Goal: Task Accomplishment & Management: Use online tool/utility

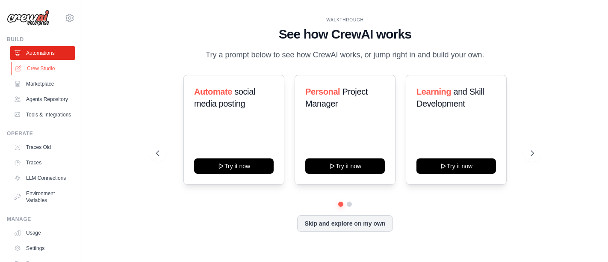
click at [26, 68] on link "Crew Studio" at bounding box center [43, 69] width 65 height 14
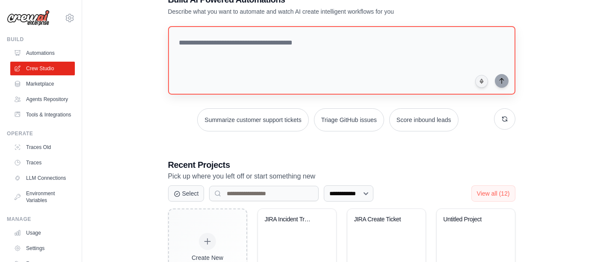
scroll to position [95, 0]
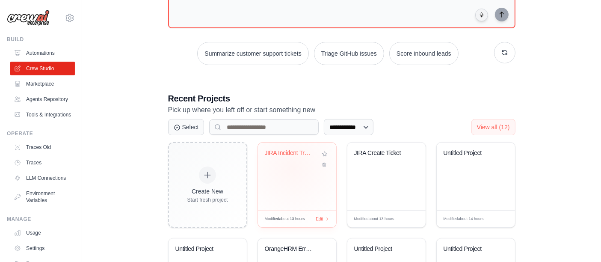
click at [281, 149] on div "JIRA Incident Tracking Automation" at bounding box center [291, 153] width 52 height 8
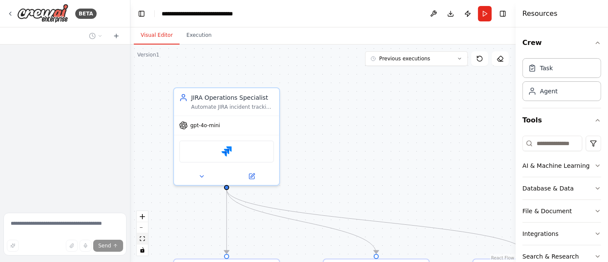
click at [144, 239] on icon "fit view" at bounding box center [142, 238] width 5 height 5
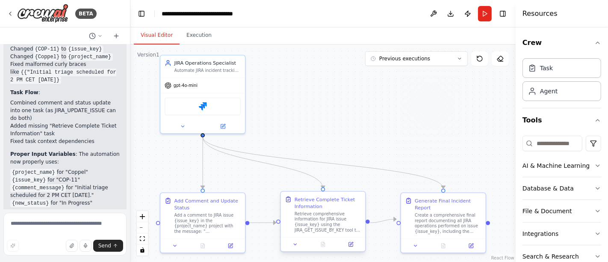
scroll to position [4783, 0]
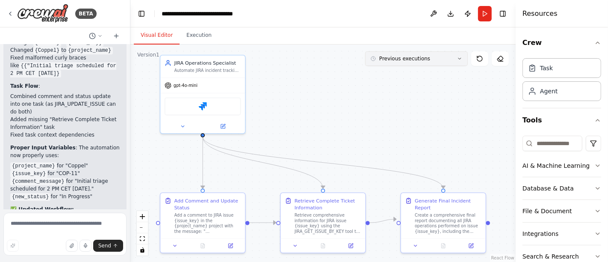
click at [460, 55] on button "Previous executions" at bounding box center [416, 58] width 103 height 15
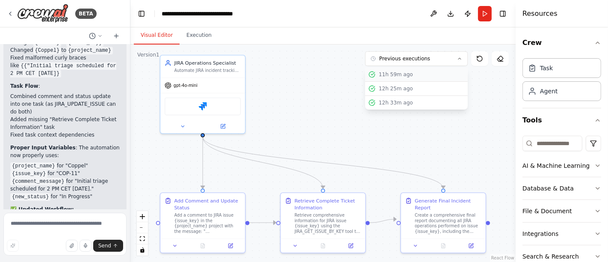
click at [422, 73] on div "11h 59m ago" at bounding box center [422, 74] width 86 height 7
click at [393, 74] on div "11h 59m ago" at bounding box center [422, 74] width 86 height 7
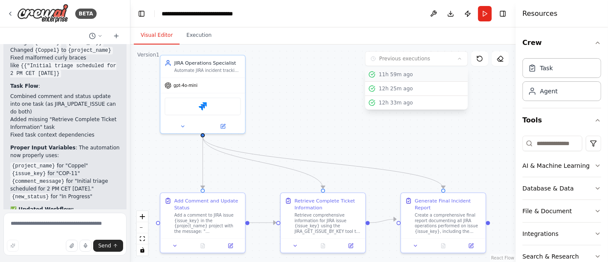
click at [393, 74] on div "11h 59m ago" at bounding box center [422, 74] width 86 height 7
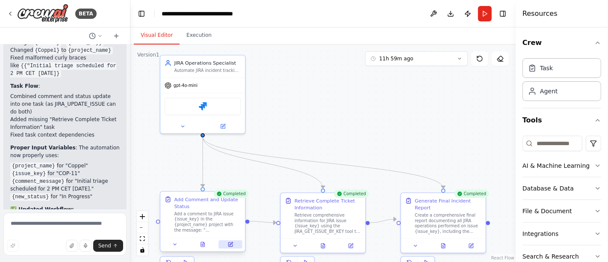
click at [229, 241] on icon at bounding box center [231, 244] width 6 height 6
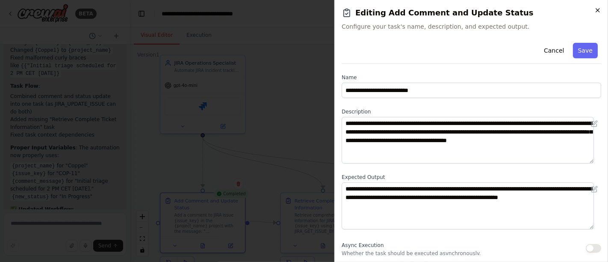
click at [595, 10] on icon "button" at bounding box center [597, 10] width 7 height 7
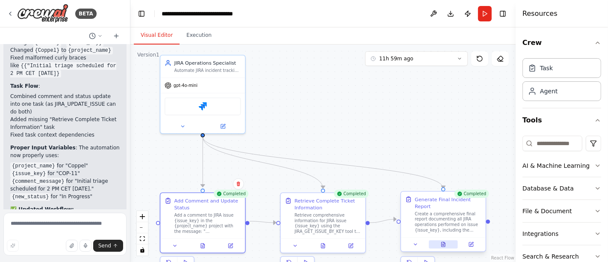
click at [446, 241] on icon at bounding box center [443, 244] width 6 height 6
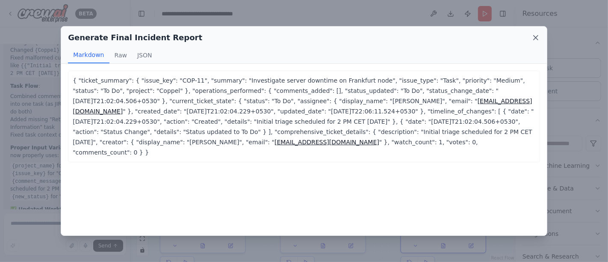
click at [534, 36] on icon at bounding box center [536, 37] width 4 height 4
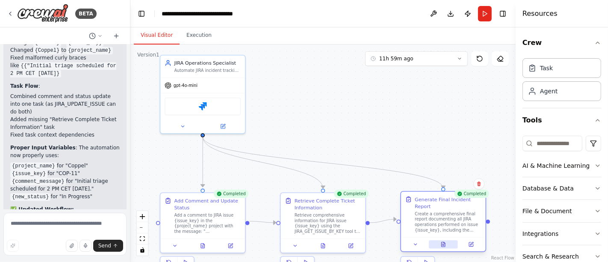
click at [443, 245] on icon at bounding box center [444, 245] width 2 height 0
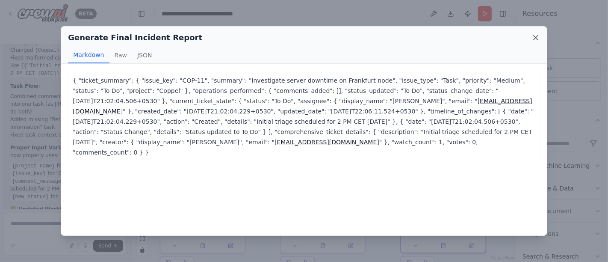
click at [535, 35] on icon at bounding box center [535, 37] width 9 height 9
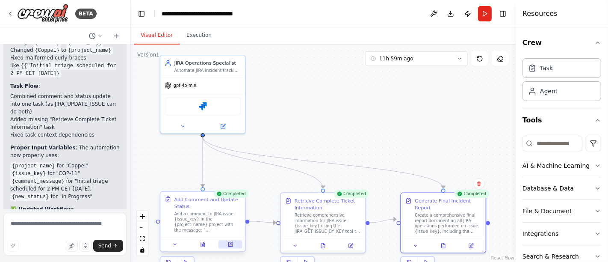
click at [224, 245] on button at bounding box center [230, 244] width 24 height 8
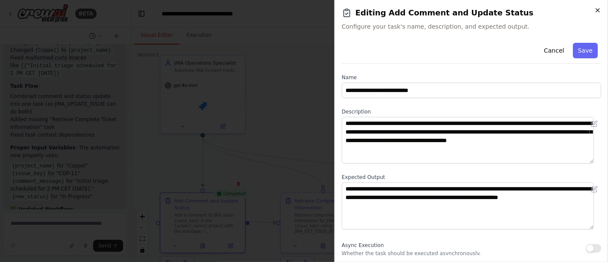
click at [600, 8] on icon "button" at bounding box center [597, 10] width 7 height 7
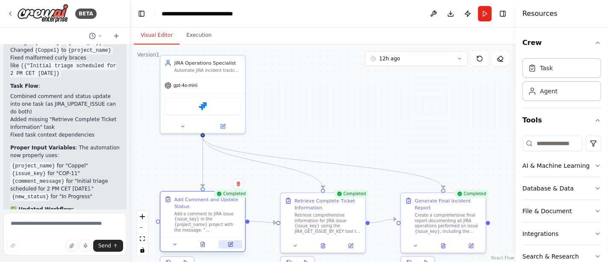
click at [230, 243] on icon at bounding box center [230, 244] width 4 height 4
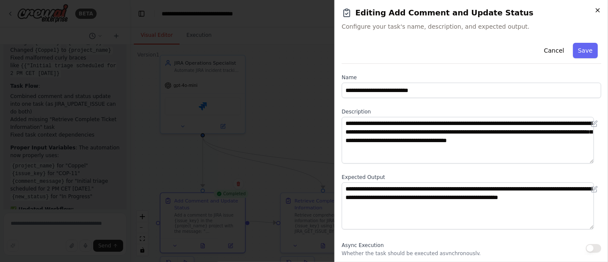
click at [595, 10] on icon "button" at bounding box center [597, 10] width 7 height 7
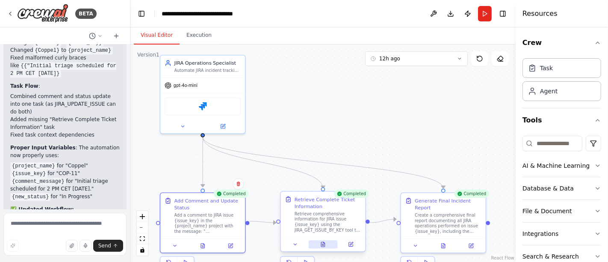
click at [325, 245] on icon at bounding box center [323, 244] width 6 height 6
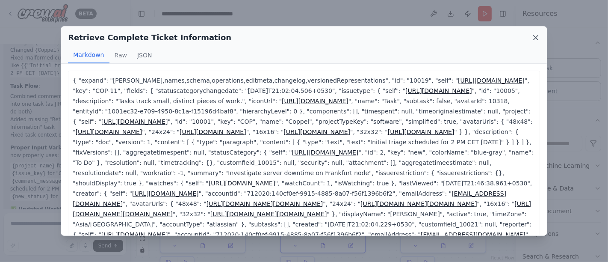
click at [537, 35] on icon at bounding box center [536, 37] width 4 height 4
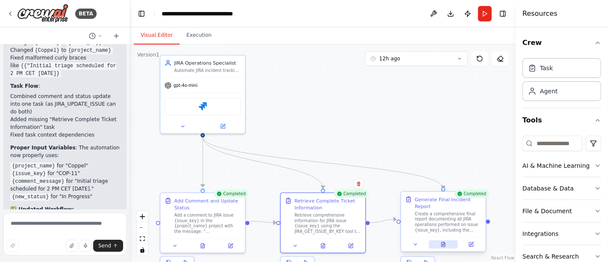
click at [445, 240] on button at bounding box center [443, 244] width 29 height 8
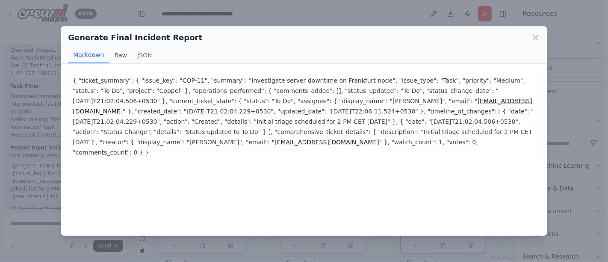
click at [121, 57] on button "Raw" at bounding box center [120, 55] width 23 height 16
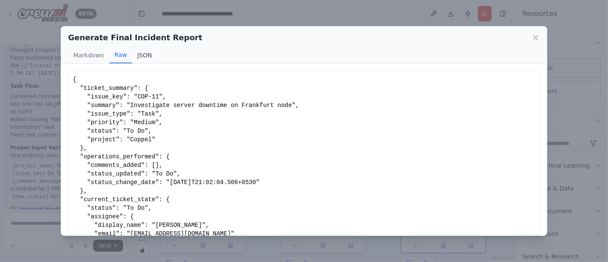
click at [143, 51] on button "JSON" at bounding box center [144, 55] width 25 height 16
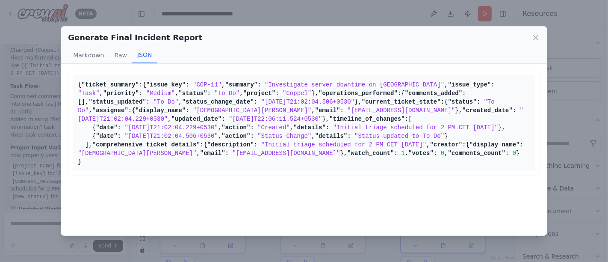
scroll to position [254, 0]
click at [534, 39] on icon at bounding box center [535, 37] width 9 height 9
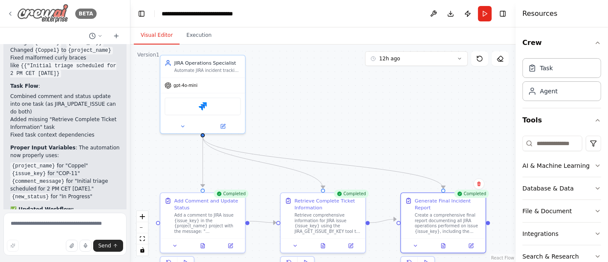
click at [11, 13] on icon at bounding box center [10, 13] width 7 height 7
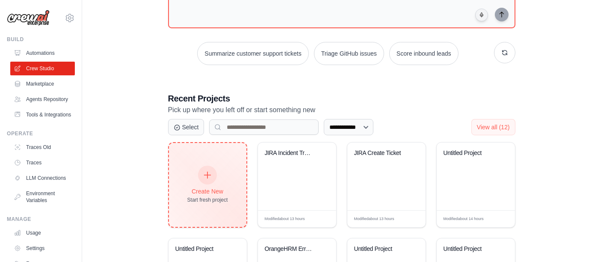
click at [213, 175] on div at bounding box center [207, 174] width 19 height 19
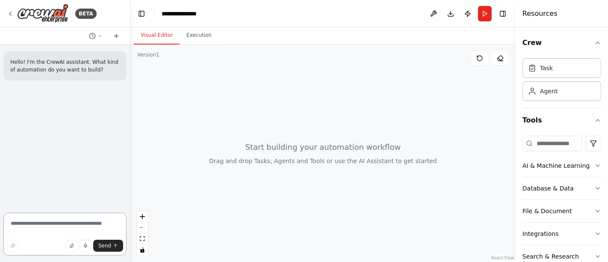
click at [72, 222] on textarea at bounding box center [64, 233] width 123 height 43
type textarea "*"
click at [50, 222] on textarea "**********" at bounding box center [64, 233] width 123 height 43
click at [75, 222] on textarea "**********" at bounding box center [64, 233] width 123 height 43
drag, startPoint x: 17, startPoint y: 224, endPoint x: 7, endPoint y: 227, distance: 10.1
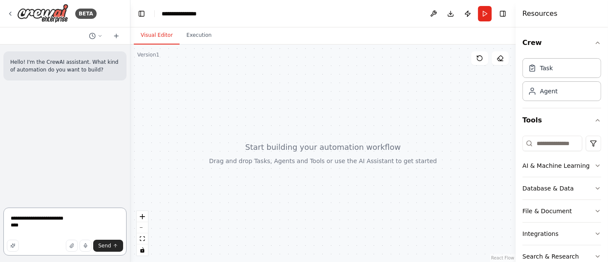
click at [7, 227] on textarea "**********" at bounding box center [64, 231] width 123 height 48
paste textarea "**********"
paste textarea "********"
click at [10, 224] on textarea "**********" at bounding box center [64, 228] width 123 height 55
click at [48, 227] on textarea "**********" at bounding box center [64, 228] width 123 height 55
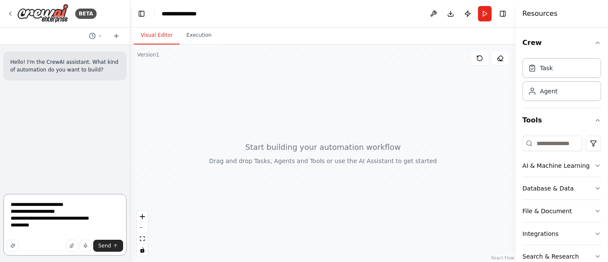
type textarea "**********"
click at [106, 241] on button "Send" at bounding box center [108, 245] width 30 height 12
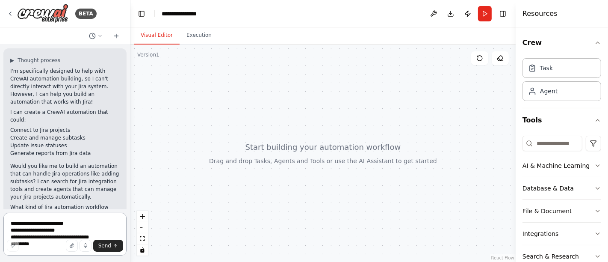
scroll to position [97, 0]
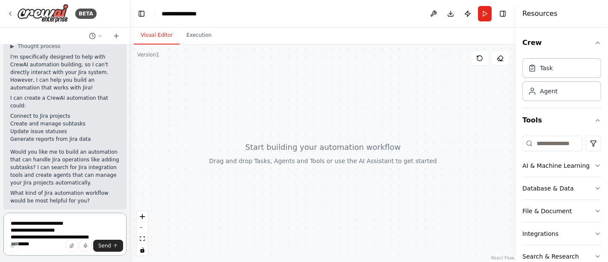
click at [61, 218] on textarea "**********" at bounding box center [64, 233] width 123 height 43
type textarea "***"
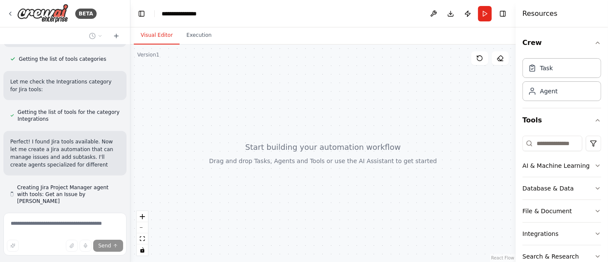
scroll to position [458, 0]
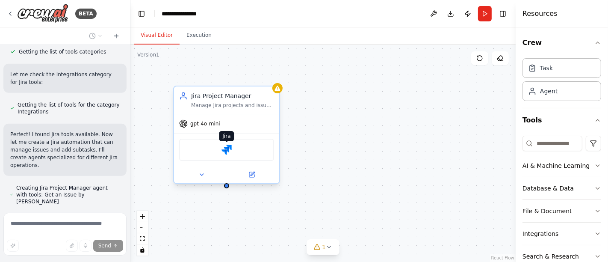
click at [226, 146] on img at bounding box center [226, 150] width 10 height 10
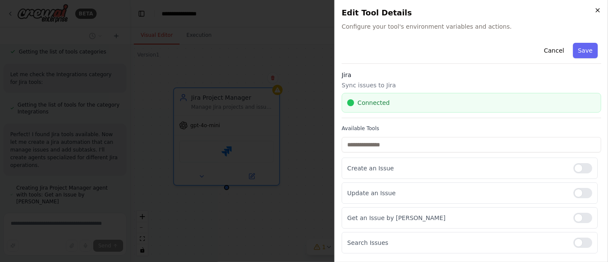
click at [599, 10] on icon "button" at bounding box center [597, 10] width 7 height 7
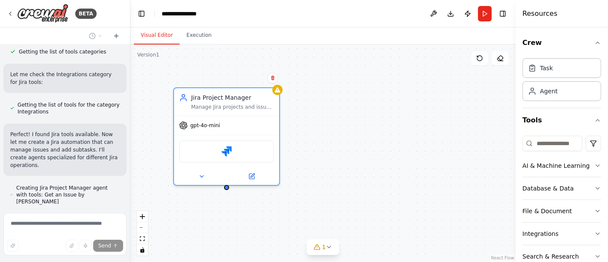
scroll to position [482, 0]
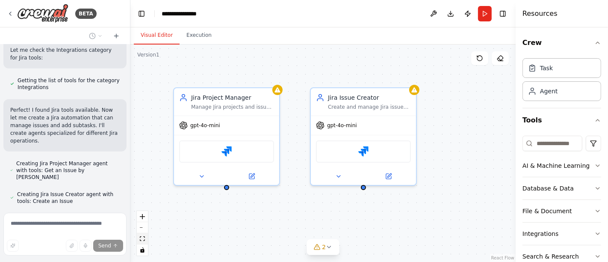
click at [142, 241] on button "fit view" at bounding box center [142, 238] width 11 height 11
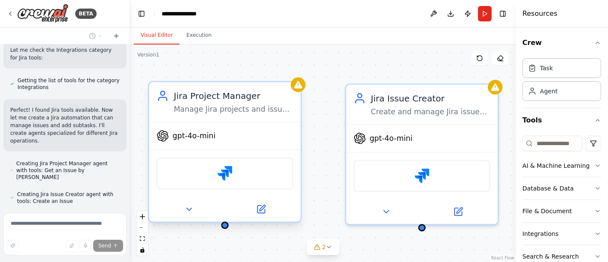
scroll to position [506, 0]
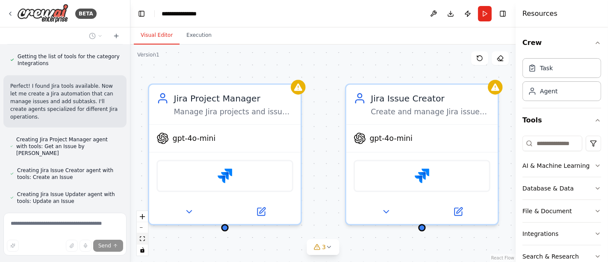
click at [140, 237] on icon "fit view" at bounding box center [142, 238] width 5 height 5
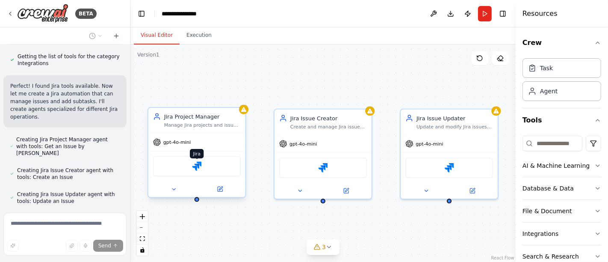
click at [197, 165] on img at bounding box center [196, 165] width 9 height 9
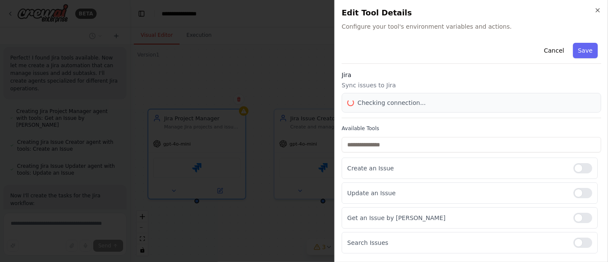
scroll to position [552, 0]
click at [598, 6] on div "Close Edit Tool Details Configure your tool's environment variables and actions…" at bounding box center [471, 131] width 274 height 262
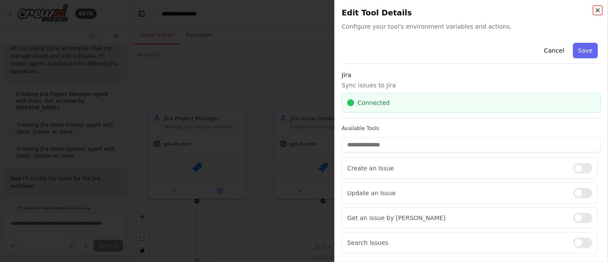
click at [598, 13] on icon "button" at bounding box center [597, 10] width 7 height 7
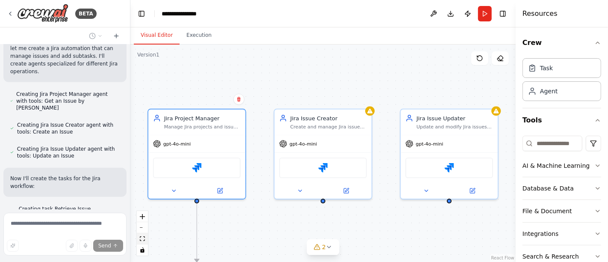
click at [139, 236] on button "fit view" at bounding box center [142, 238] width 11 height 11
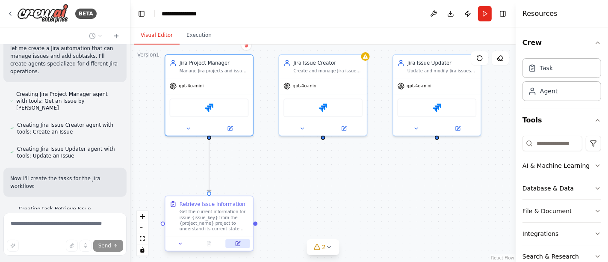
click at [242, 245] on button at bounding box center [238, 243] width 24 height 9
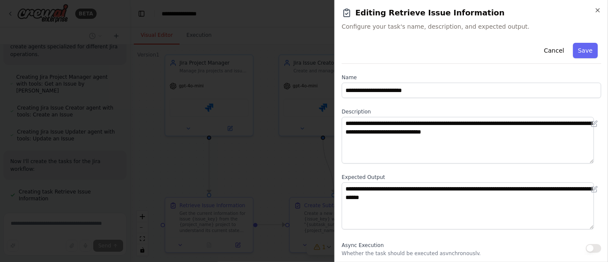
scroll to position [586, 0]
click at [596, 7] on icon "button" at bounding box center [597, 10] width 7 height 7
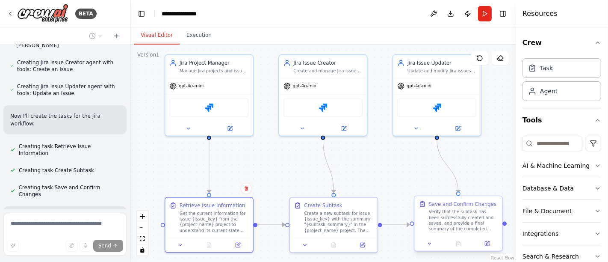
scroll to position [646, 0]
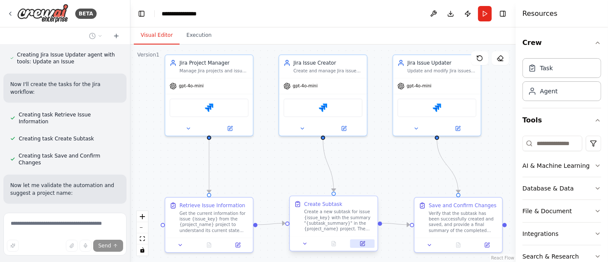
click at [359, 244] on button at bounding box center [362, 243] width 24 height 9
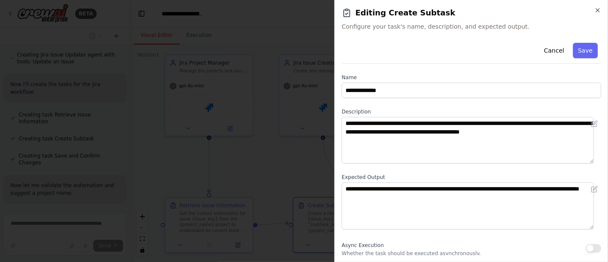
scroll to position [669, 0]
click at [599, 12] on icon "button" at bounding box center [597, 10] width 7 height 7
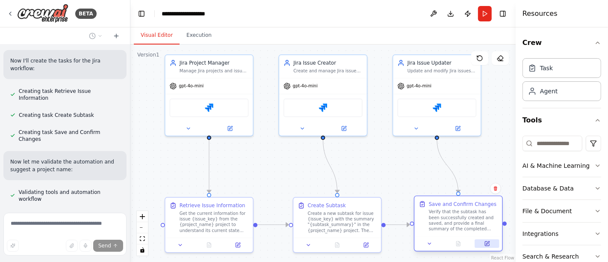
click at [488, 245] on icon at bounding box center [487, 243] width 4 height 4
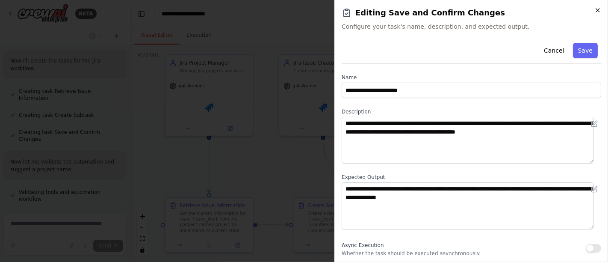
click at [598, 10] on icon "button" at bounding box center [597, 10] width 3 height 3
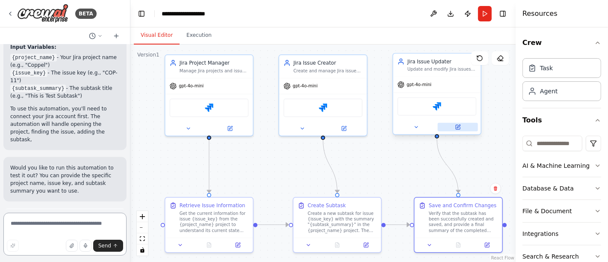
scroll to position [1088, 0]
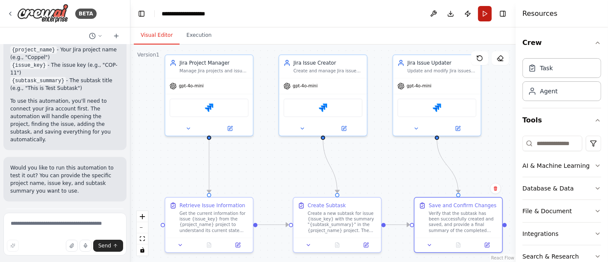
click at [484, 12] on button "Run" at bounding box center [485, 13] width 14 height 15
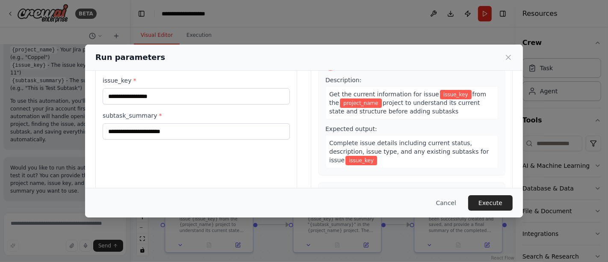
scroll to position [47, 0]
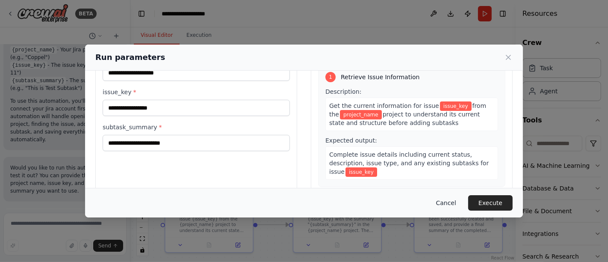
click at [453, 203] on button "Cancel" at bounding box center [446, 202] width 34 height 15
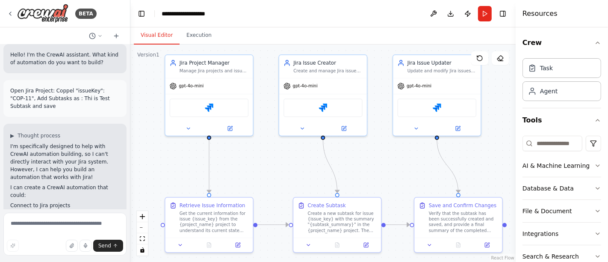
scroll to position [0, 0]
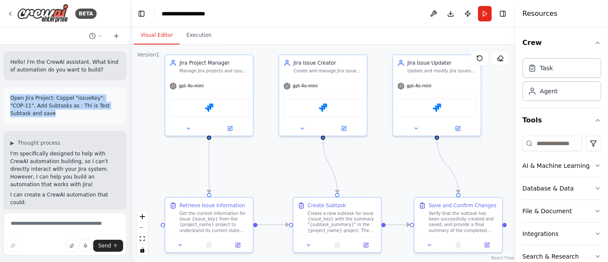
drag, startPoint x: 26, startPoint y: 115, endPoint x: 4, endPoint y: 99, distance: 26.9
click at [4, 99] on div "Open Jira Project: Coppel "issueKey": "COP-11", Add Subtasks as : Thi is Test S…" at bounding box center [64, 105] width 123 height 37
copy p "Open Jira Project: Coppel "issueKey": "COP-11", Add Subtasks as : Thi is Test S…"
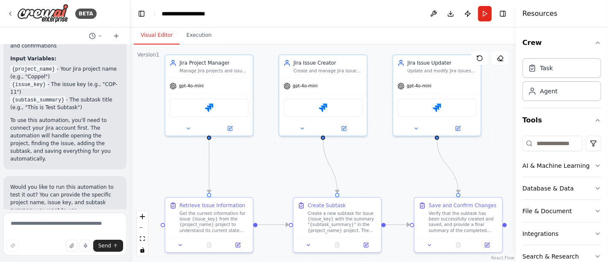
scroll to position [1088, 0]
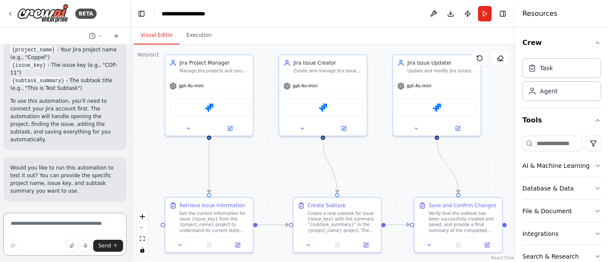
click at [82, 224] on textarea at bounding box center [64, 233] width 123 height 43
click at [110, 216] on button "Dismiss" at bounding box center [108, 220] width 23 height 9
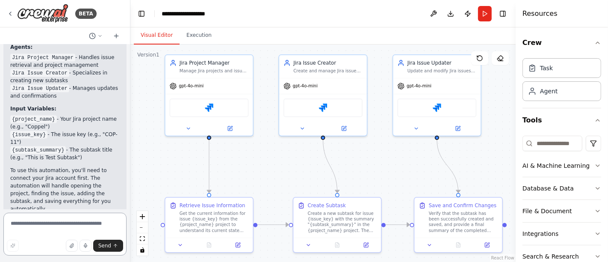
click at [79, 223] on textarea at bounding box center [64, 233] width 123 height 43
paste textarea "**********"
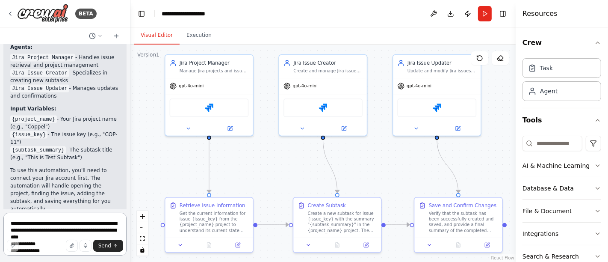
scroll to position [1045, 0]
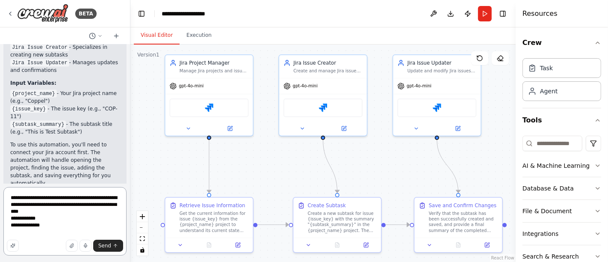
drag, startPoint x: 82, startPoint y: 198, endPoint x: 35, endPoint y: 202, distance: 46.8
click at [30, 197] on textarea "**********" at bounding box center [64, 221] width 123 height 68
click at [59, 198] on textarea "**********" at bounding box center [64, 221] width 123 height 68
click at [70, 198] on textarea "**********" at bounding box center [64, 221] width 123 height 68
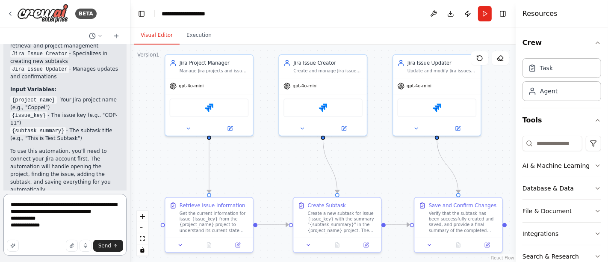
drag, startPoint x: 39, startPoint y: 224, endPoint x: 12, endPoint y: 220, distance: 27.7
click at [12, 220] on textarea "**********" at bounding box center [64, 225] width 123 height 62
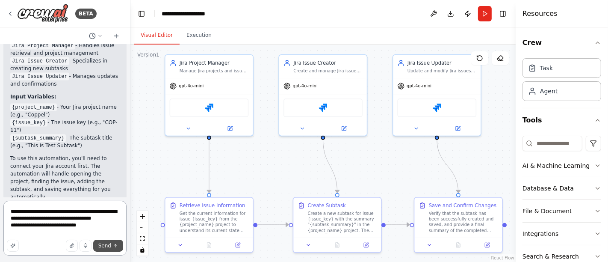
type textarea "**********"
click at [114, 248] on button "Send" at bounding box center [108, 245] width 30 height 12
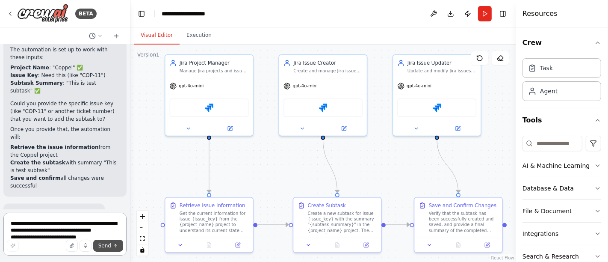
scroll to position [1444, 0]
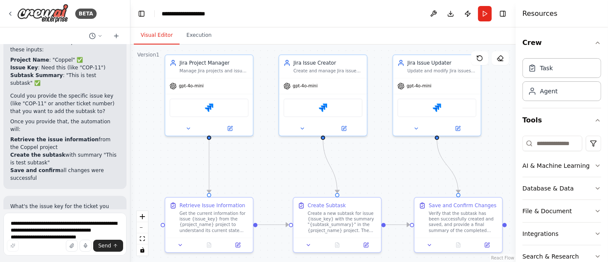
click at [101, 239] on button "Dismiss" at bounding box center [108, 243] width 23 height 9
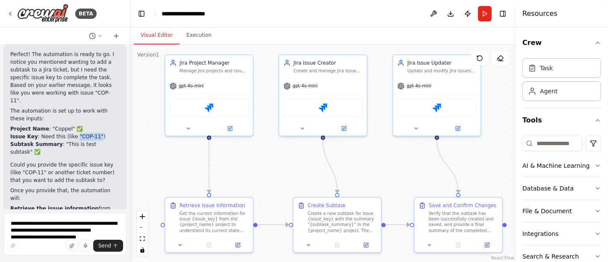
drag, startPoint x: 89, startPoint y: 61, endPoint x: 69, endPoint y: 61, distance: 20.1
click at [69, 133] on li "Issue Key : Need this (like "COP-11")" at bounding box center [64, 137] width 109 height 8
copy li ""COP-11""
click at [61, 215] on textarea "**********" at bounding box center [64, 233] width 123 height 43
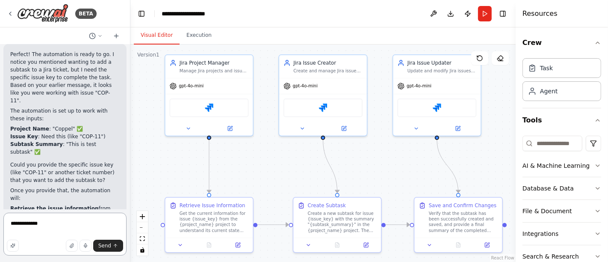
paste textarea "*********"
click at [13, 222] on textarea "**********" at bounding box center [64, 233] width 123 height 43
click at [23, 221] on textarea "**********" at bounding box center [64, 233] width 123 height 43
click at [22, 223] on textarea "**********" at bounding box center [64, 233] width 123 height 43
click at [24, 224] on textarea "**********" at bounding box center [64, 233] width 123 height 43
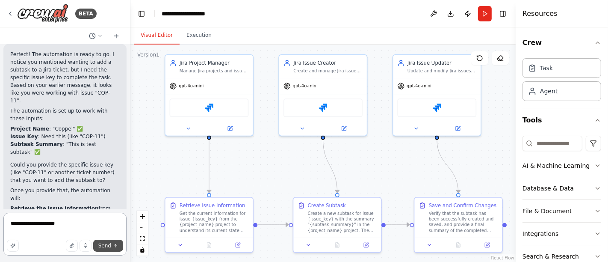
type textarea "**********"
click at [103, 245] on span "Send" at bounding box center [104, 245] width 13 height 7
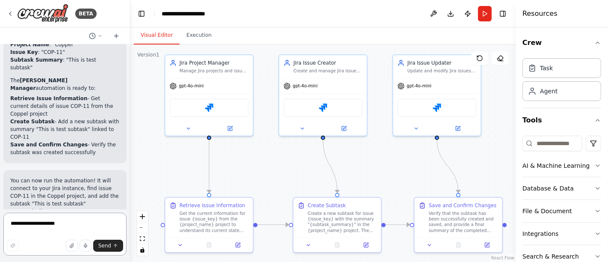
scroll to position [1731, 0]
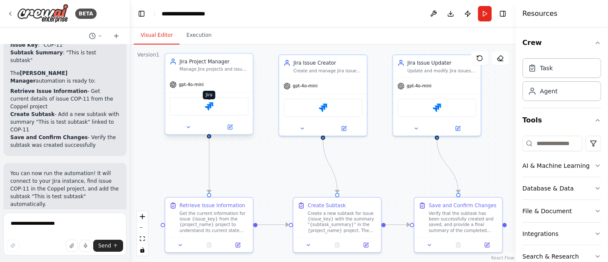
click at [208, 109] on img at bounding box center [209, 106] width 9 height 9
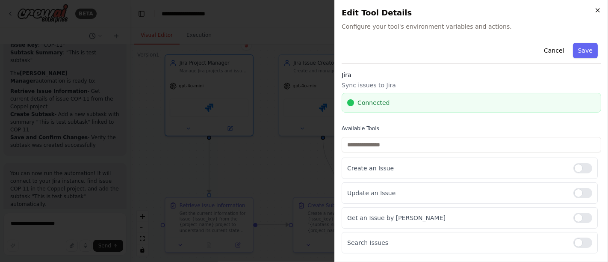
click at [599, 9] on icon "button" at bounding box center [597, 10] width 7 height 7
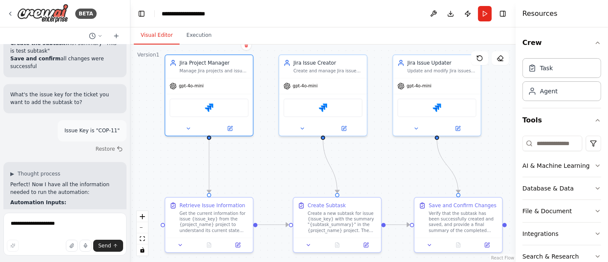
scroll to position [1541, 0]
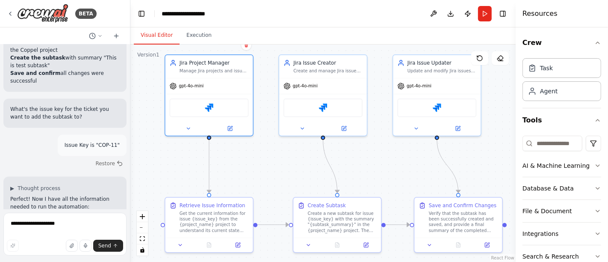
drag, startPoint x: 11, startPoint y: 136, endPoint x: 105, endPoint y: 153, distance: 95.6
click at [105, 223] on ul "Project Name : "Coppel" Issue Key : "COP-11" Subtask Summary : "This is test su…" at bounding box center [64, 238] width 109 height 31
copy ul "Project Name : "Coppel" Issue Key : "COP-11" Subtask Summary : "This is test su…"
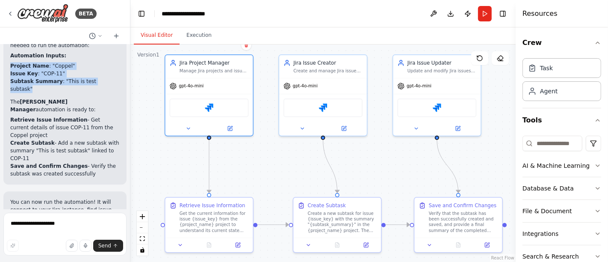
scroll to position [1731, 0]
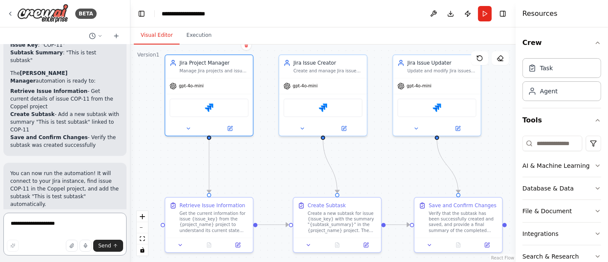
click at [54, 224] on textarea "**********" at bounding box center [64, 233] width 123 height 43
paste textarea "**********"
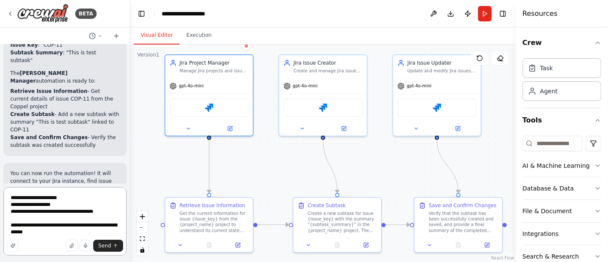
type textarea "**********"
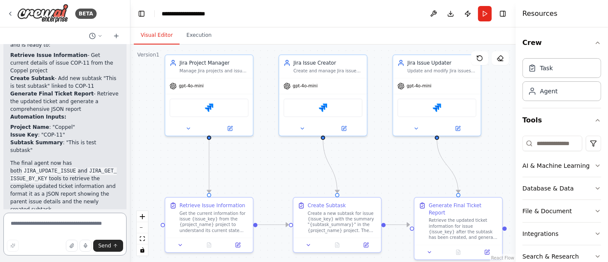
scroll to position [2347, 0]
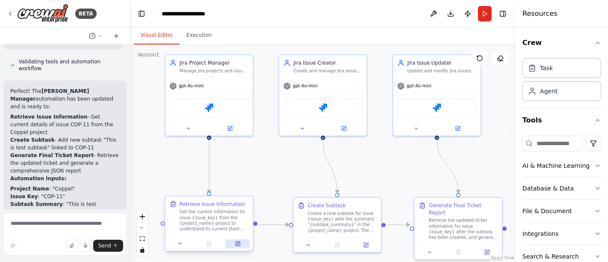
click at [240, 244] on icon at bounding box center [238, 244] width 6 height 6
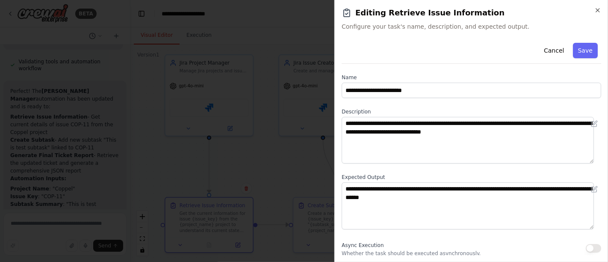
click at [593, 9] on h2 "Editing Retrieve Issue Information" at bounding box center [472, 13] width 260 height 12
click at [599, 9] on icon "button" at bounding box center [597, 10] width 7 height 7
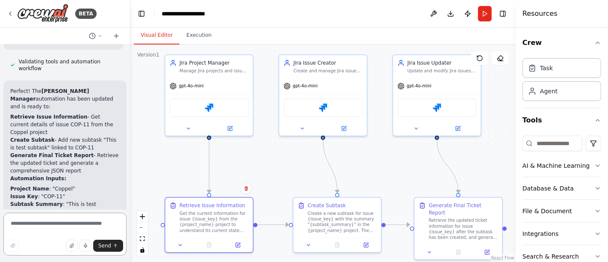
click at [65, 228] on textarea at bounding box center [64, 233] width 123 height 43
type textarea "*"
type textarea "*******"
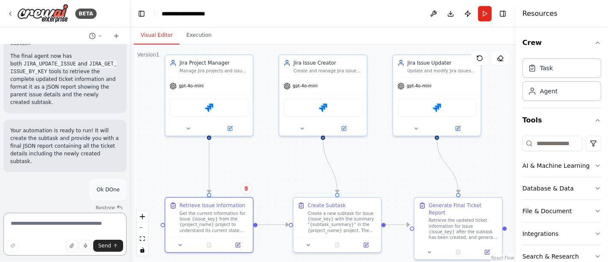
scroll to position [2494, 0]
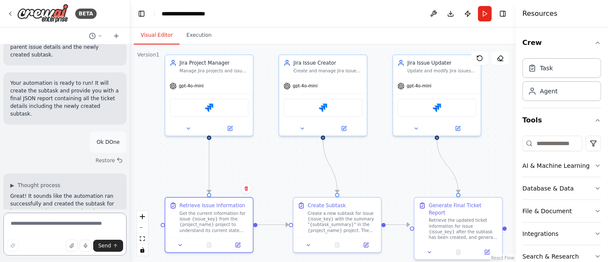
click at [61, 226] on textarea at bounding box center [64, 233] width 123 height 43
type textarea "******"
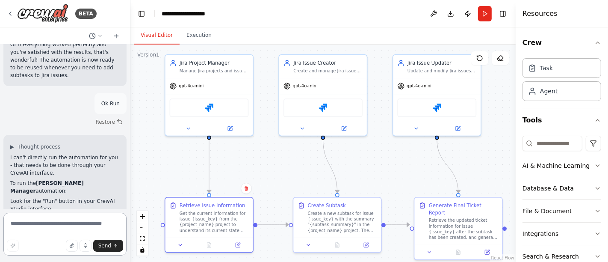
scroll to position [2763, 0]
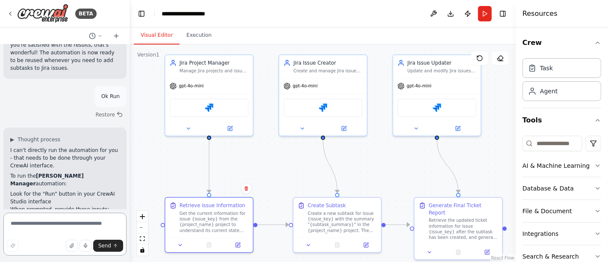
click at [81, 228] on textarea at bounding box center [64, 233] width 123 height 43
click at [65, 225] on textarea at bounding box center [64, 233] width 123 height 43
type textarea "**********"
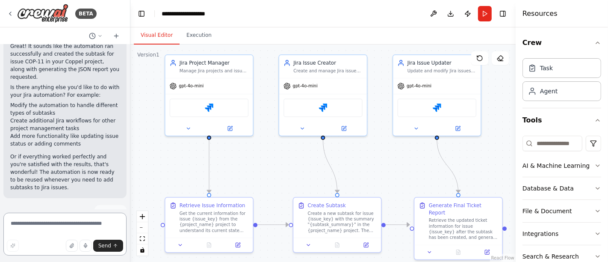
scroll to position [2881, 0]
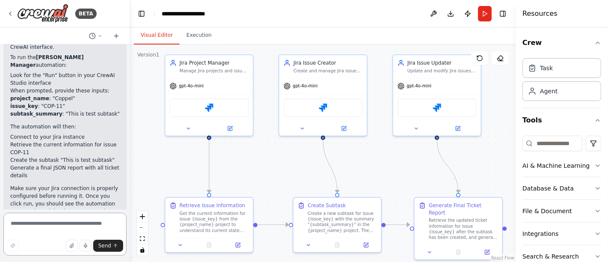
click at [74, 218] on textarea at bounding box center [64, 233] width 123 height 43
paste textarea "**********"
type textarea "**********"
click at [118, 35] on icon at bounding box center [116, 35] width 7 height 7
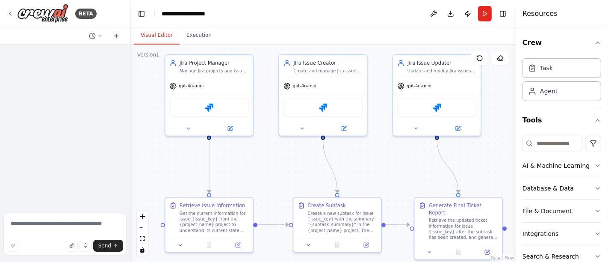
scroll to position [0, 0]
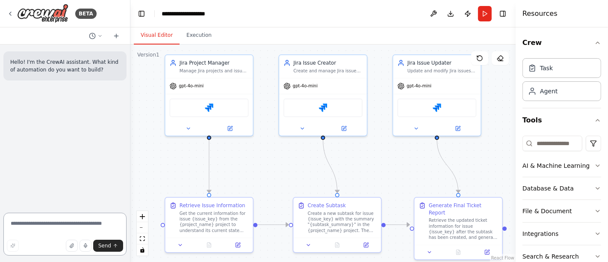
click at [68, 224] on textarea at bounding box center [64, 233] width 123 height 43
paste textarea "**********"
click at [11, 217] on textarea "**********" at bounding box center [64, 231] width 123 height 48
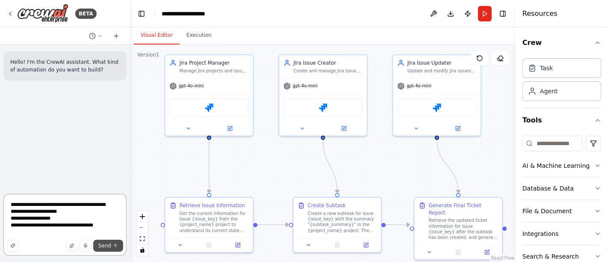
type textarea "**********"
click at [108, 243] on span "Send" at bounding box center [104, 245] width 13 height 7
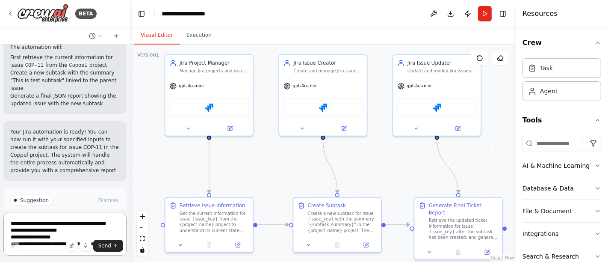
scroll to position [655, 0]
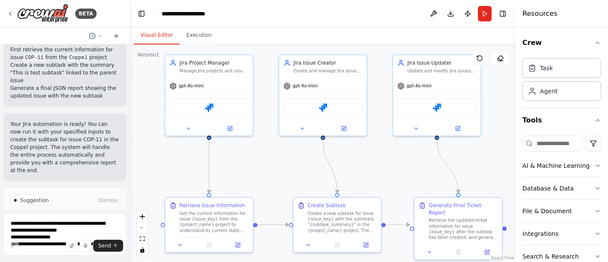
click at [64, 233] on span "Run Automation" at bounding box center [68, 236] width 41 height 7
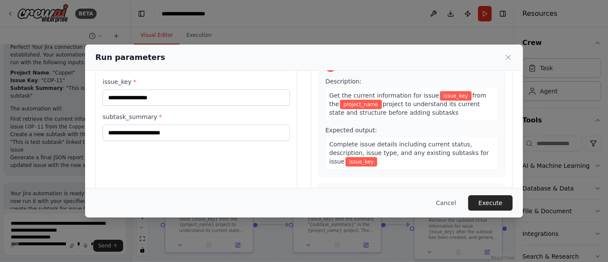
scroll to position [10, 0]
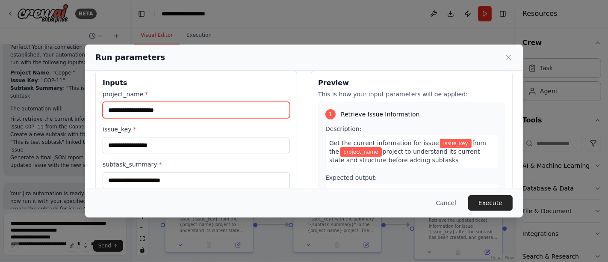
click at [164, 109] on input "project_name *" at bounding box center [196, 110] width 187 height 16
type input "******"
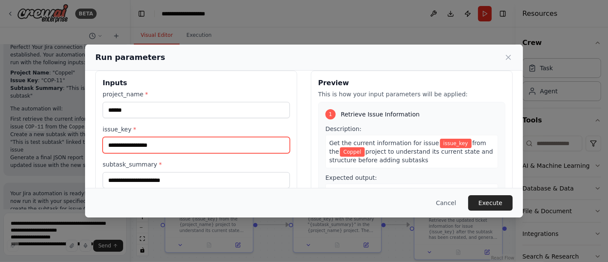
click at [165, 140] on input "issue_key *" at bounding box center [196, 145] width 187 height 16
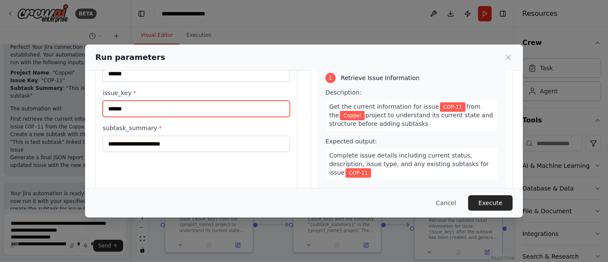
scroll to position [58, 0]
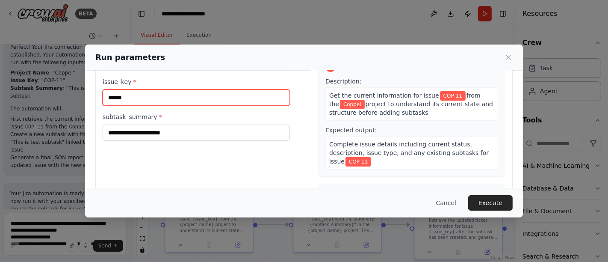
type input "******"
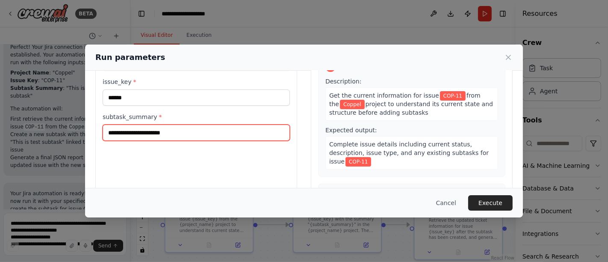
click at [186, 126] on input "subtask_summary *" at bounding box center [196, 132] width 187 height 16
type input "**********"
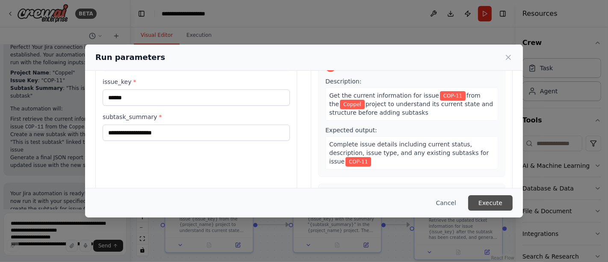
click at [494, 203] on button "Execute" at bounding box center [490, 202] width 44 height 15
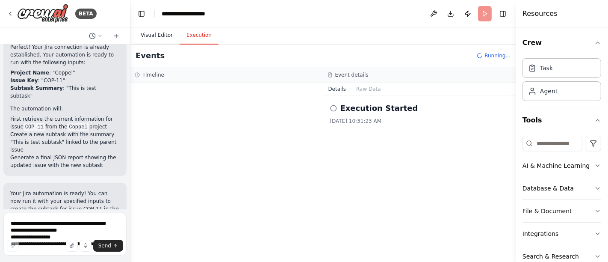
click at [148, 39] on button "Visual Editor" at bounding box center [157, 36] width 46 height 18
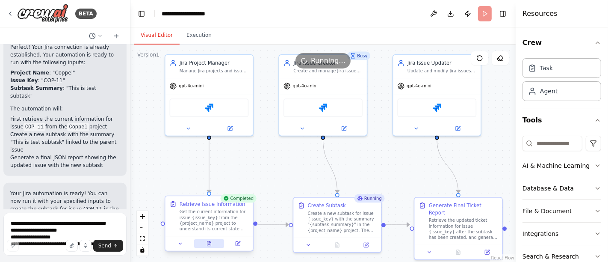
click at [210, 242] on icon at bounding box center [209, 243] width 4 height 5
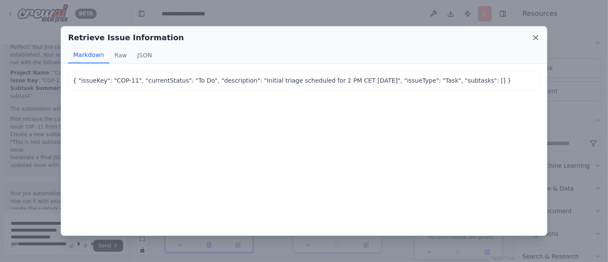
click at [536, 35] on icon at bounding box center [535, 37] width 9 height 9
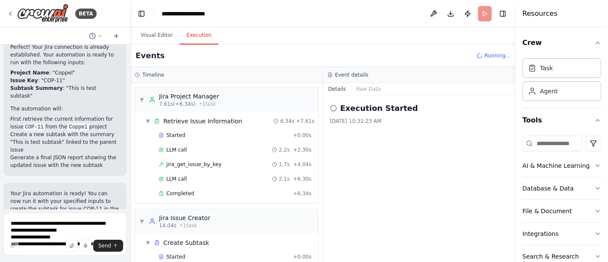
click at [193, 38] on button "Execution" at bounding box center [199, 36] width 39 height 18
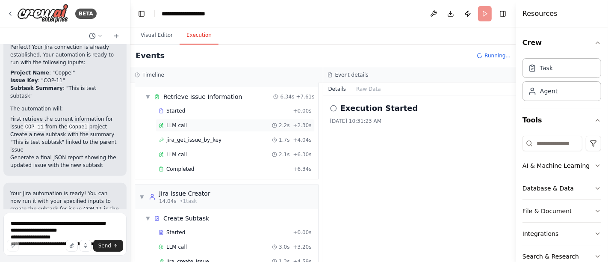
scroll to position [83, 0]
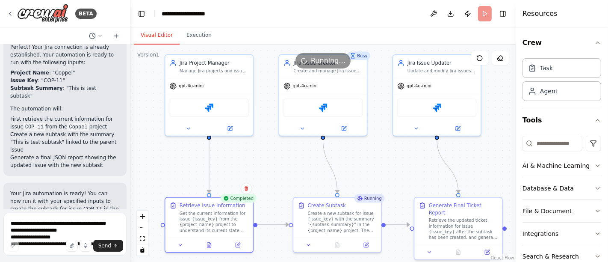
click at [151, 40] on button "Visual Editor" at bounding box center [157, 36] width 46 height 18
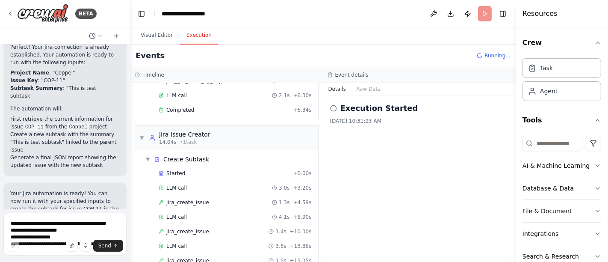
click at [195, 38] on button "Execution" at bounding box center [199, 36] width 39 height 18
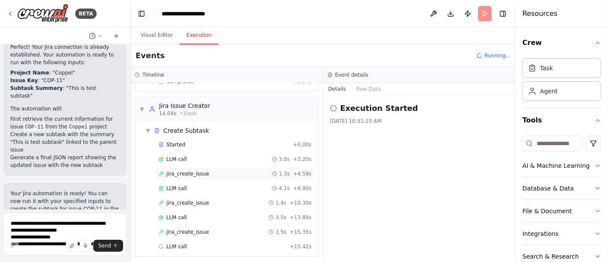
scroll to position [141, 0]
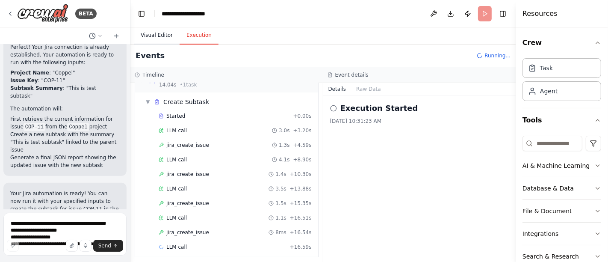
click at [156, 33] on button "Visual Editor" at bounding box center [157, 36] width 46 height 18
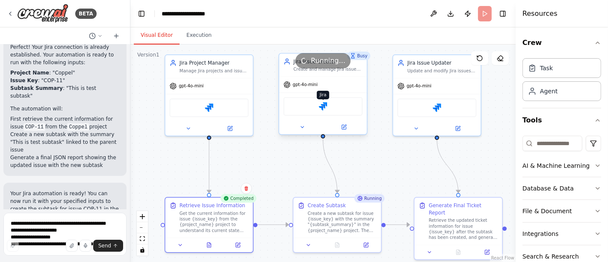
click at [321, 107] on img at bounding box center [323, 106] width 9 height 9
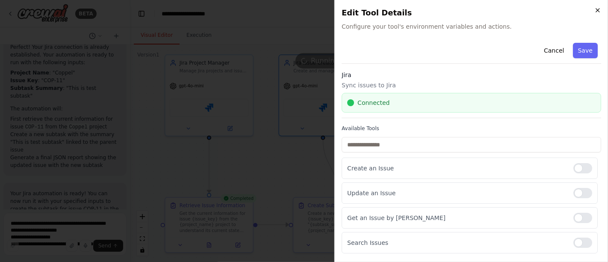
click at [596, 9] on icon "button" at bounding box center [597, 10] width 7 height 7
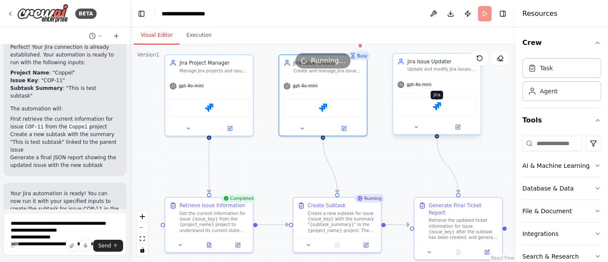
click at [434, 108] on img at bounding box center [437, 106] width 9 height 9
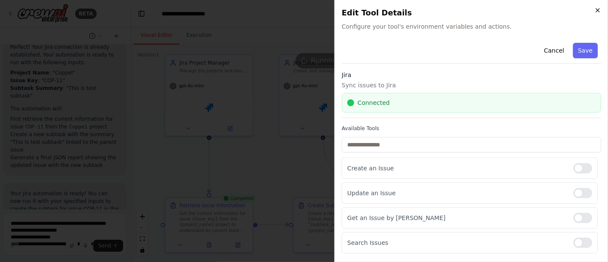
click at [600, 12] on icon "button" at bounding box center [597, 10] width 7 height 7
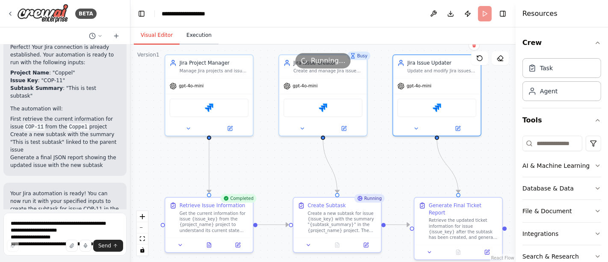
click at [199, 34] on button "Execution" at bounding box center [199, 36] width 39 height 18
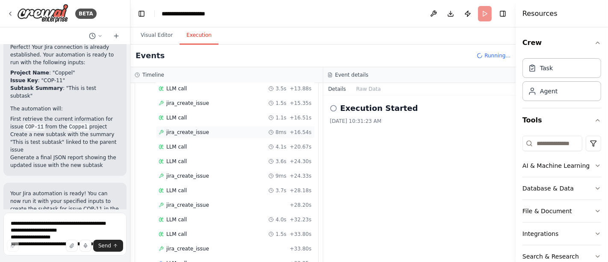
scroll to position [255, 0]
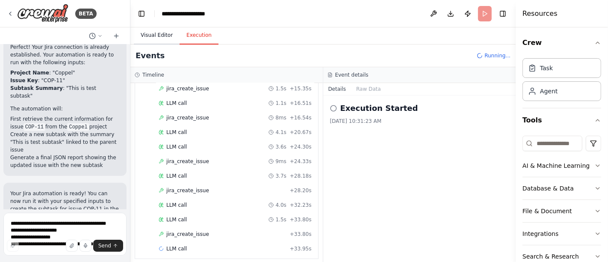
click at [160, 38] on button "Visual Editor" at bounding box center [157, 36] width 46 height 18
click at [189, 37] on button "Execution" at bounding box center [199, 36] width 39 height 18
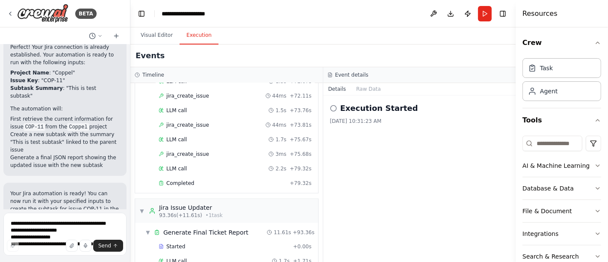
scroll to position [655, 0]
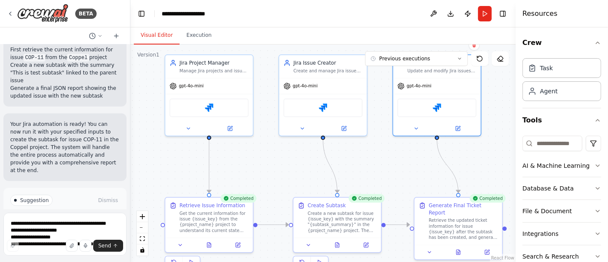
click at [165, 36] on button "Visual Editor" at bounding box center [157, 36] width 46 height 18
click at [342, 245] on button at bounding box center [337, 243] width 30 height 9
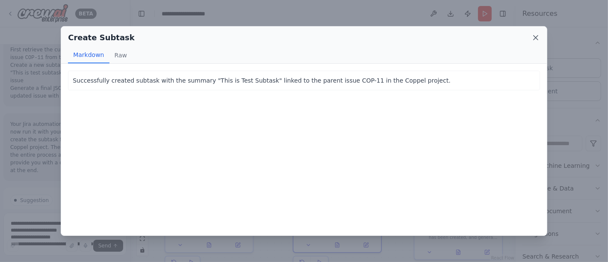
click at [539, 37] on icon at bounding box center [535, 37] width 9 height 9
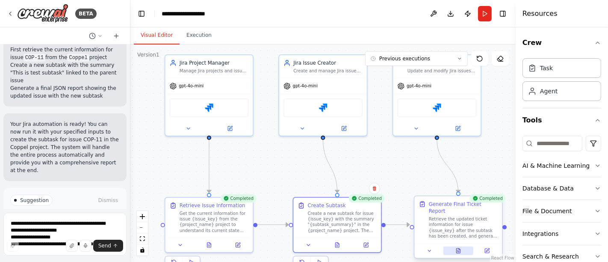
click at [460, 248] on icon at bounding box center [458, 250] width 4 height 5
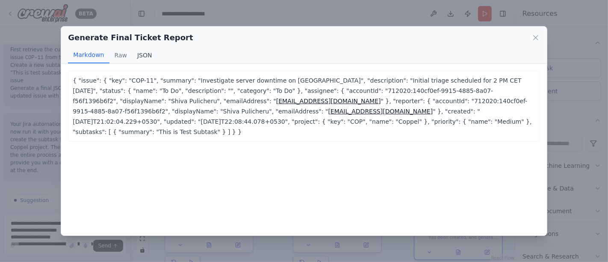
click at [142, 56] on button "JSON" at bounding box center [144, 55] width 25 height 16
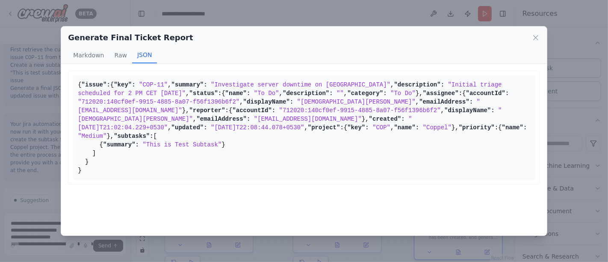
scroll to position [169, 0]
click at [535, 41] on icon at bounding box center [535, 37] width 9 height 9
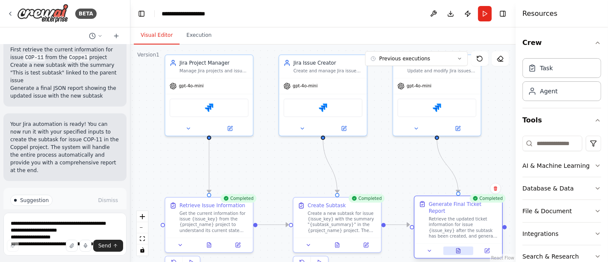
click at [460, 248] on icon at bounding box center [458, 251] width 6 height 6
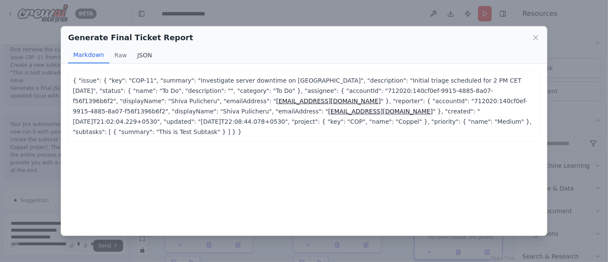
click at [136, 56] on button "JSON" at bounding box center [144, 55] width 25 height 16
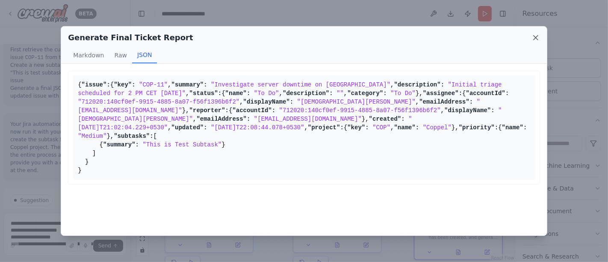
click at [538, 37] on icon at bounding box center [535, 37] width 9 height 9
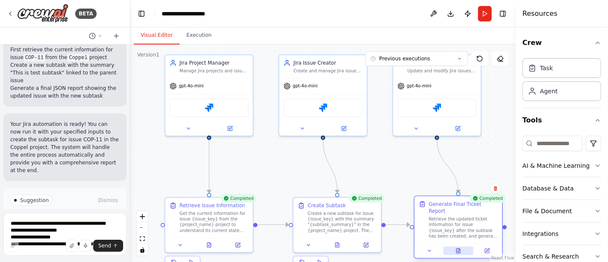
click at [462, 246] on button at bounding box center [458, 250] width 30 height 9
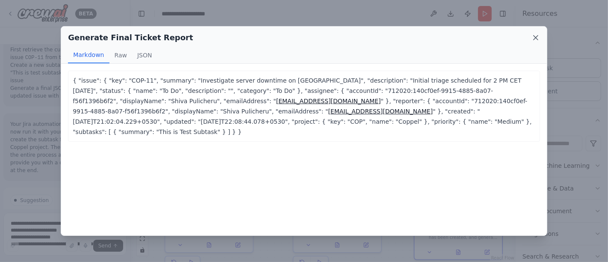
click at [537, 37] on icon at bounding box center [535, 37] width 9 height 9
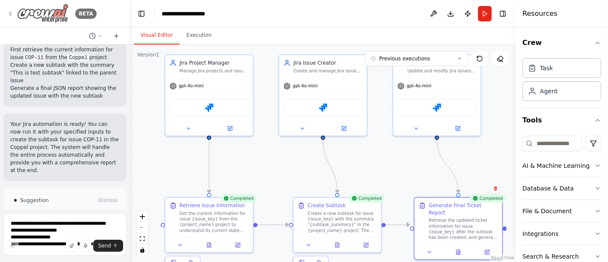
click at [11, 13] on icon at bounding box center [10, 13] width 7 height 7
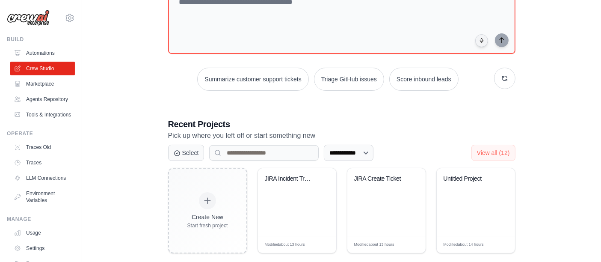
scroll to position [95, 0]
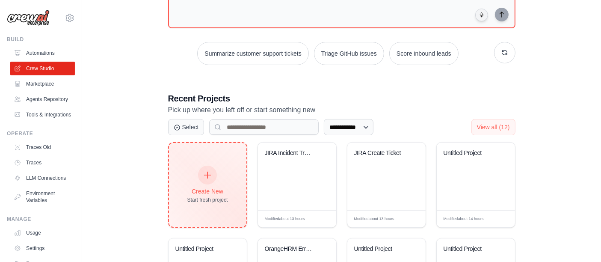
click at [209, 179] on div at bounding box center [207, 174] width 19 height 19
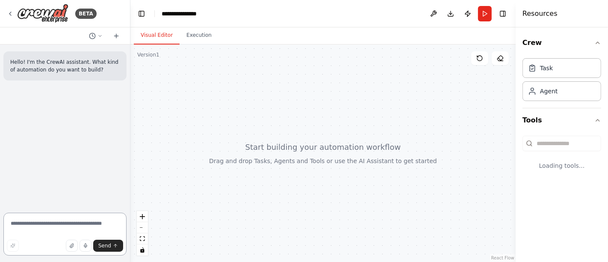
click at [49, 221] on textarea at bounding box center [64, 233] width 123 height 43
paste textarea "**********"
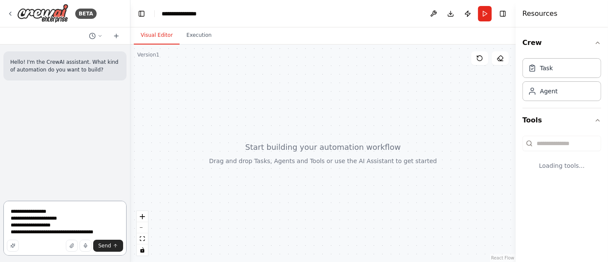
drag, startPoint x: 101, startPoint y: 234, endPoint x: 12, endPoint y: 233, distance: 89.8
click at [12, 233] on textarea "**********" at bounding box center [64, 228] width 123 height 55
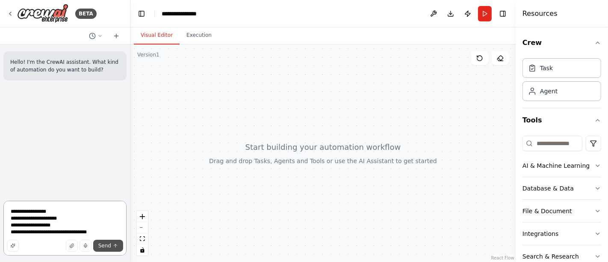
type textarea "**********"
click at [108, 244] on span "Send" at bounding box center [104, 245] width 13 height 7
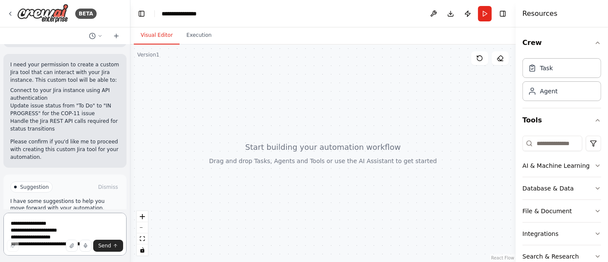
scroll to position [308, 0]
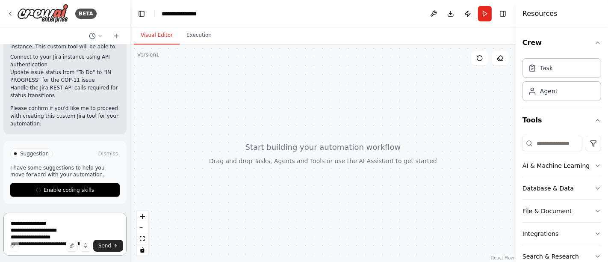
click at [67, 218] on textarea "**********" at bounding box center [64, 233] width 123 height 43
type textarea "**********"
click at [114, 247] on icon "submit" at bounding box center [115, 245] width 5 height 5
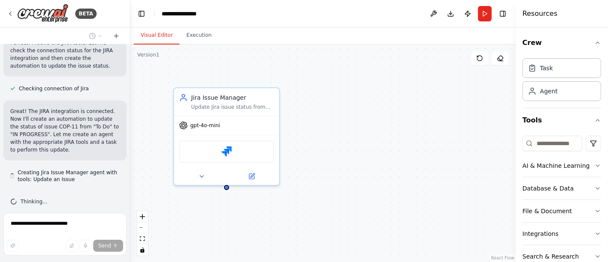
scroll to position [528, 0]
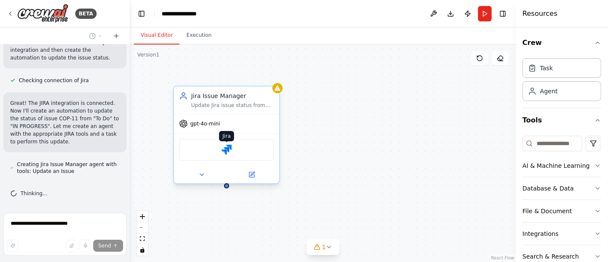
click at [231, 147] on img at bounding box center [226, 150] width 10 height 10
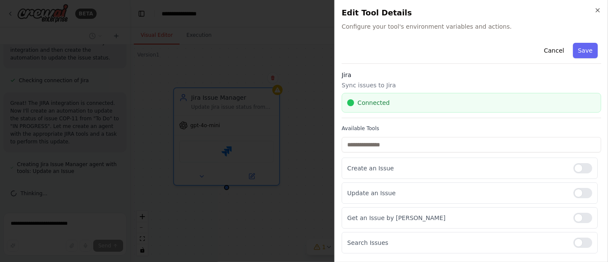
scroll to position [546, 0]
click at [599, 6] on div "Close Edit Tool Details Configure your tool's environment variables and actions…" at bounding box center [471, 131] width 274 height 262
click at [599, 10] on icon "button" at bounding box center [597, 10] width 7 height 7
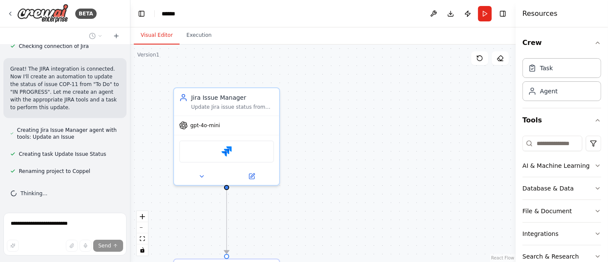
scroll to position [586, 0]
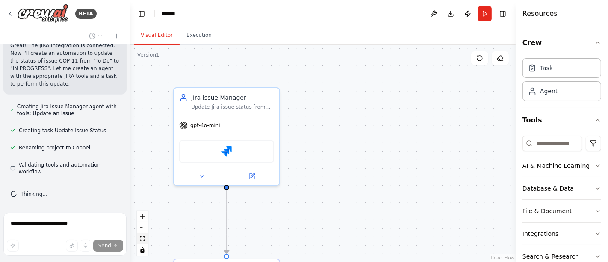
click at [144, 240] on icon "fit view" at bounding box center [142, 238] width 5 height 5
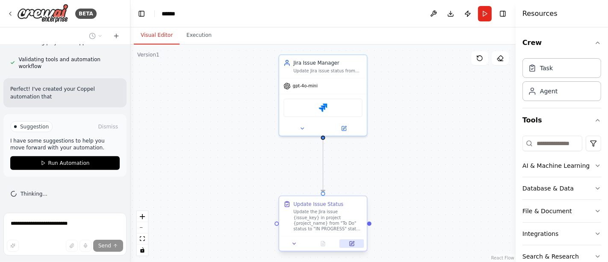
click at [352, 245] on icon at bounding box center [352, 243] width 4 height 4
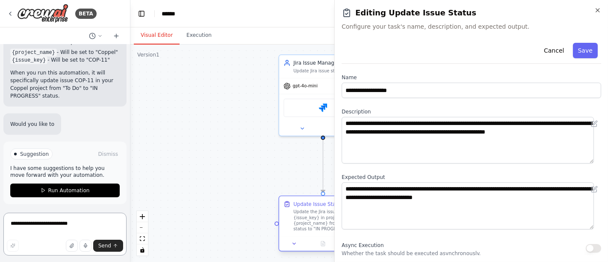
scroll to position [849, 0]
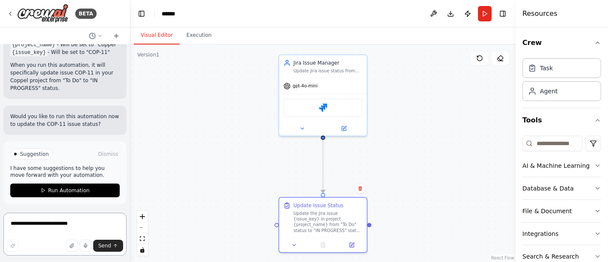
click at [71, 225] on textarea "**********" at bounding box center [64, 233] width 123 height 43
type textarea "*"
type textarea "**********"
click at [109, 242] on button "Send" at bounding box center [108, 245] width 30 height 12
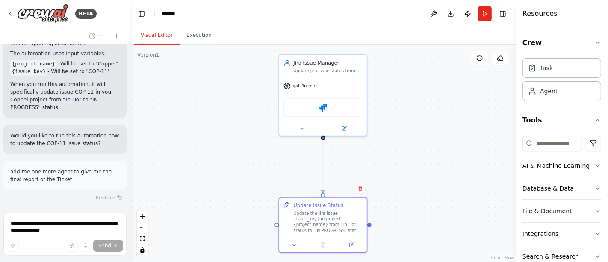
scroll to position [856, 0]
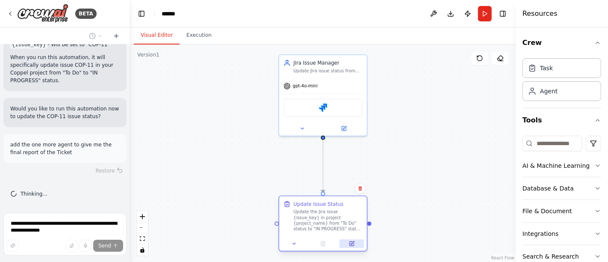
click at [351, 241] on icon at bounding box center [352, 244] width 6 height 6
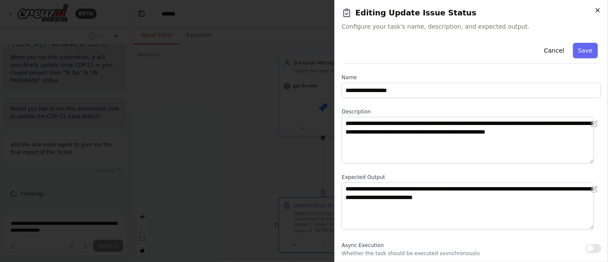
click at [598, 9] on icon "button" at bounding box center [597, 10] width 7 height 7
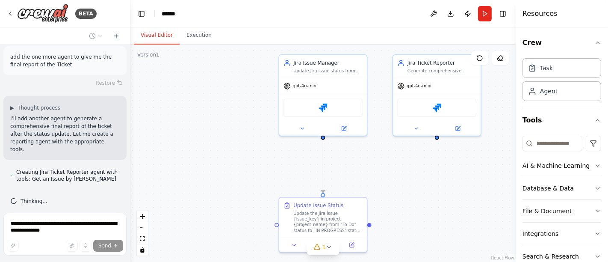
scroll to position [968, 0]
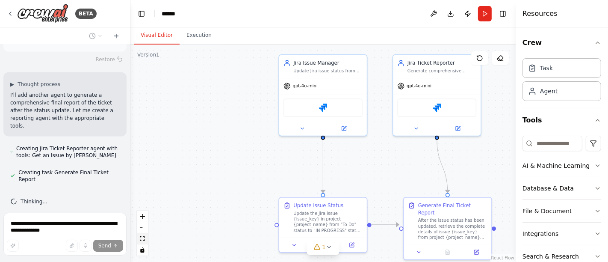
click at [142, 237] on icon "fit view" at bounding box center [142, 238] width 5 height 5
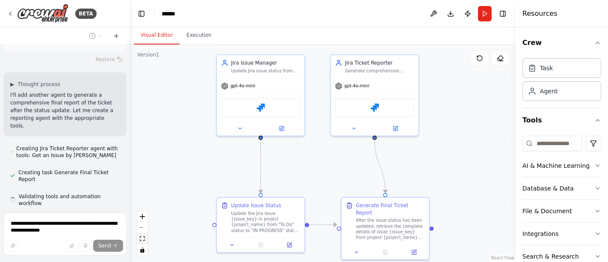
scroll to position [992, 0]
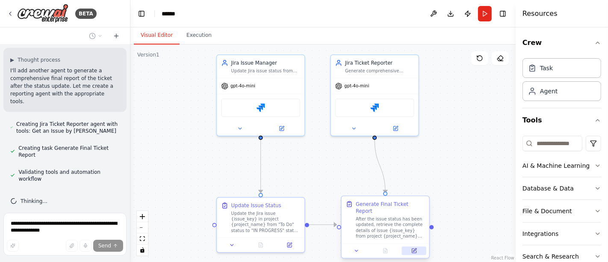
click at [411, 248] on icon at bounding box center [414, 251] width 6 height 6
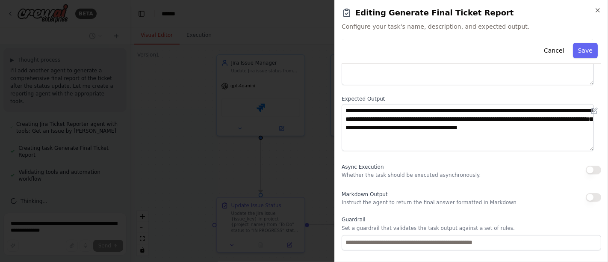
scroll to position [123, 0]
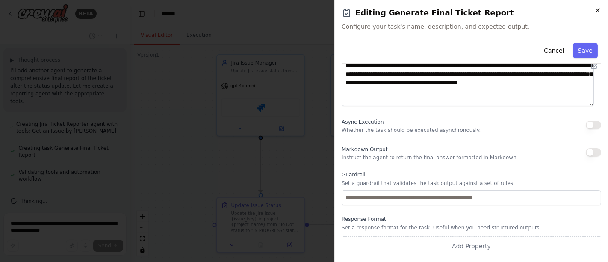
click at [599, 11] on icon "button" at bounding box center [597, 10] width 3 height 3
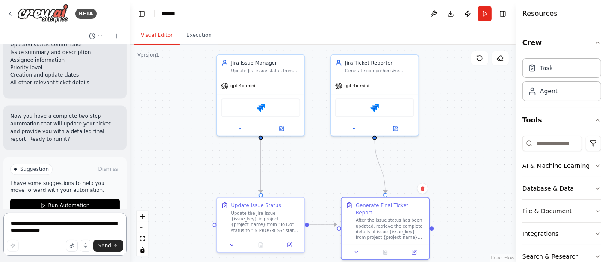
scroll to position [1348, 0]
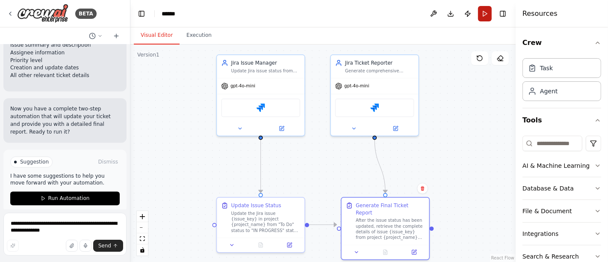
click at [484, 14] on button "Run" at bounding box center [485, 13] width 14 height 15
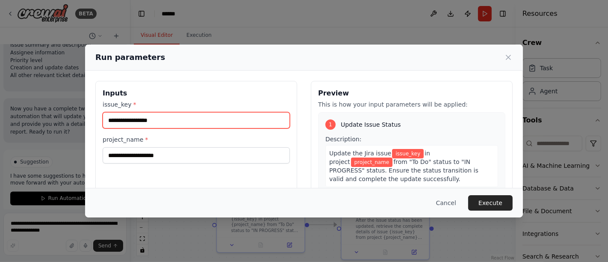
click at [221, 119] on input "issue_key *" at bounding box center [196, 120] width 187 height 16
type input "******"
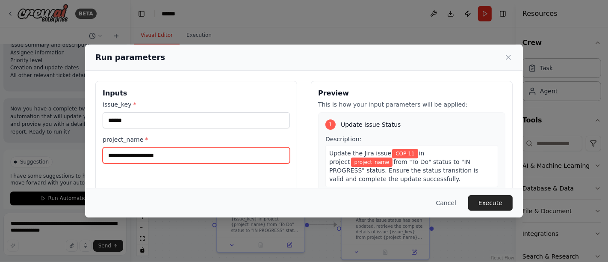
click at [204, 159] on input "project_name *" at bounding box center [196, 155] width 187 height 16
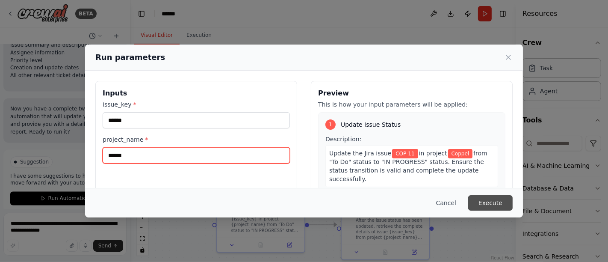
type input "******"
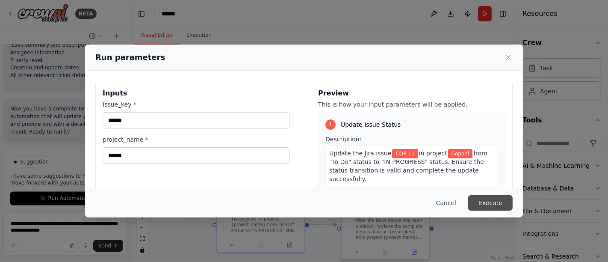
click at [496, 201] on button "Execute" at bounding box center [490, 202] width 44 height 15
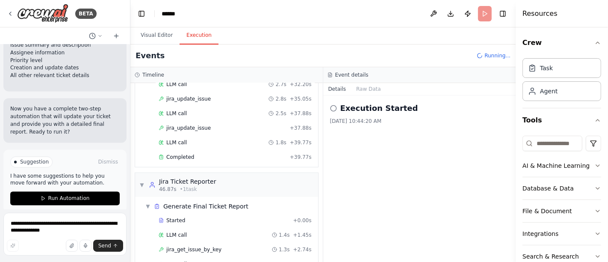
scroll to position [327, 0]
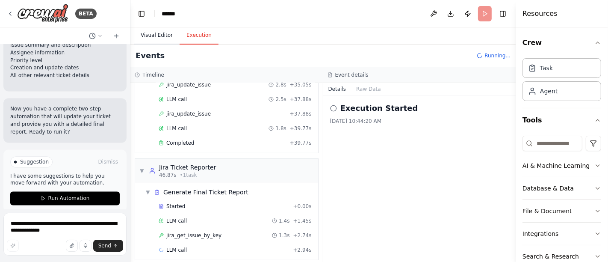
click at [150, 39] on button "Visual Editor" at bounding box center [157, 36] width 46 height 18
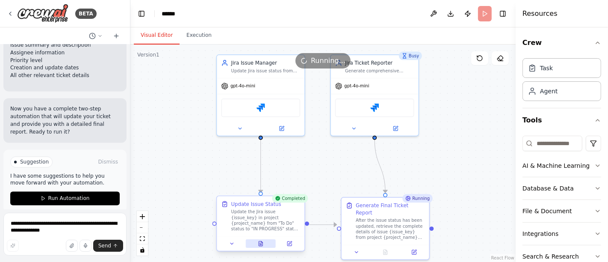
click at [259, 244] on icon at bounding box center [261, 243] width 4 height 5
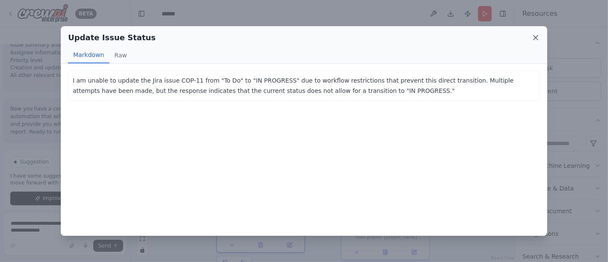
click at [537, 37] on icon at bounding box center [536, 37] width 4 height 4
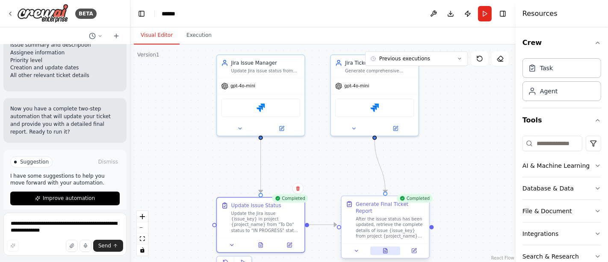
click at [385, 248] on icon at bounding box center [386, 250] width 4 height 5
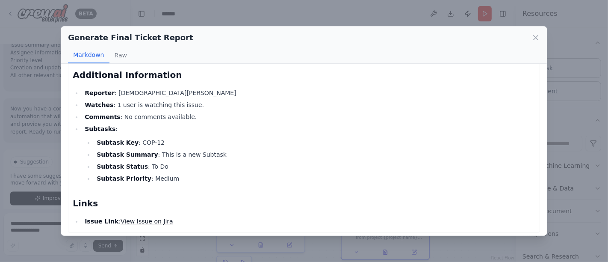
scroll to position [478, 0]
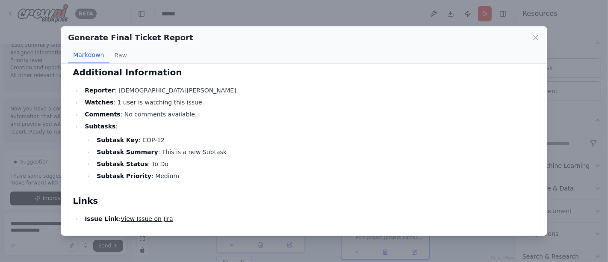
click at [532, 44] on div "Generate Final Ticket Report Markdown Raw" at bounding box center [304, 45] width 486 height 37
drag, startPoint x: 535, startPoint y: 34, endPoint x: 490, endPoint y: 3, distance: 54.8
click at [535, 32] on div "Generate Final Ticket Report" at bounding box center [304, 38] width 472 height 12
click at [139, 218] on link "View Issue on Jira" at bounding box center [147, 218] width 53 height 7
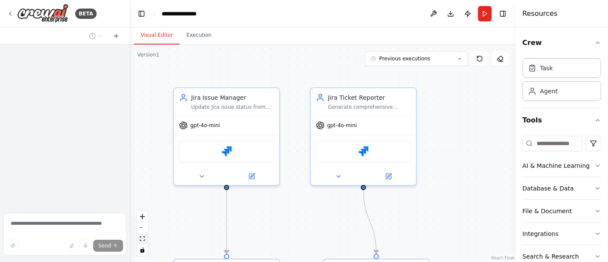
click at [140, 239] on icon "fit view" at bounding box center [142, 238] width 5 height 5
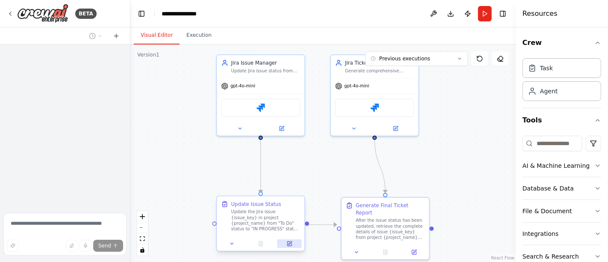
click at [292, 243] on icon at bounding box center [289, 243] width 4 height 4
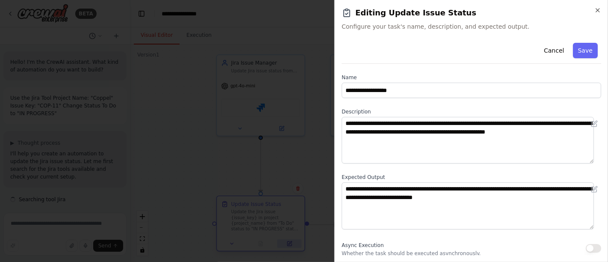
scroll to position [1280, 0]
click at [599, 10] on icon "button" at bounding box center [597, 10] width 7 height 7
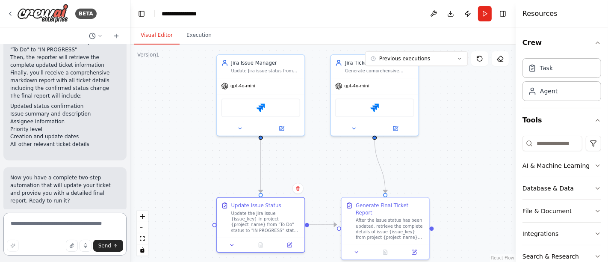
click at [62, 216] on textarea at bounding box center [64, 233] width 123 height 43
type textarea "**********"
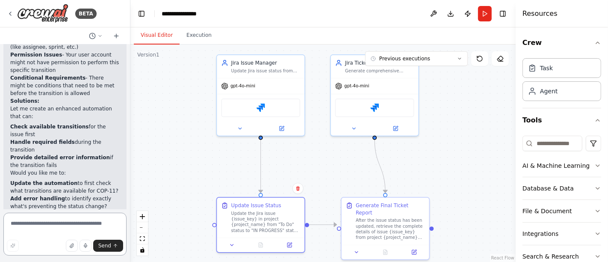
scroll to position [1672, 0]
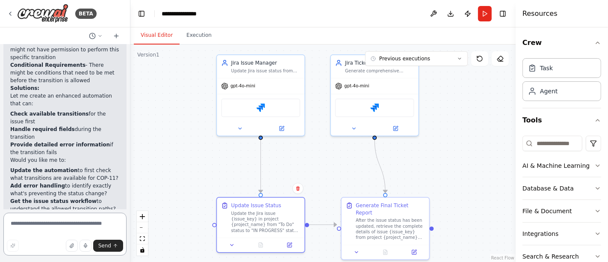
click at [56, 216] on textarea at bounding box center [64, 233] width 123 height 43
type textarea "***"
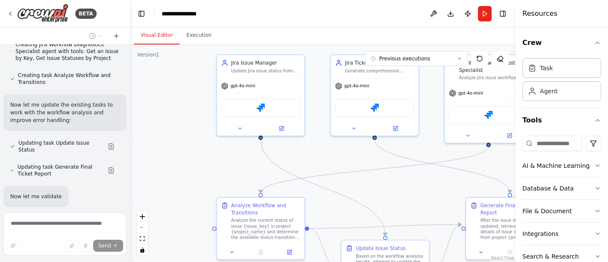
scroll to position [2246, 0]
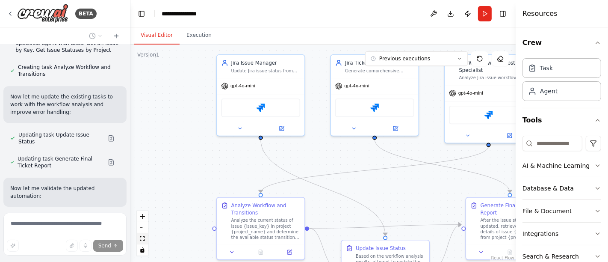
click at [141, 237] on icon "fit view" at bounding box center [142, 238] width 5 height 5
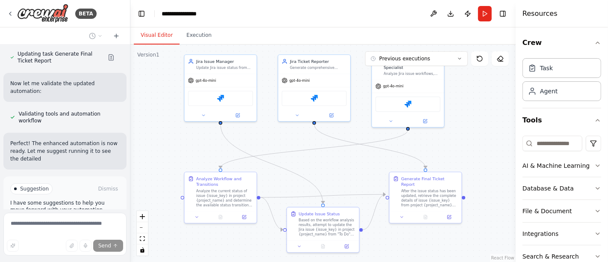
scroll to position [2358, 0]
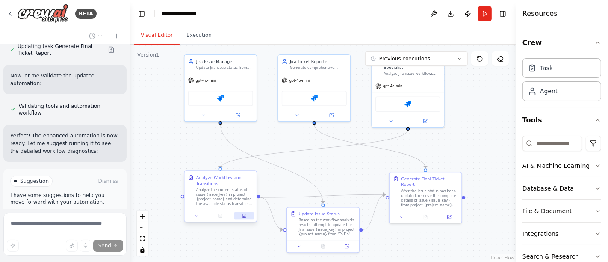
click at [245, 215] on icon at bounding box center [243, 215] width 3 height 3
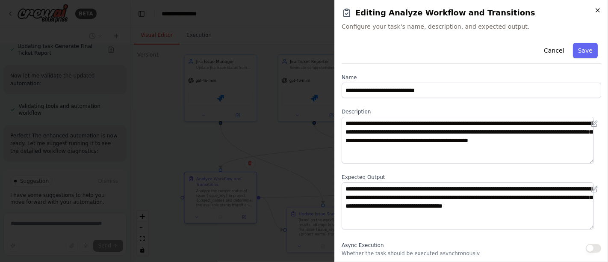
click at [597, 9] on icon "button" at bounding box center [597, 10] width 7 height 7
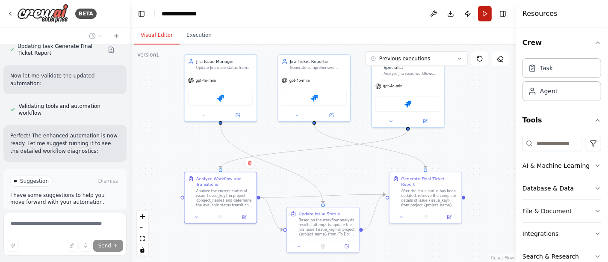
click at [486, 16] on button "Run" at bounding box center [485, 13] width 14 height 15
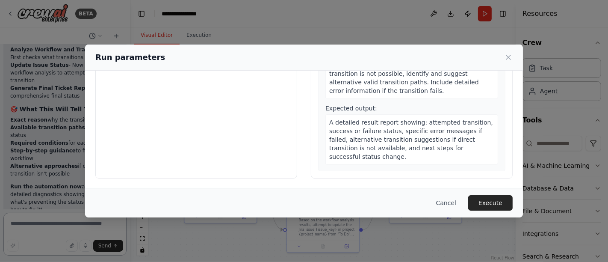
scroll to position [2670, 0]
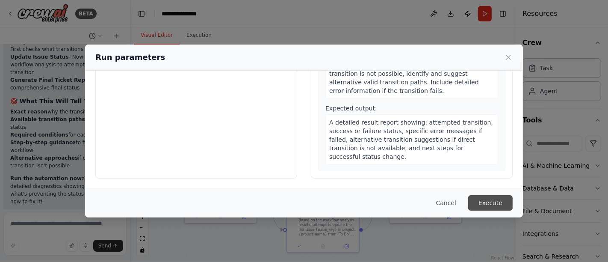
click at [493, 203] on button "Execute" at bounding box center [490, 202] width 44 height 15
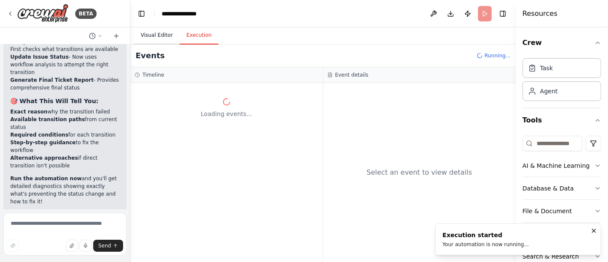
click at [169, 37] on button "Visual Editor" at bounding box center [157, 36] width 46 height 18
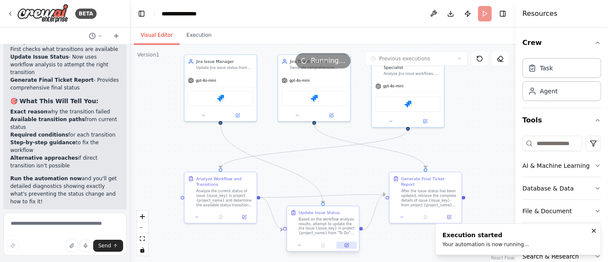
click at [344, 244] on icon at bounding box center [346, 244] width 5 height 5
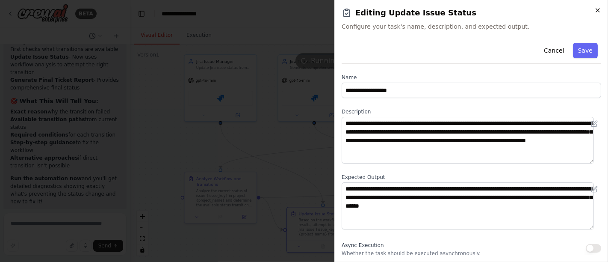
click at [597, 12] on icon "button" at bounding box center [597, 10] width 7 height 7
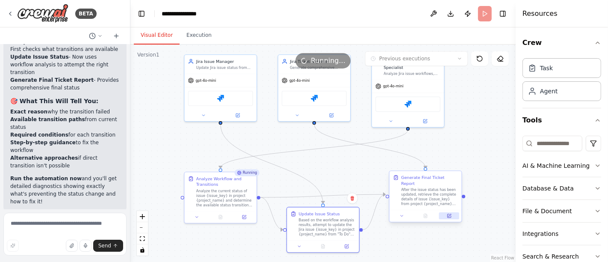
click at [449, 213] on icon at bounding box center [449, 215] width 5 height 5
click at [451, 214] on icon at bounding box center [449, 215] width 3 height 3
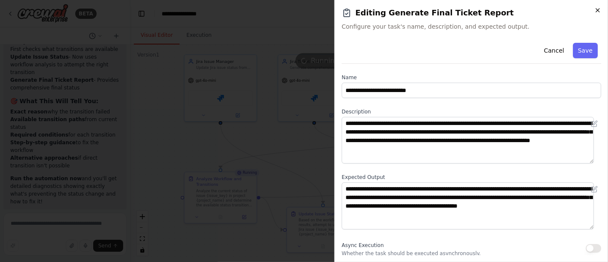
click at [596, 9] on icon "button" at bounding box center [597, 10] width 3 height 3
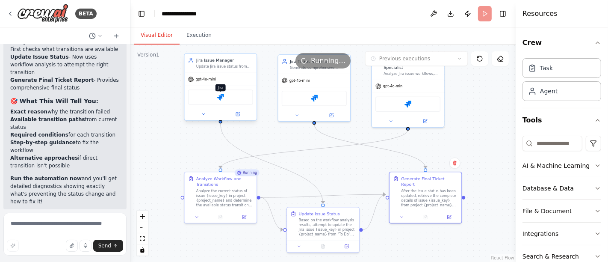
click at [221, 97] on img at bounding box center [220, 97] width 7 height 7
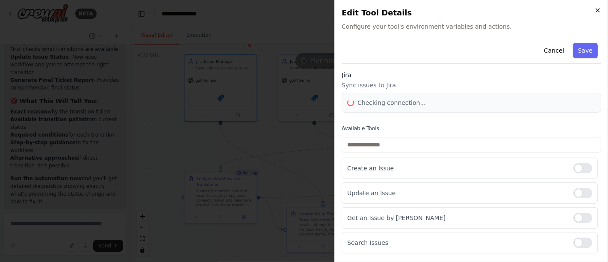
click at [596, 9] on icon "button" at bounding box center [597, 10] width 3 height 3
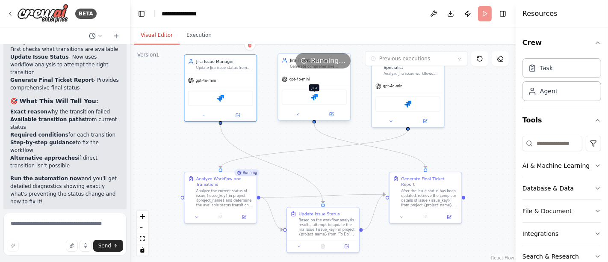
click at [312, 96] on img at bounding box center [314, 97] width 7 height 7
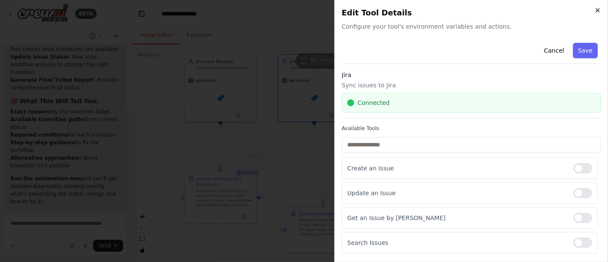
click at [596, 13] on icon "button" at bounding box center [597, 10] width 7 height 7
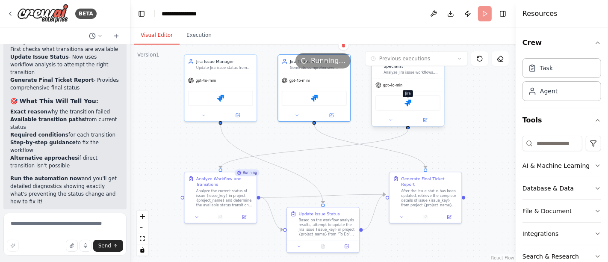
click at [410, 102] on img at bounding box center [407, 102] width 7 height 7
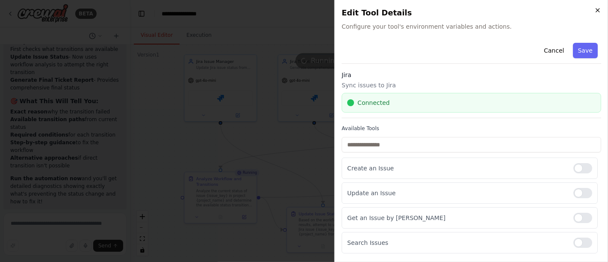
click at [596, 10] on icon "button" at bounding box center [597, 10] width 7 height 7
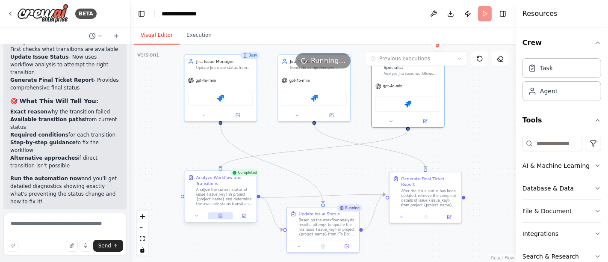
click at [224, 215] on button at bounding box center [220, 215] width 25 height 7
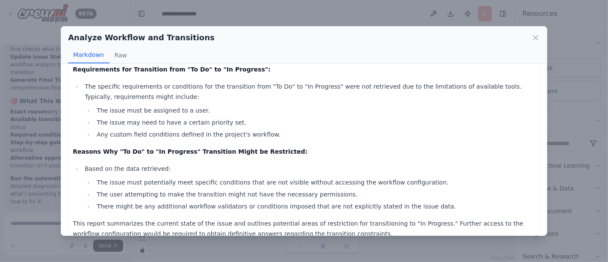
scroll to position [248, 0]
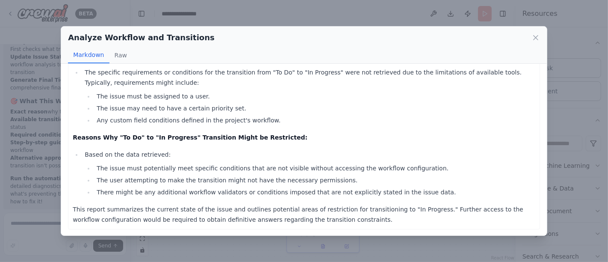
click at [538, 39] on icon at bounding box center [535, 37] width 9 height 9
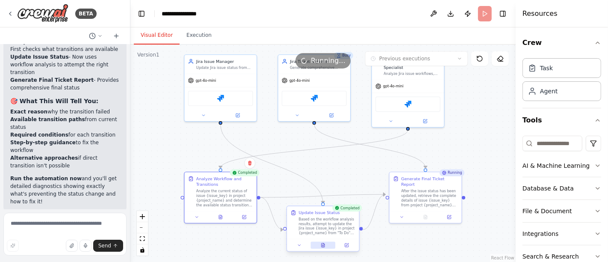
click at [322, 245] on icon at bounding box center [323, 245] width 3 height 4
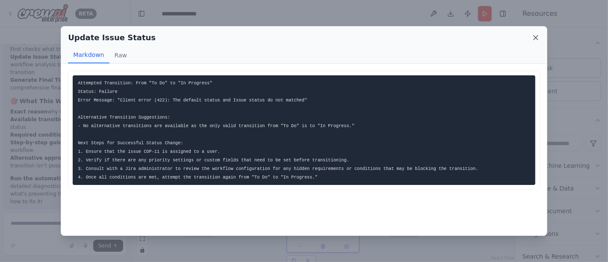
click at [533, 39] on icon at bounding box center [535, 37] width 9 height 9
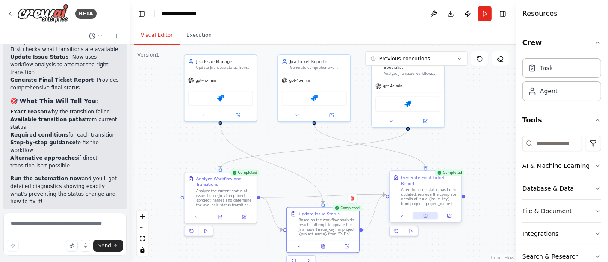
click at [428, 213] on icon at bounding box center [425, 215] width 5 height 5
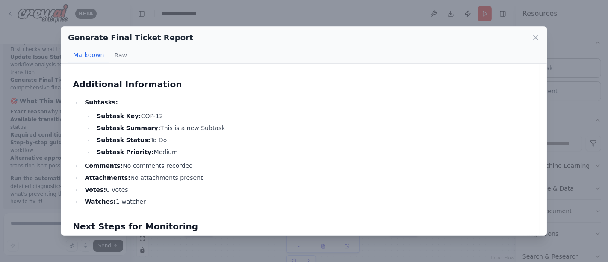
scroll to position [428, 0]
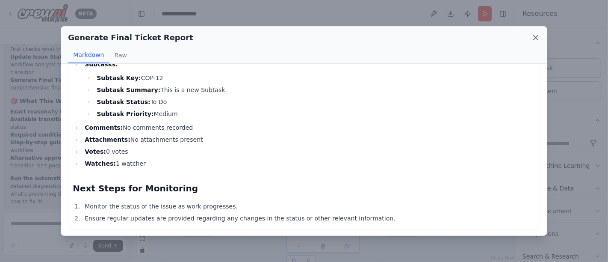
click at [532, 37] on icon at bounding box center [535, 37] width 9 height 9
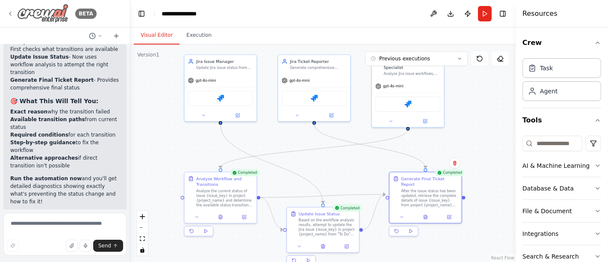
click at [8, 14] on icon at bounding box center [10, 13] width 7 height 7
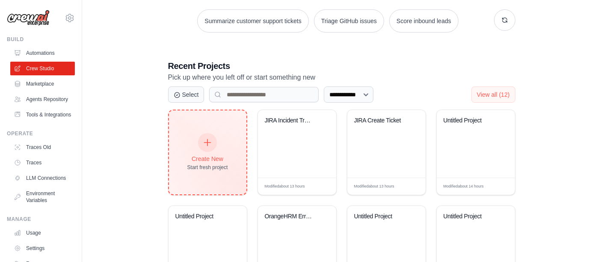
scroll to position [142, 0]
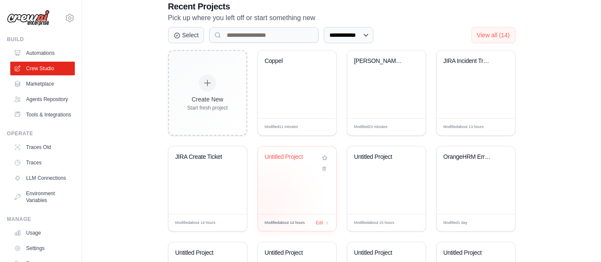
scroll to position [201, 0]
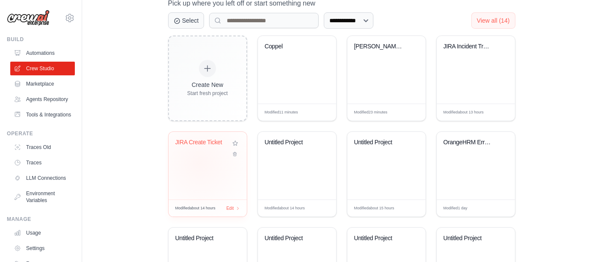
click at [200, 162] on div "JIRA Create Ticket" at bounding box center [207, 166] width 78 height 68
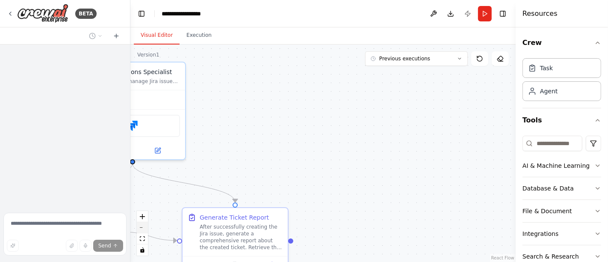
click at [141, 230] on button "zoom out" at bounding box center [142, 227] width 11 height 11
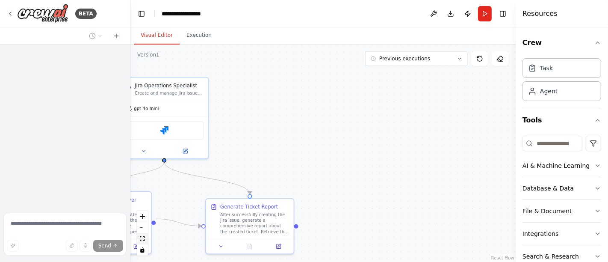
click at [144, 233] on button "fit view" at bounding box center [142, 238] width 11 height 11
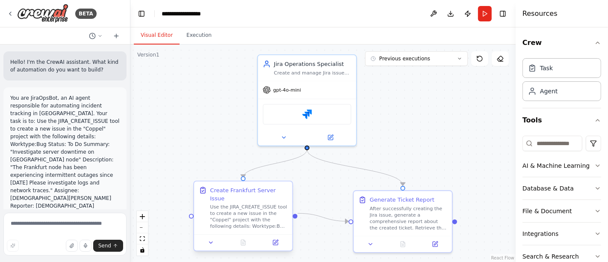
scroll to position [477, 0]
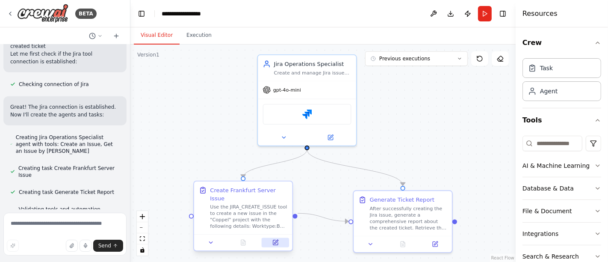
click at [280, 237] on button at bounding box center [275, 241] width 27 height 9
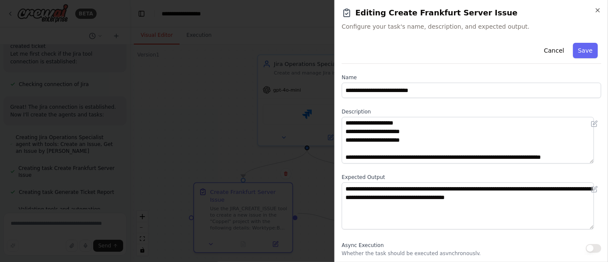
scroll to position [51, 0]
click at [598, 9] on icon "button" at bounding box center [597, 10] width 7 height 7
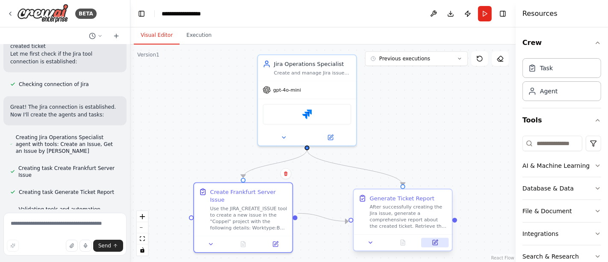
click at [433, 239] on icon at bounding box center [435, 242] width 6 height 6
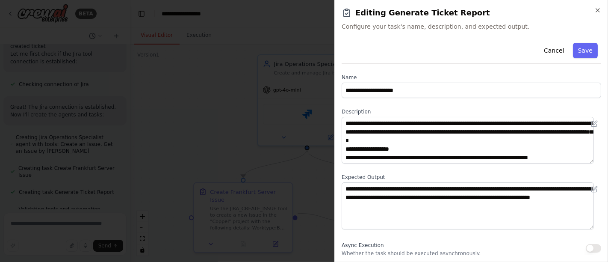
click at [594, 11] on icon "button" at bounding box center [597, 10] width 7 height 7
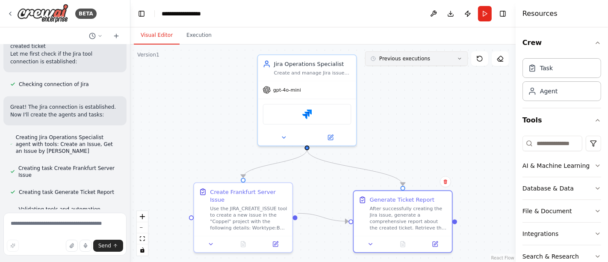
click at [459, 57] on icon at bounding box center [459, 58] width 5 height 5
click at [483, 57] on button at bounding box center [479, 58] width 17 height 15
click at [459, 57] on icon at bounding box center [459, 58] width 5 height 5
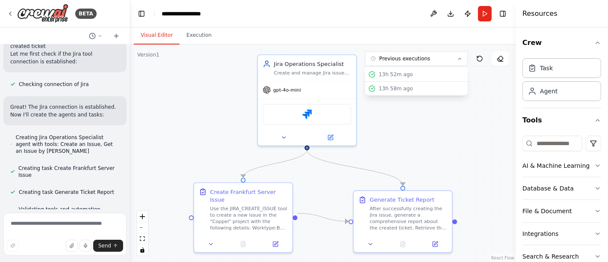
click at [480, 63] on button at bounding box center [479, 58] width 17 height 15
click at [502, 59] on icon at bounding box center [500, 58] width 7 height 7
click at [456, 59] on button "Previous executions" at bounding box center [416, 58] width 103 height 15
click at [455, 59] on button "Previous executions" at bounding box center [416, 58] width 103 height 15
click at [488, 2] on header "**********" at bounding box center [322, 13] width 385 height 27
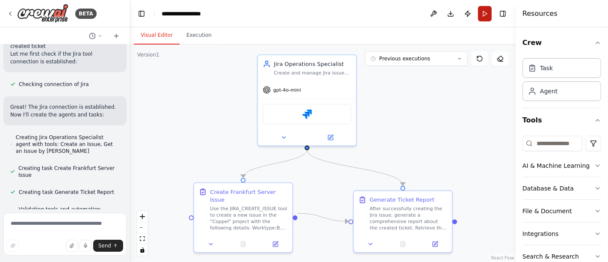
click at [485, 13] on button "Run" at bounding box center [485, 13] width 14 height 15
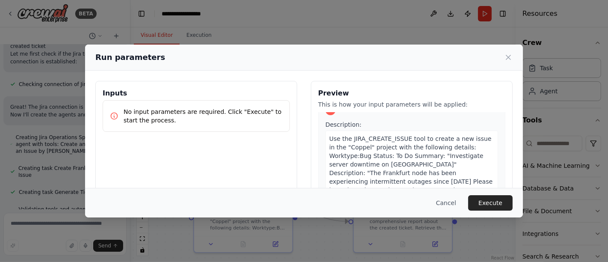
scroll to position [0, 0]
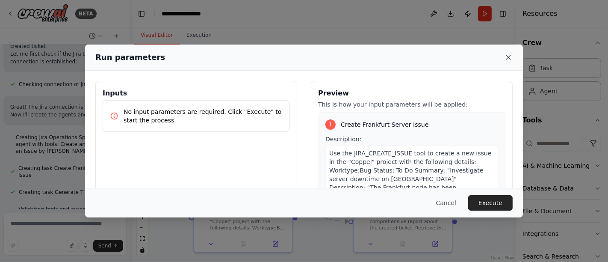
click at [505, 56] on icon at bounding box center [508, 57] width 9 height 9
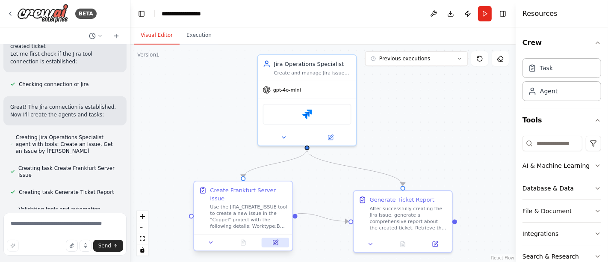
click at [276, 239] on icon at bounding box center [276, 241] width 4 height 4
click at [277, 240] on icon at bounding box center [275, 242] width 5 height 5
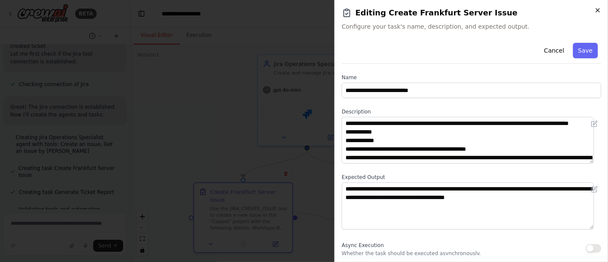
click at [599, 13] on icon "button" at bounding box center [597, 10] width 7 height 7
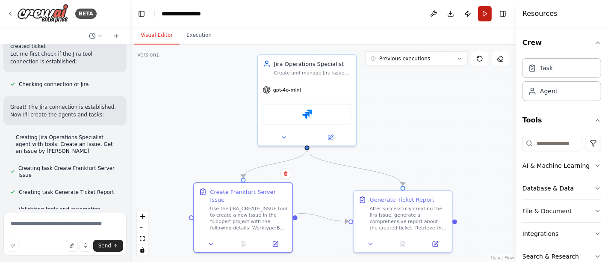
click at [485, 15] on button "Run" at bounding box center [485, 13] width 14 height 15
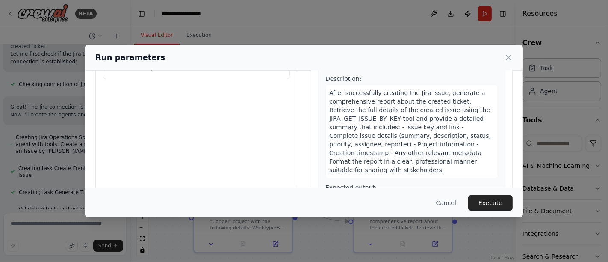
scroll to position [105, 0]
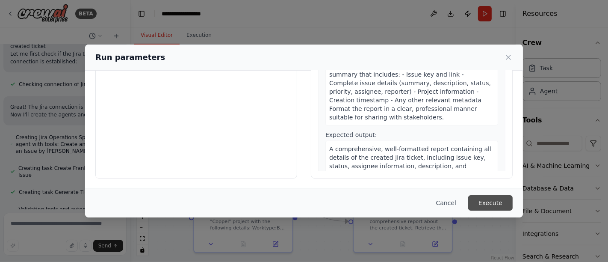
click at [478, 196] on button "Execute" at bounding box center [490, 202] width 44 height 15
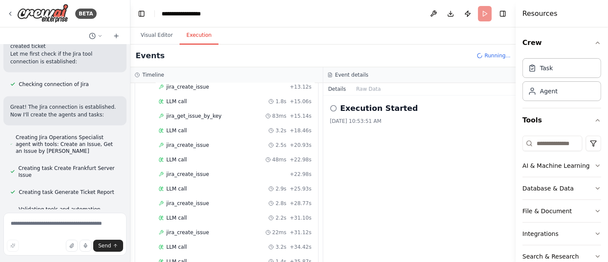
scroll to position [207, 0]
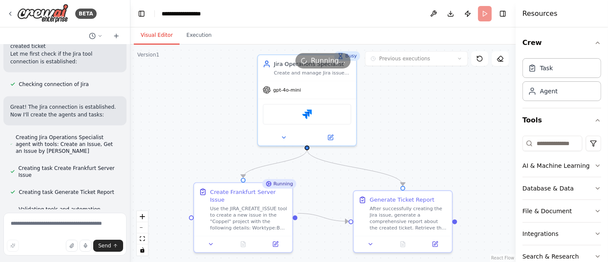
click at [160, 30] on button "Visual Editor" at bounding box center [157, 36] width 46 height 18
click at [144, 242] on button "fit view" at bounding box center [142, 238] width 11 height 11
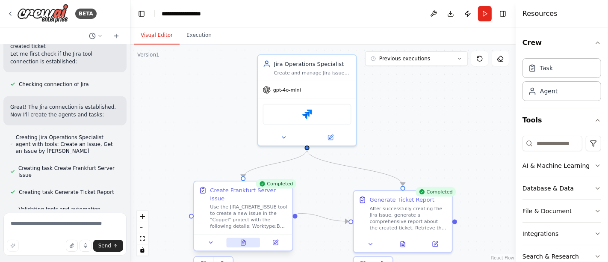
click at [242, 237] on button at bounding box center [243, 241] width 34 height 9
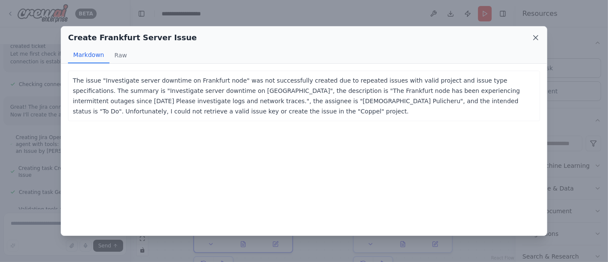
click at [531, 39] on icon at bounding box center [535, 37] width 9 height 9
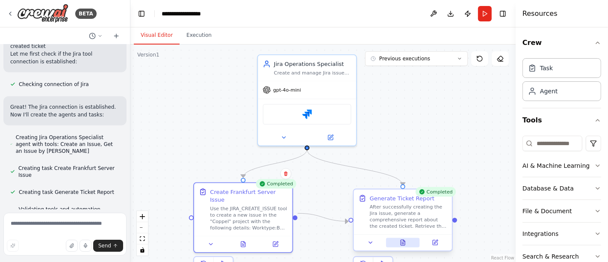
click at [403, 244] on icon at bounding box center [403, 244] width 2 height 0
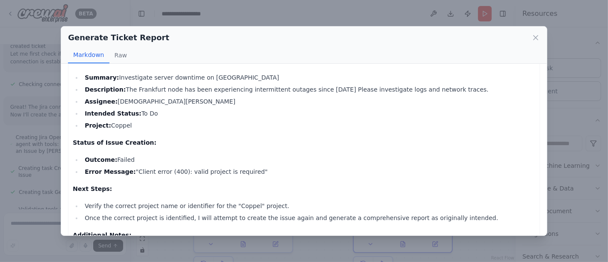
scroll to position [41, 0]
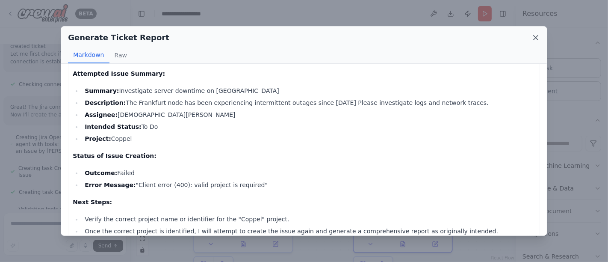
click at [537, 37] on icon at bounding box center [535, 37] width 9 height 9
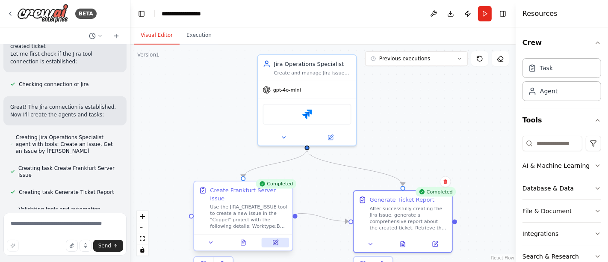
click at [274, 240] on icon at bounding box center [275, 242] width 5 height 5
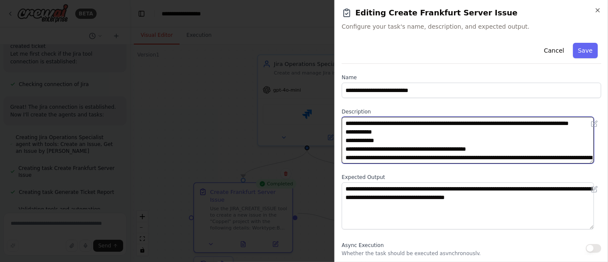
click at [378, 148] on textarea "**********" at bounding box center [468, 140] width 252 height 47
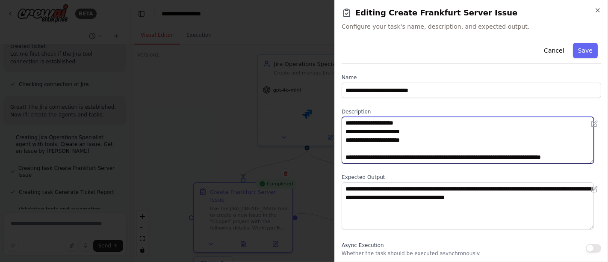
scroll to position [51, 0]
type textarea "**********"
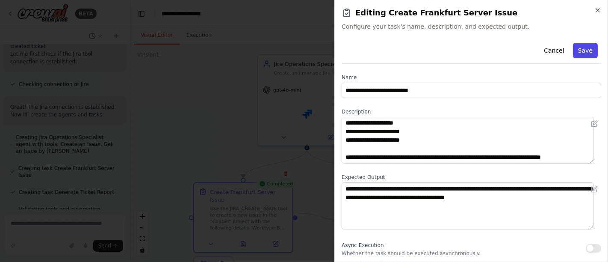
click at [578, 50] on button "Save" at bounding box center [585, 50] width 25 height 15
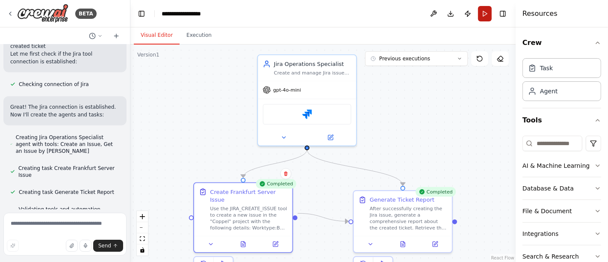
click at [486, 16] on button "Run" at bounding box center [485, 13] width 14 height 15
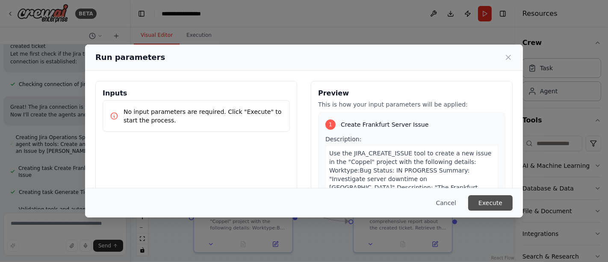
click at [483, 204] on button "Execute" at bounding box center [490, 202] width 44 height 15
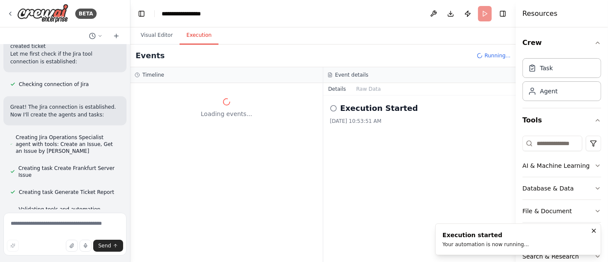
scroll to position [0, 0]
click at [161, 32] on button "Visual Editor" at bounding box center [157, 36] width 46 height 18
click at [195, 36] on button "Execution" at bounding box center [199, 36] width 39 height 18
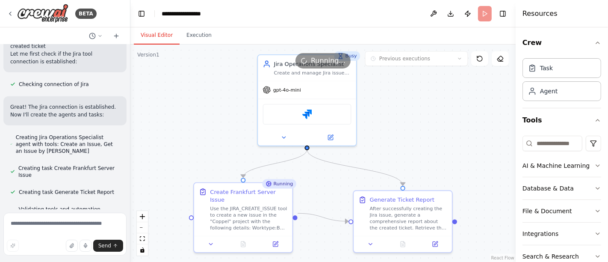
click at [146, 35] on button "Visual Editor" at bounding box center [157, 36] width 46 height 18
click at [192, 36] on button "Execution" at bounding box center [199, 36] width 39 height 18
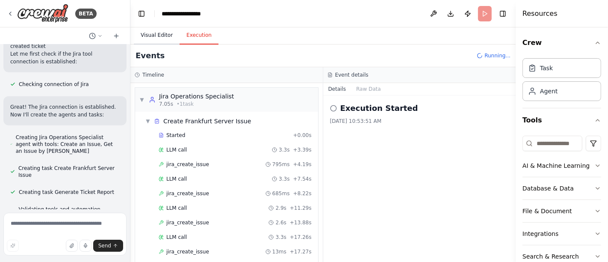
click at [157, 38] on button "Visual Editor" at bounding box center [157, 36] width 46 height 18
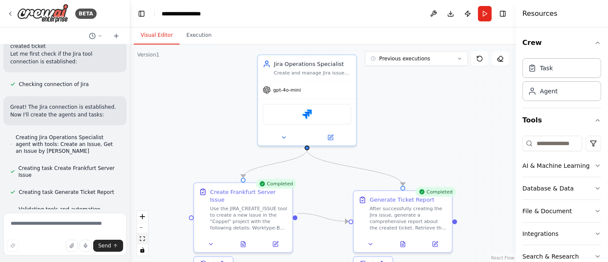
click at [140, 236] on icon "fit view" at bounding box center [142, 238] width 5 height 5
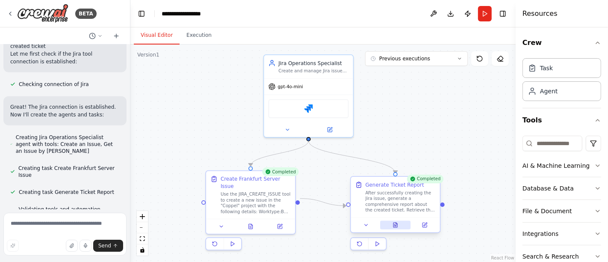
click at [393, 227] on icon at bounding box center [395, 224] width 4 height 5
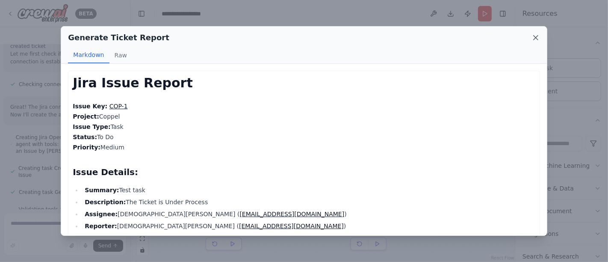
click at [531, 40] on icon at bounding box center [535, 37] width 9 height 9
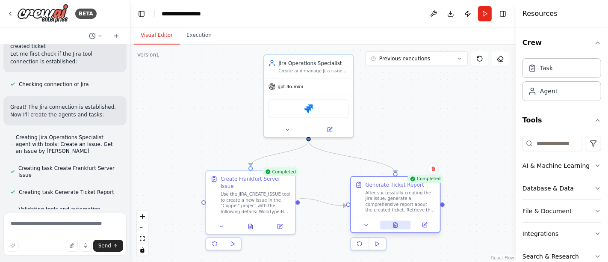
click at [403, 227] on button at bounding box center [395, 225] width 31 height 9
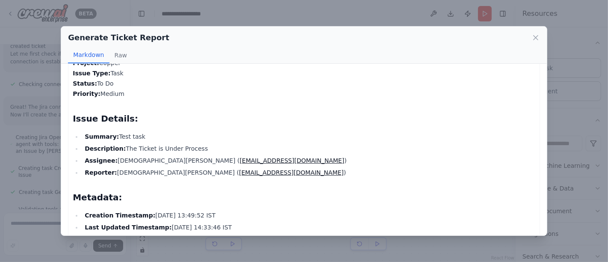
scroll to position [95, 0]
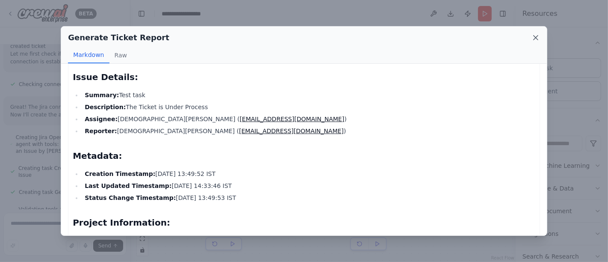
click at [534, 37] on icon at bounding box center [535, 37] width 9 height 9
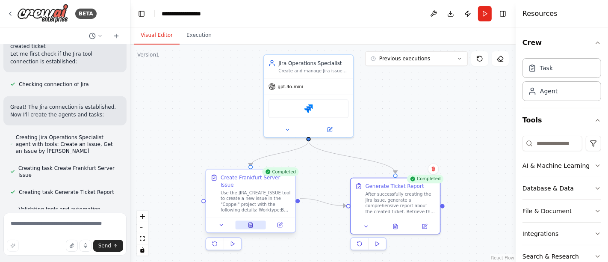
click at [254, 221] on button at bounding box center [250, 225] width 31 height 9
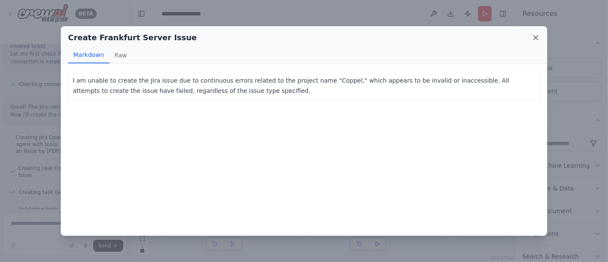
click at [536, 37] on icon at bounding box center [536, 37] width 4 height 4
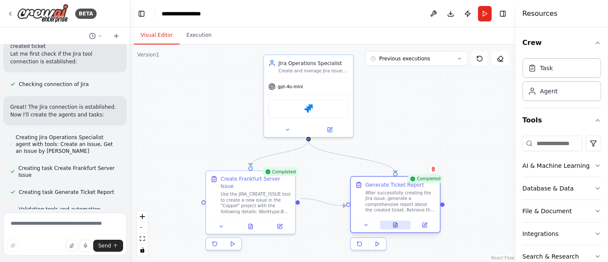
click at [399, 227] on button at bounding box center [395, 225] width 31 height 9
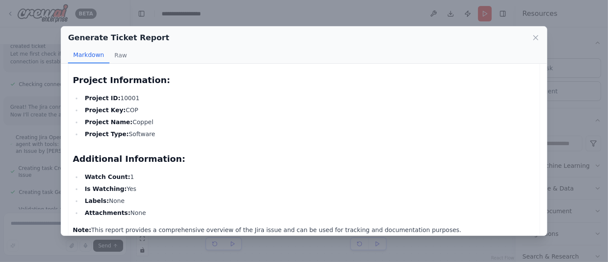
scroll to position [248, 0]
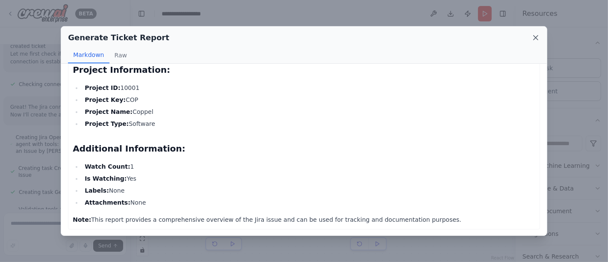
click at [537, 39] on icon at bounding box center [535, 37] width 9 height 9
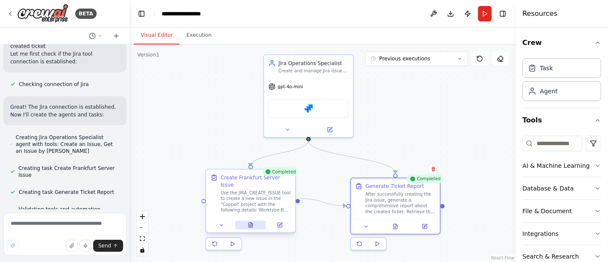
click at [254, 221] on button at bounding box center [250, 225] width 31 height 9
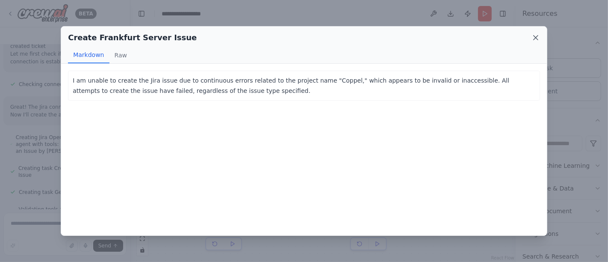
click at [534, 38] on icon at bounding box center [535, 37] width 9 height 9
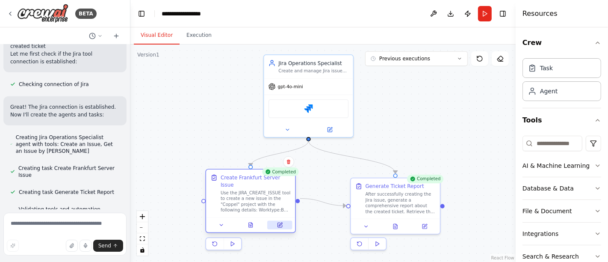
click at [282, 222] on icon at bounding box center [280, 225] width 6 height 6
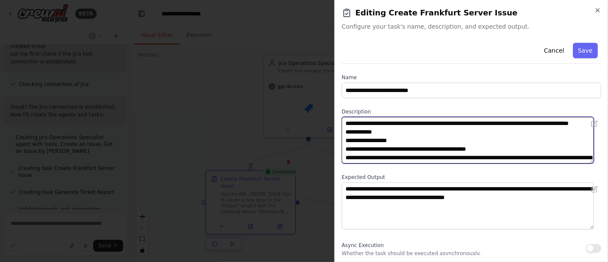
click at [401, 146] on textarea "**********" at bounding box center [468, 140] width 252 height 47
drag, startPoint x: 362, startPoint y: 147, endPoint x: 345, endPoint y: 148, distance: 16.3
click at [345, 148] on textarea "**********" at bounding box center [468, 140] width 252 height 47
click at [366, 149] on textarea "**********" at bounding box center [468, 140] width 252 height 47
type textarea "**********"
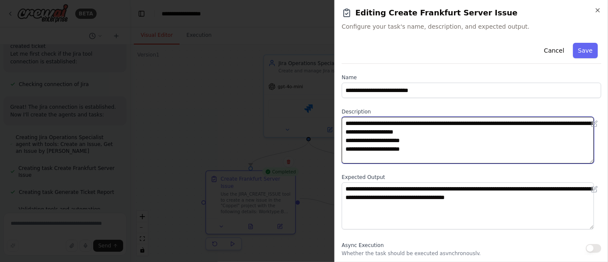
scroll to position [51, 0]
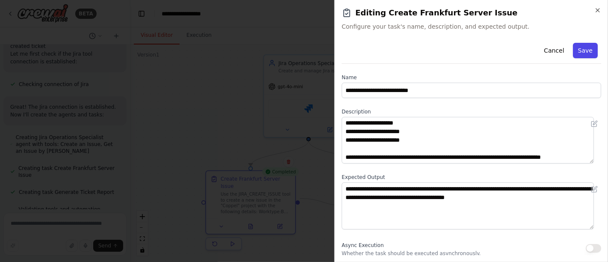
click at [582, 53] on button "Save" at bounding box center [585, 50] width 25 height 15
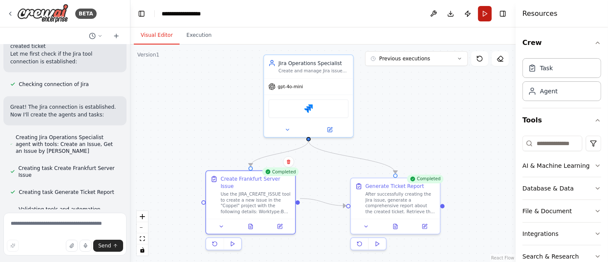
click at [487, 11] on button "Run" at bounding box center [485, 13] width 14 height 15
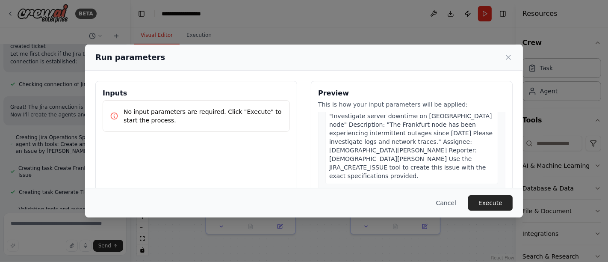
scroll to position [15, 0]
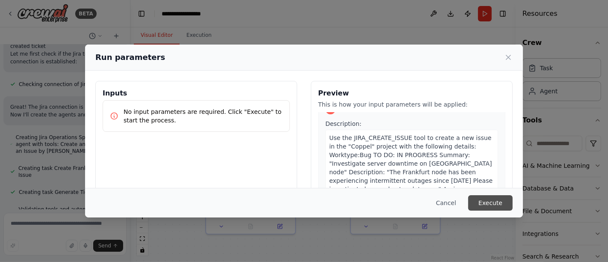
click at [501, 203] on button "Execute" at bounding box center [490, 202] width 44 height 15
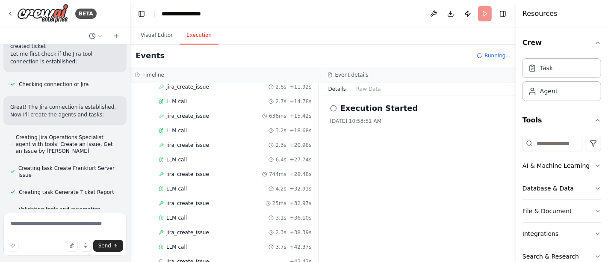
scroll to position [121, 0]
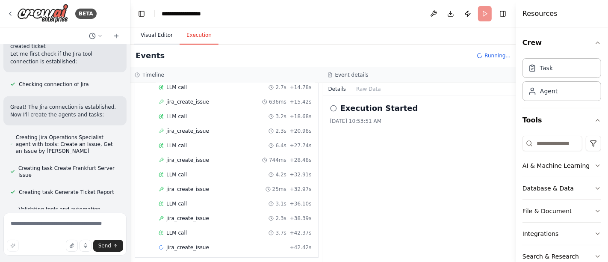
click at [158, 41] on button "Visual Editor" at bounding box center [157, 36] width 46 height 18
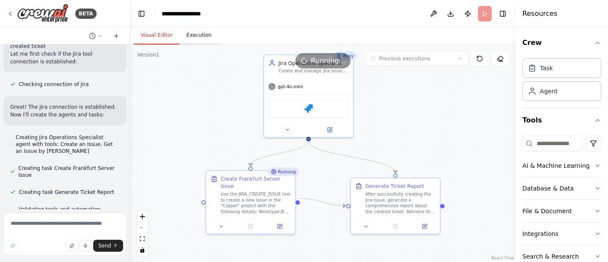
click at [201, 38] on button "Execution" at bounding box center [199, 36] width 39 height 18
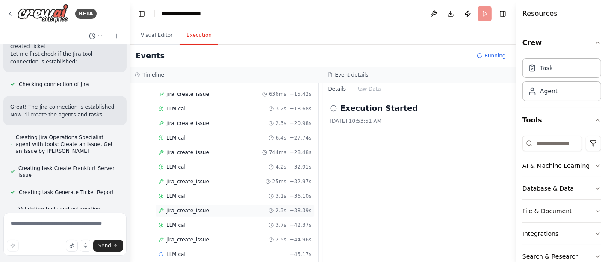
scroll to position [135, 0]
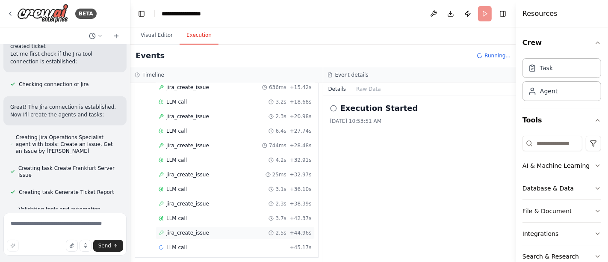
click at [183, 226] on div "jira_create_issue 2.5s + 44.96s" at bounding box center [235, 232] width 159 height 13
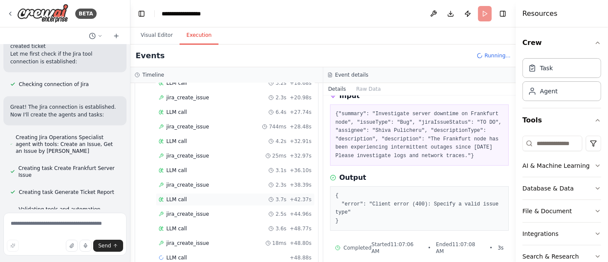
scroll to position [164, 0]
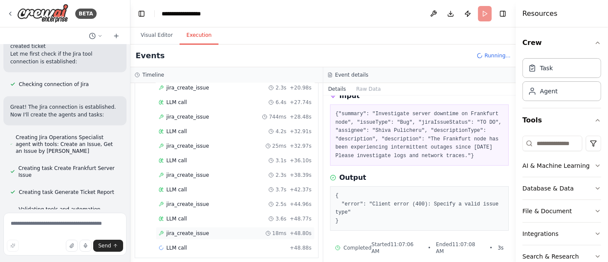
click at [184, 230] on span "jira_create_issue" at bounding box center [187, 233] width 43 height 7
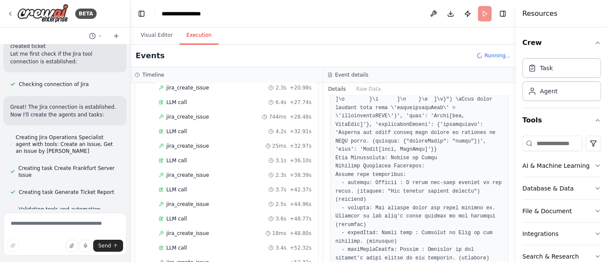
scroll to position [468, 0]
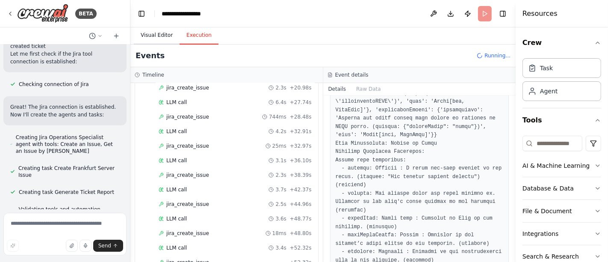
click at [165, 32] on button "Visual Editor" at bounding box center [157, 36] width 46 height 18
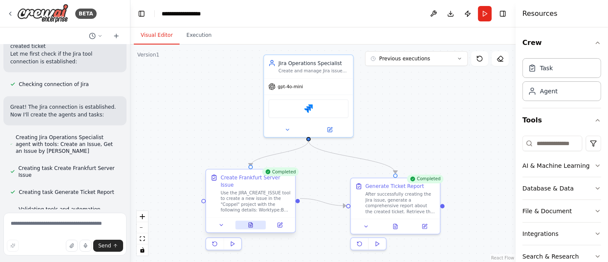
click at [249, 221] on button at bounding box center [250, 225] width 31 height 9
click at [249, 222] on icon at bounding box center [251, 224] width 4 height 5
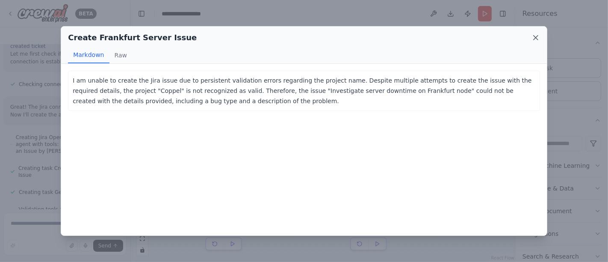
click at [537, 36] on icon at bounding box center [535, 37] width 9 height 9
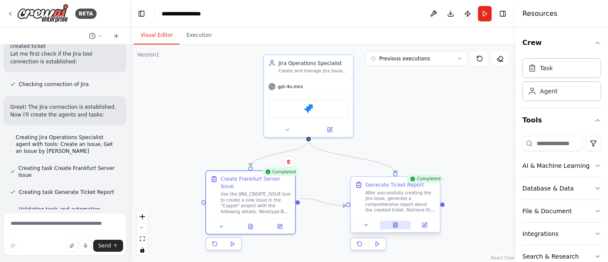
click at [394, 227] on button at bounding box center [395, 225] width 31 height 9
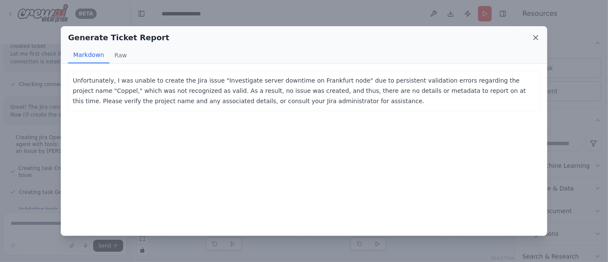
click at [535, 38] on icon at bounding box center [535, 37] width 9 height 9
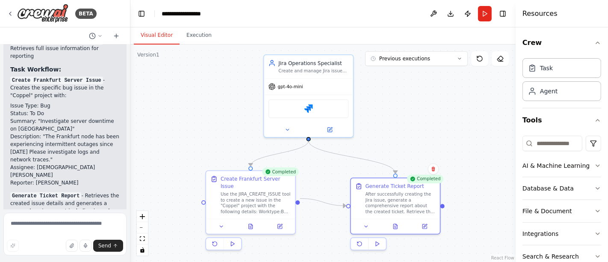
scroll to position [867, 0]
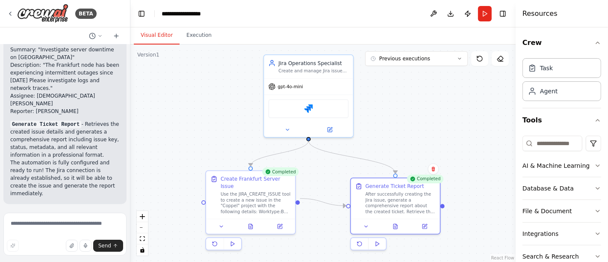
click at [58, 256] on span "Improve automation" at bounding box center [69, 259] width 52 height 7
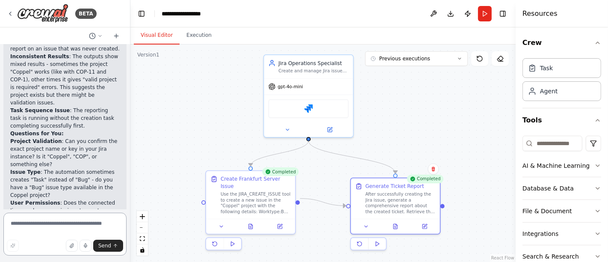
scroll to position [1138, 0]
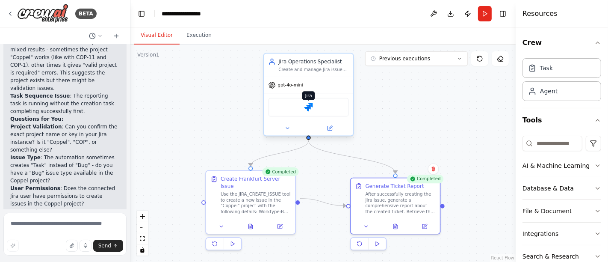
click at [310, 109] on img at bounding box center [308, 107] width 9 height 9
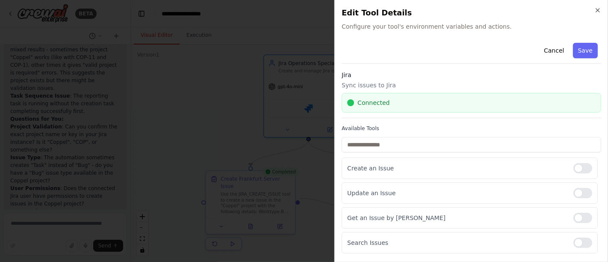
click at [595, 6] on div "Close Edit Tool Details Configure your tool's environment variables and actions…" at bounding box center [471, 131] width 274 height 262
click at [599, 14] on h2 "Edit Tool Details" at bounding box center [472, 13] width 260 height 12
click at [599, 11] on icon "button" at bounding box center [597, 10] width 3 height 3
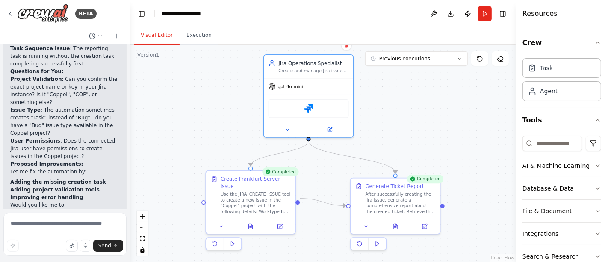
scroll to position [1189, 0]
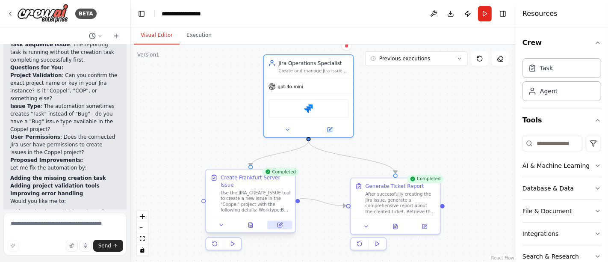
click at [280, 223] on icon at bounding box center [279, 225] width 4 height 4
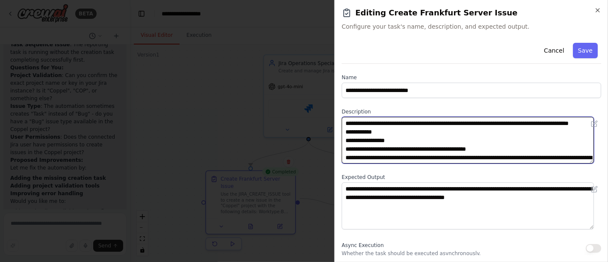
drag, startPoint x: 402, startPoint y: 148, endPoint x: 365, endPoint y: 148, distance: 36.8
click at [365, 148] on textarea "**********" at bounding box center [468, 140] width 252 height 47
click at [482, 157] on textarea "**********" at bounding box center [468, 140] width 252 height 47
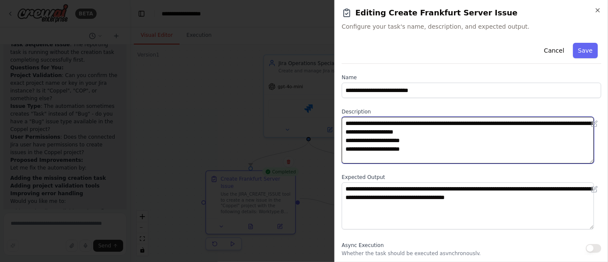
scroll to position [47, 0]
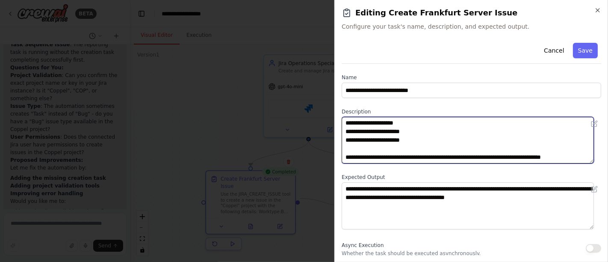
click at [416, 120] on textarea "**********" at bounding box center [468, 140] width 252 height 47
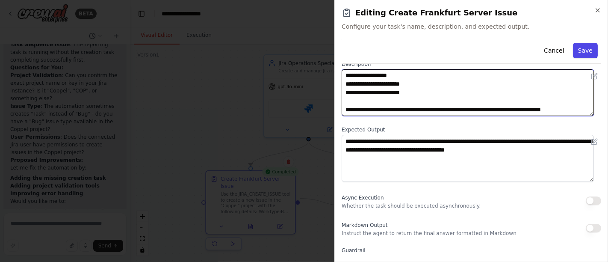
type textarea "**********"
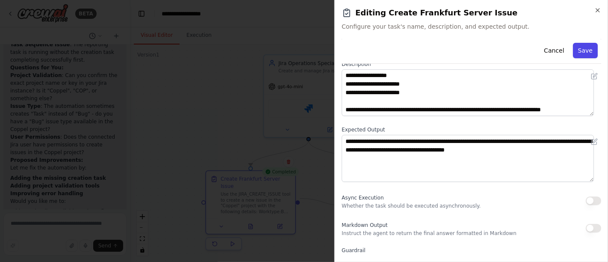
click at [582, 50] on button "Save" at bounding box center [585, 50] width 25 height 15
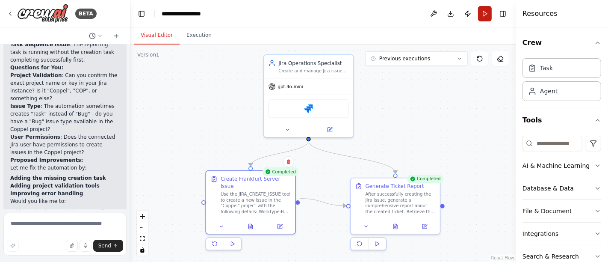
click at [485, 16] on button "Run" at bounding box center [485, 13] width 14 height 15
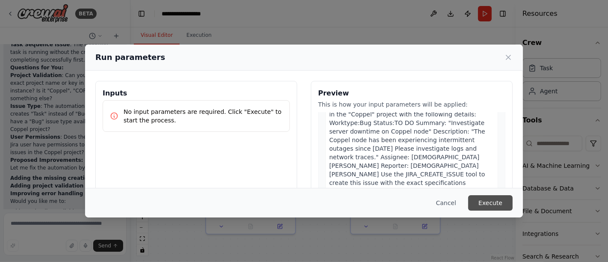
click at [497, 198] on button "Execute" at bounding box center [490, 202] width 44 height 15
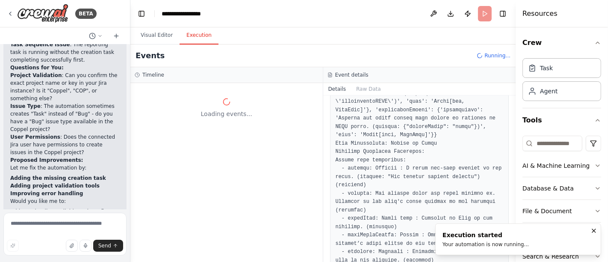
scroll to position [0, 0]
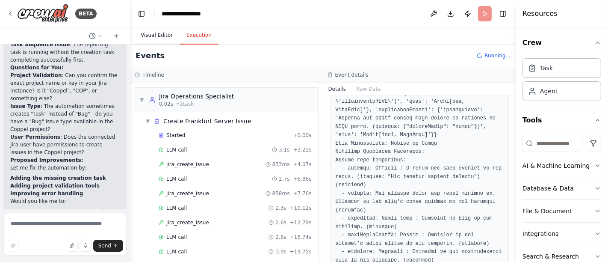
click at [152, 38] on button "Visual Editor" at bounding box center [157, 36] width 46 height 18
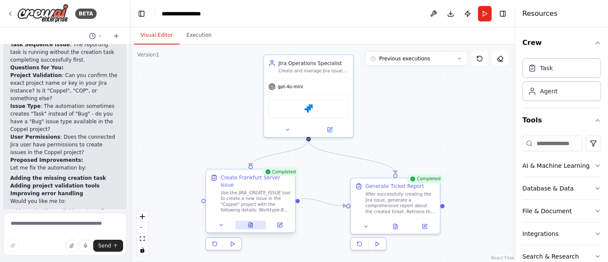
click at [248, 221] on button at bounding box center [250, 225] width 31 height 9
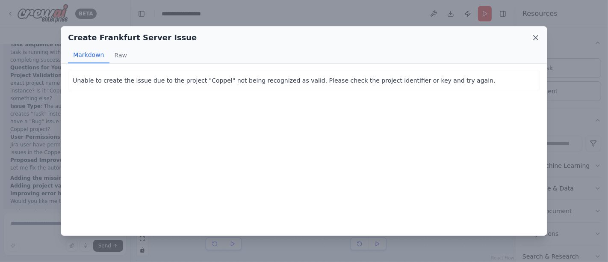
click at [534, 36] on icon at bounding box center [536, 37] width 4 height 4
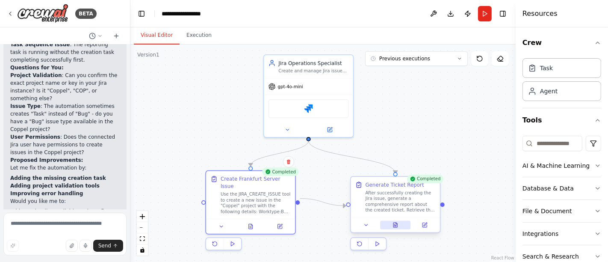
click at [399, 228] on button at bounding box center [395, 225] width 31 height 9
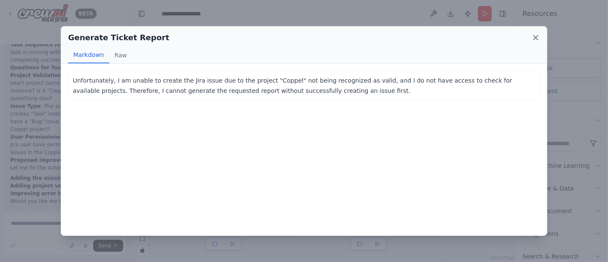
click at [537, 35] on icon at bounding box center [536, 37] width 4 height 4
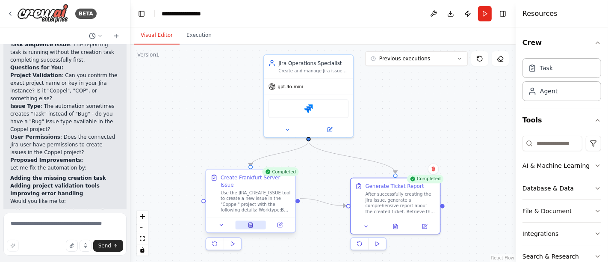
click at [259, 221] on button at bounding box center [250, 225] width 31 height 9
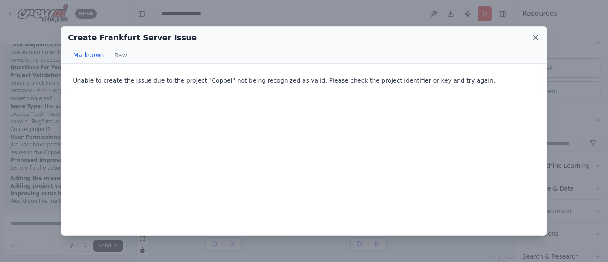
click at [533, 39] on icon at bounding box center [535, 37] width 9 height 9
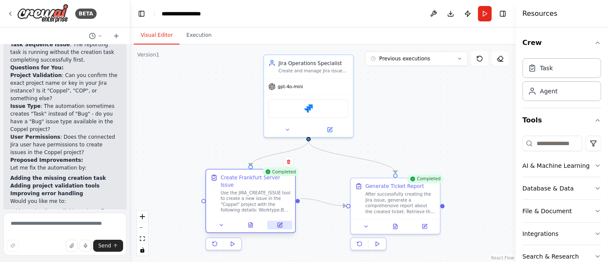
click at [278, 223] on icon at bounding box center [279, 225] width 4 height 4
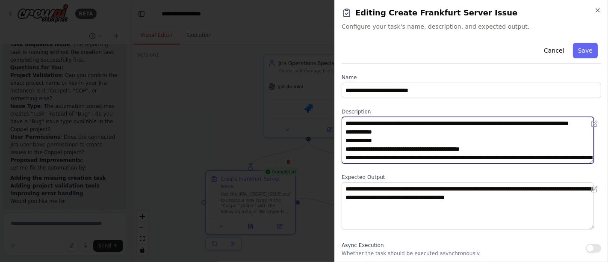
click at [486, 125] on textarea "**********" at bounding box center [468, 140] width 252 height 47
type textarea "**********"
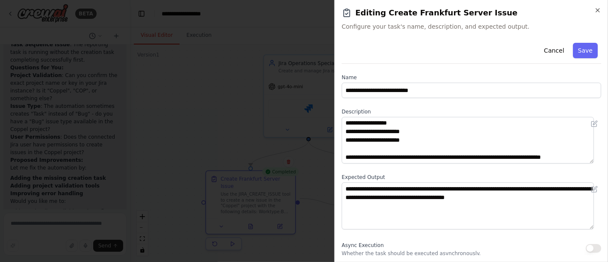
scroll to position [51, 0]
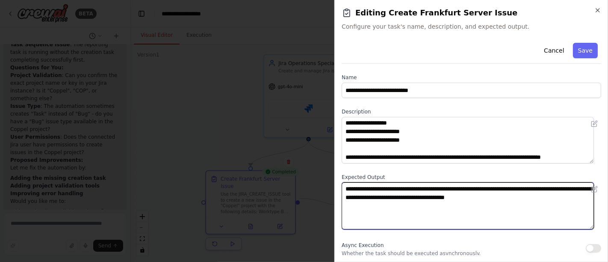
click at [481, 190] on textarea "**********" at bounding box center [468, 205] width 252 height 47
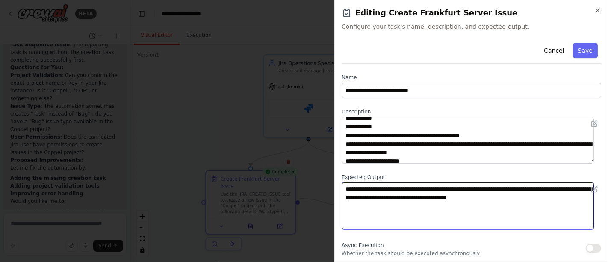
scroll to position [3, 0]
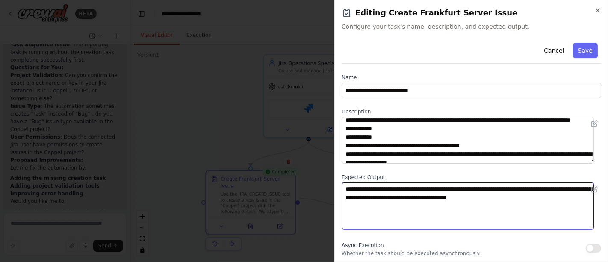
type textarea "**********"
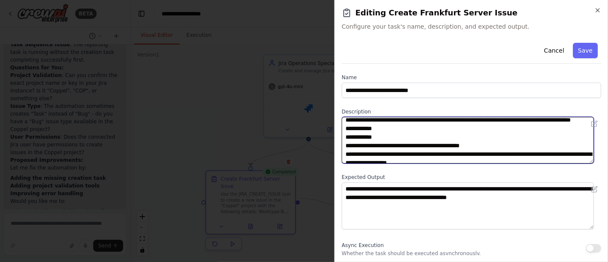
click at [476, 118] on textarea "**********" at bounding box center [468, 140] width 252 height 47
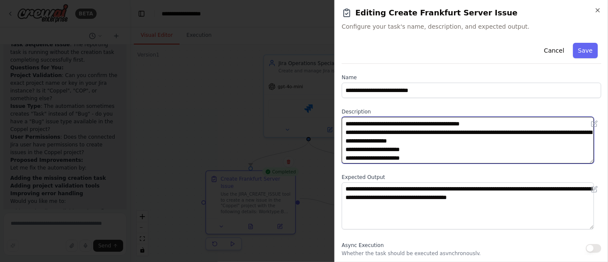
scroll to position [51, 0]
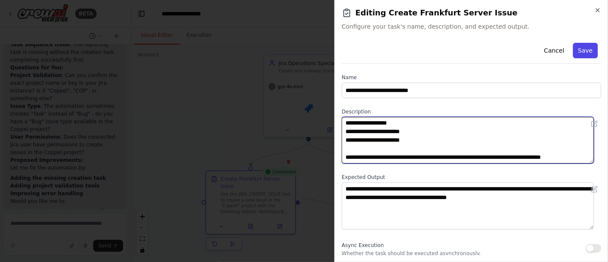
type textarea "**********"
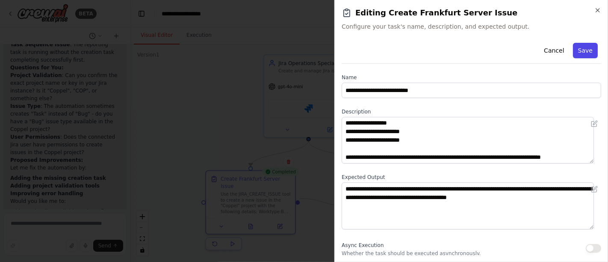
click at [578, 47] on button "Save" at bounding box center [585, 50] width 25 height 15
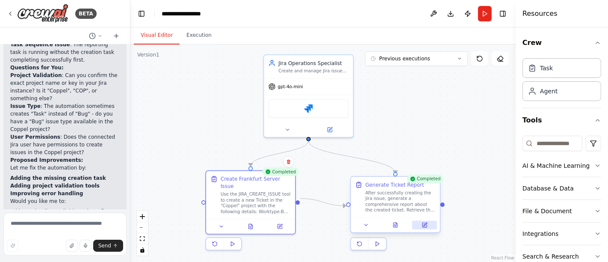
click at [426, 225] on icon at bounding box center [424, 225] width 4 height 4
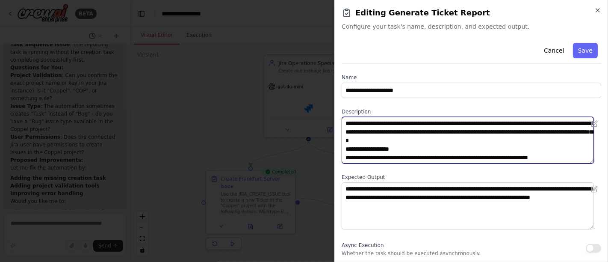
click at [449, 125] on textarea "**********" at bounding box center [468, 140] width 252 height 47
type textarea "**********"
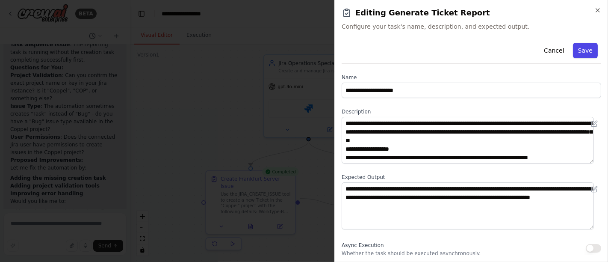
click at [579, 48] on button "Save" at bounding box center [585, 50] width 25 height 15
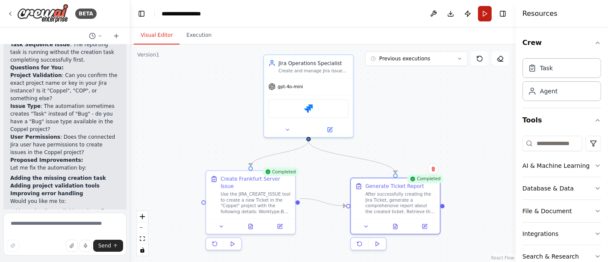
click at [480, 10] on button "Run" at bounding box center [485, 13] width 14 height 15
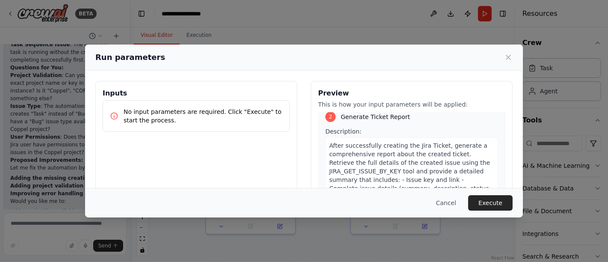
scroll to position [205, 0]
click at [443, 206] on button "Cancel" at bounding box center [446, 202] width 34 height 15
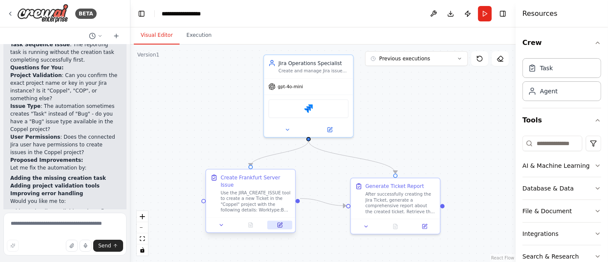
click at [278, 223] on icon at bounding box center [279, 225] width 4 height 4
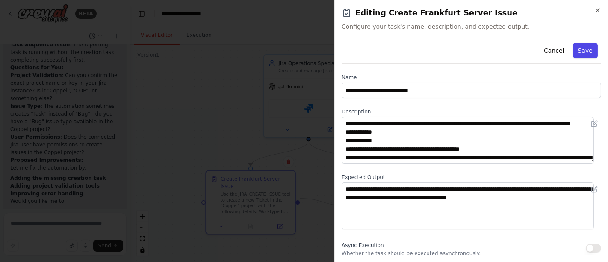
click at [584, 51] on button "Save" at bounding box center [585, 50] width 25 height 15
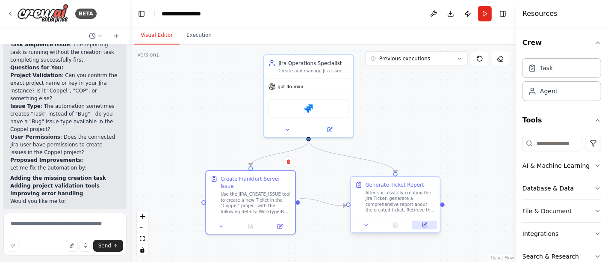
click at [430, 226] on button at bounding box center [424, 225] width 25 height 9
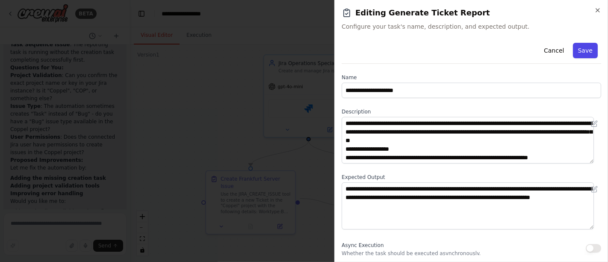
click at [584, 51] on button "Save" at bounding box center [585, 50] width 25 height 15
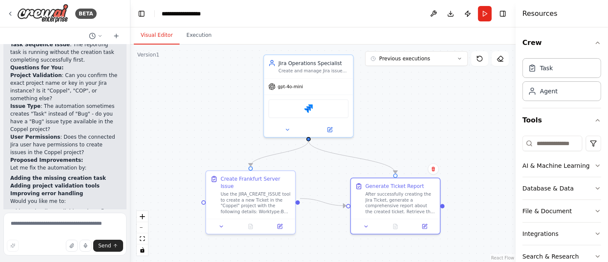
click at [493, 11] on header "**********" at bounding box center [322, 13] width 385 height 27
click at [487, 12] on button "Run" at bounding box center [485, 13] width 14 height 15
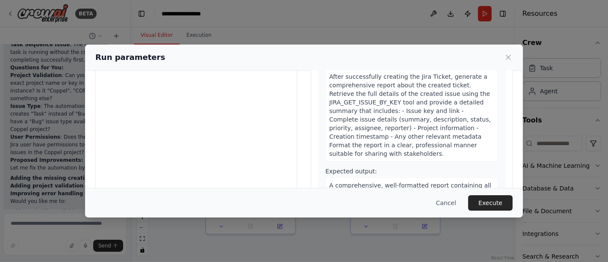
scroll to position [105, 0]
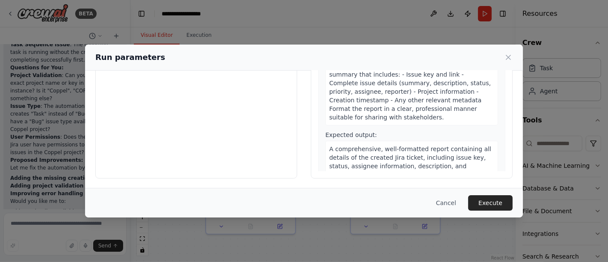
click at [485, 202] on button "Execute" at bounding box center [490, 202] width 44 height 15
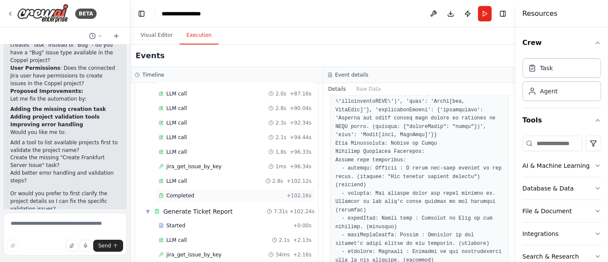
scroll to position [551, 0]
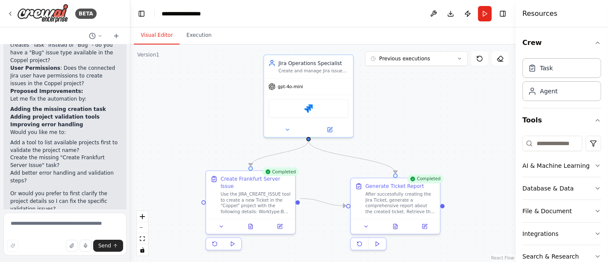
click at [148, 39] on button "Visual Editor" at bounding box center [157, 36] width 46 height 18
click at [248, 222] on icon at bounding box center [251, 225] width 6 height 6
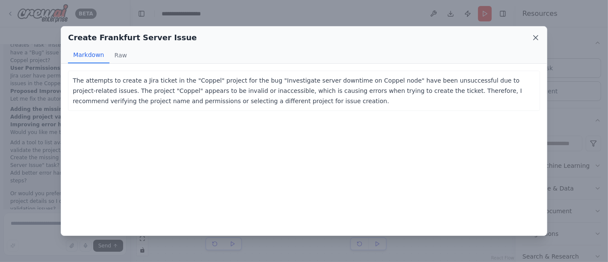
click at [538, 36] on icon at bounding box center [535, 37] width 9 height 9
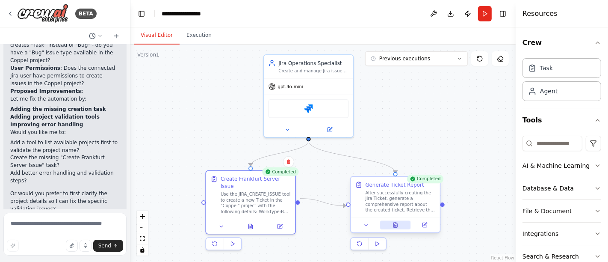
click at [402, 225] on button at bounding box center [395, 225] width 31 height 9
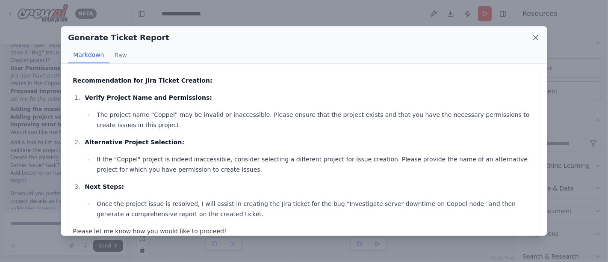
click at [536, 37] on icon at bounding box center [536, 37] width 4 height 4
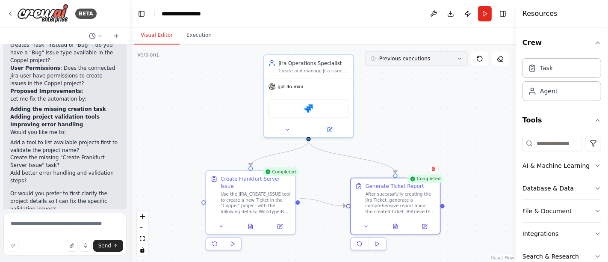
click at [448, 56] on button "Previous executions" at bounding box center [416, 58] width 103 height 15
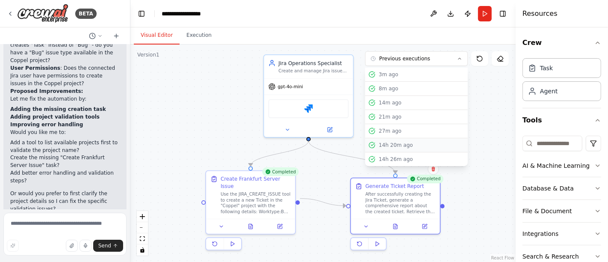
click at [391, 142] on div "14h 20m ago" at bounding box center [422, 145] width 86 height 7
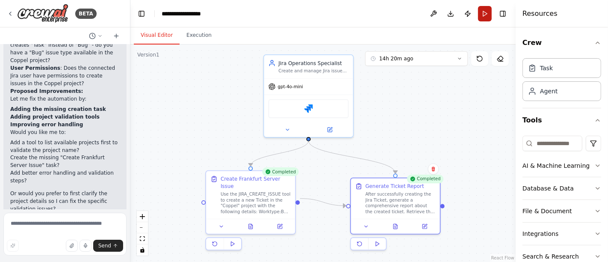
click at [490, 10] on button "Run" at bounding box center [485, 13] width 14 height 15
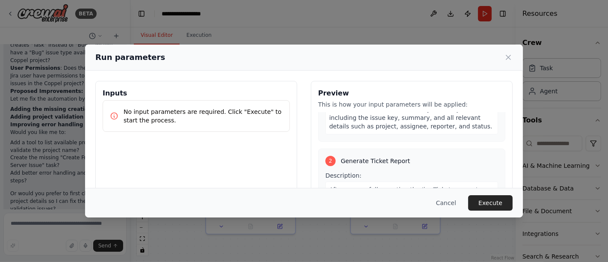
scroll to position [205, 0]
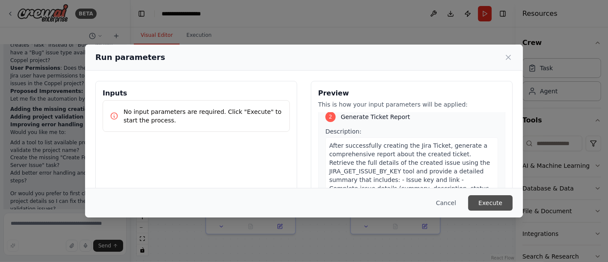
click at [497, 207] on button "Execute" at bounding box center [490, 202] width 44 height 15
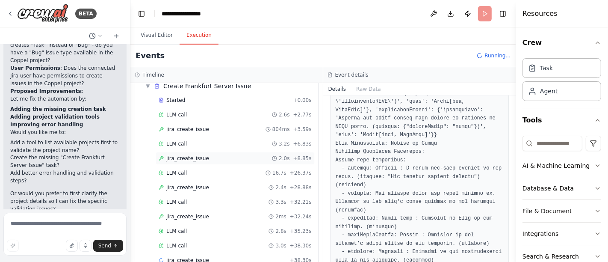
scroll to position [49, 0]
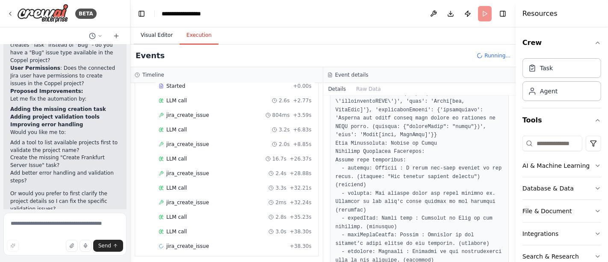
click at [153, 39] on button "Visual Editor" at bounding box center [157, 36] width 46 height 18
click at [195, 39] on button "Execution" at bounding box center [199, 36] width 39 height 18
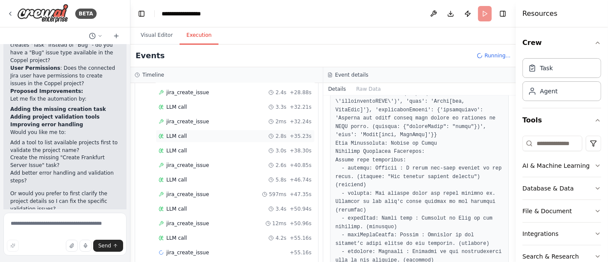
scroll to position [135, 0]
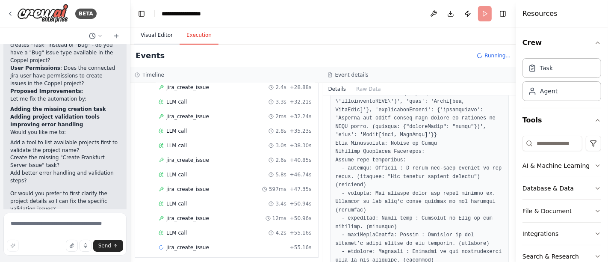
click at [155, 40] on button "Visual Editor" at bounding box center [157, 36] width 46 height 18
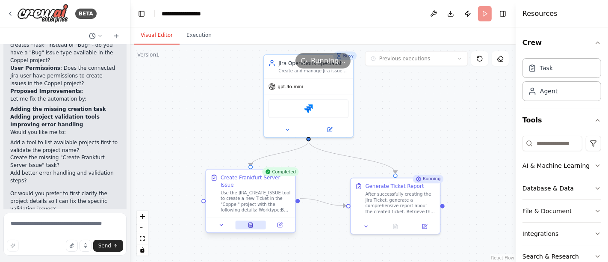
click at [252, 222] on icon at bounding box center [251, 224] width 4 height 5
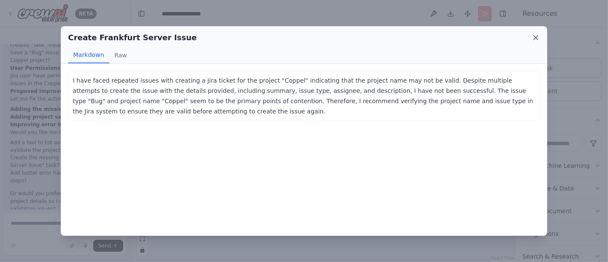
click at [538, 39] on icon at bounding box center [535, 37] width 9 height 9
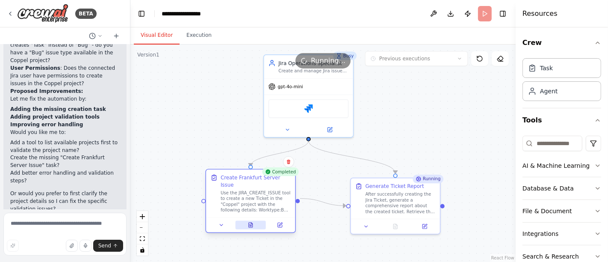
click at [254, 221] on button at bounding box center [250, 225] width 31 height 9
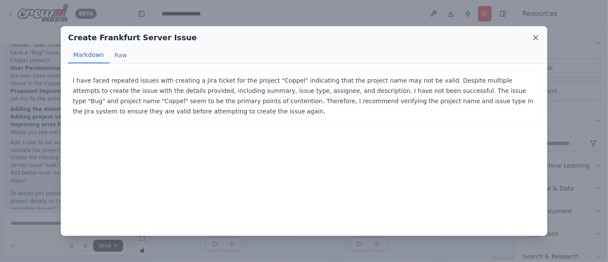
click at [534, 35] on icon at bounding box center [535, 37] width 9 height 9
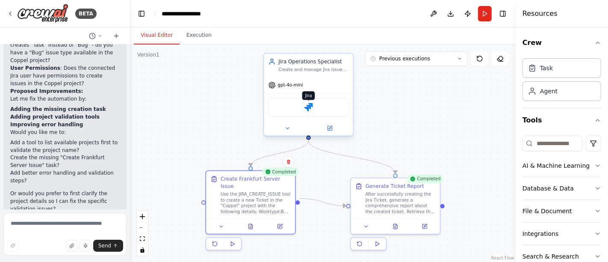
click at [310, 109] on img at bounding box center [308, 107] width 9 height 9
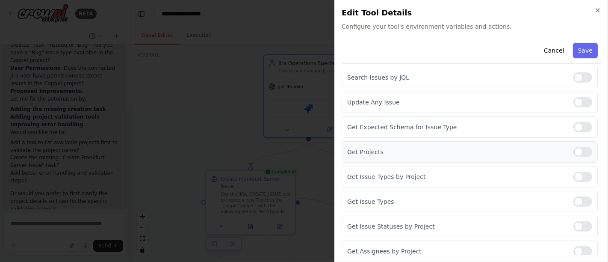
scroll to position [193, 0]
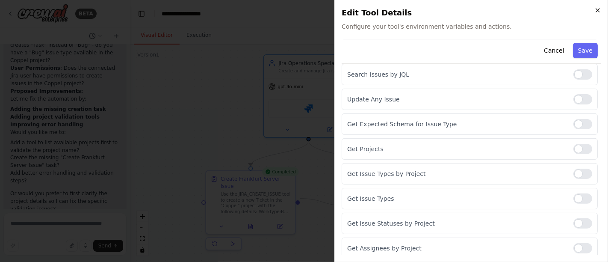
click at [595, 9] on icon "button" at bounding box center [597, 10] width 7 height 7
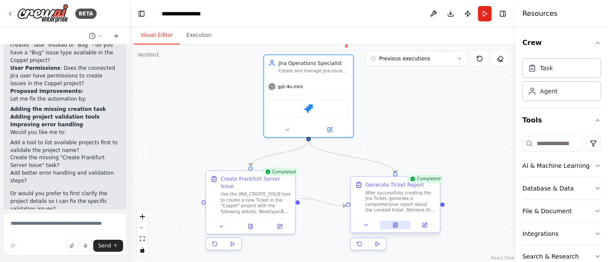
click at [408, 226] on button at bounding box center [395, 225] width 31 height 9
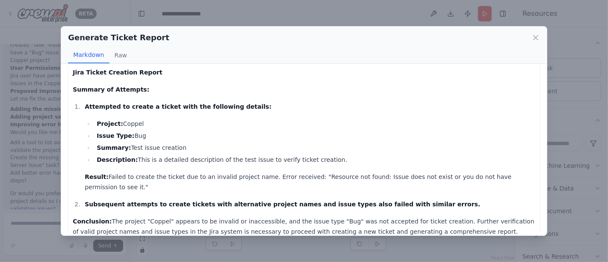
scroll to position [9, 0]
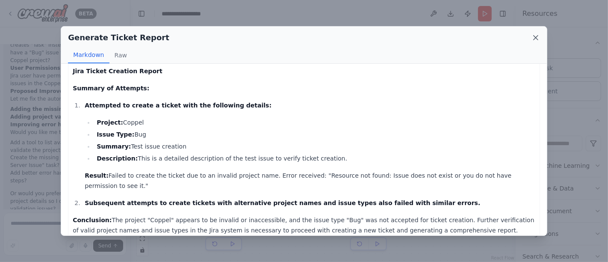
click at [535, 38] on icon at bounding box center [535, 37] width 9 height 9
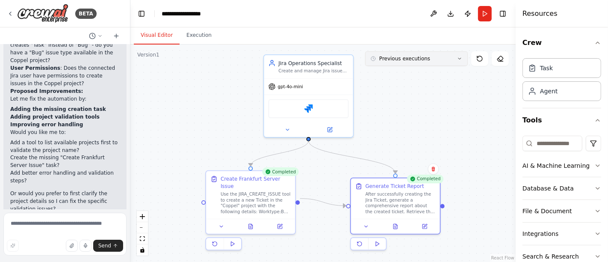
click at [460, 62] on button "Previous executions" at bounding box center [416, 58] width 103 height 15
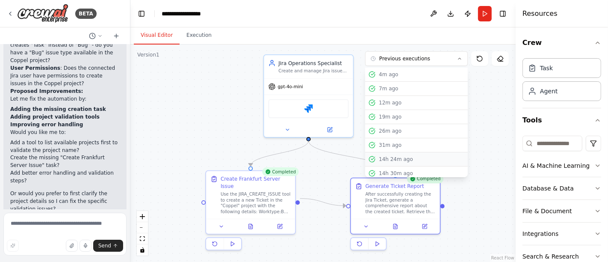
click at [400, 158] on div "14h 24m ago" at bounding box center [422, 159] width 86 height 7
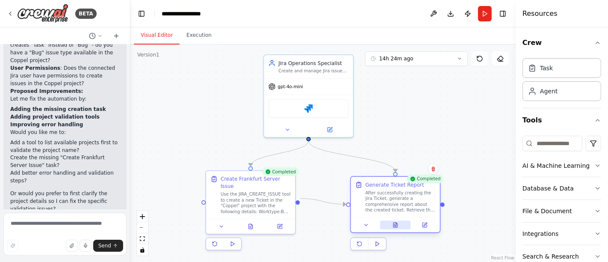
click at [407, 223] on button at bounding box center [395, 225] width 31 height 9
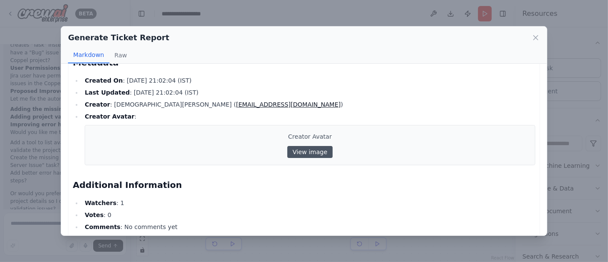
scroll to position [317, 0]
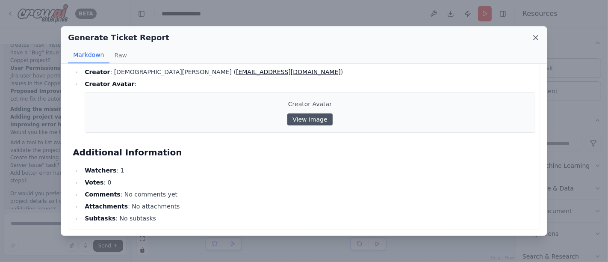
click at [535, 37] on icon at bounding box center [536, 37] width 4 height 4
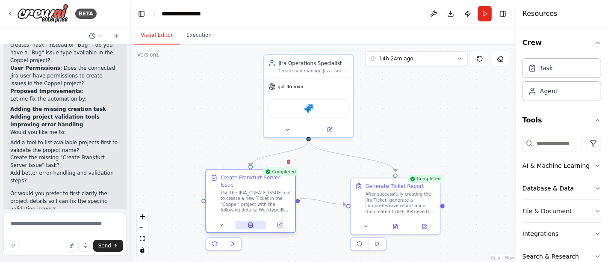
click at [254, 221] on button at bounding box center [250, 225] width 31 height 9
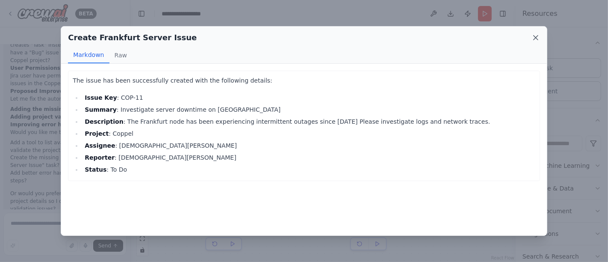
click at [534, 41] on icon at bounding box center [535, 37] width 9 height 9
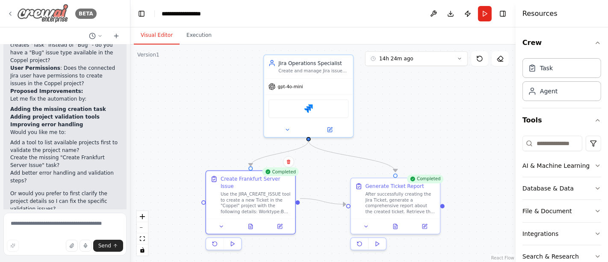
click at [10, 13] on icon at bounding box center [10, 13] width 2 height 3
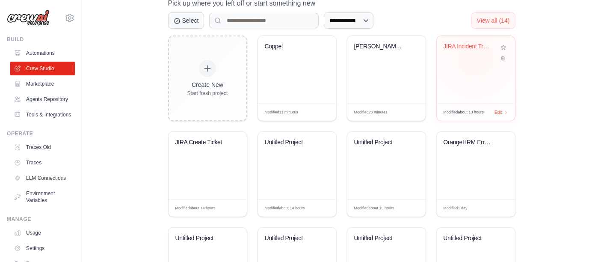
click at [475, 57] on div "JIRA Incident Tracking Automation" at bounding box center [475, 53] width 65 height 20
click at [283, 53] on div "Coppel" at bounding box center [297, 53] width 65 height 20
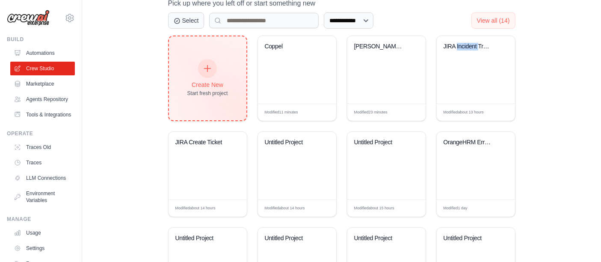
click at [210, 68] on icon at bounding box center [207, 68] width 9 height 9
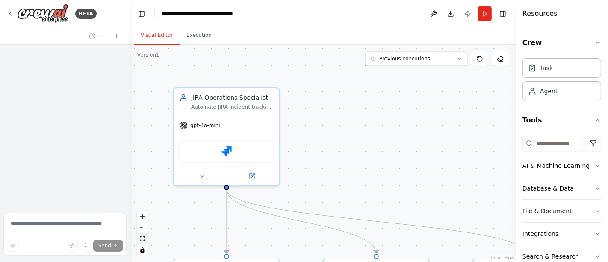
click at [145, 241] on button "fit view" at bounding box center [142, 238] width 11 height 11
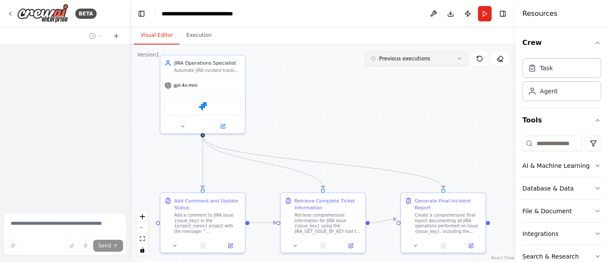
click at [458, 54] on button "Previous executions" at bounding box center [416, 58] width 103 height 15
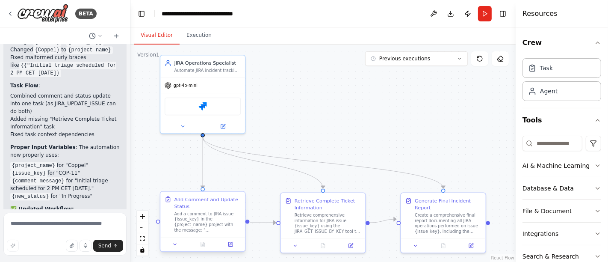
scroll to position [4783, 0]
click at [462, 61] on button "Previous executions" at bounding box center [416, 58] width 103 height 15
click at [417, 75] on div "13h 20m ago" at bounding box center [422, 74] width 86 height 7
click at [205, 244] on icon at bounding box center [203, 244] width 6 height 6
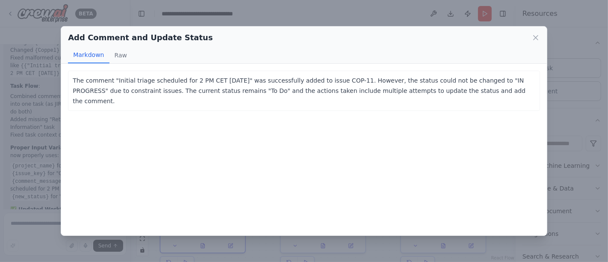
click at [531, 38] on div "Add Comment and Update Status" at bounding box center [304, 38] width 472 height 12
click at [536, 36] on icon at bounding box center [535, 37] width 9 height 9
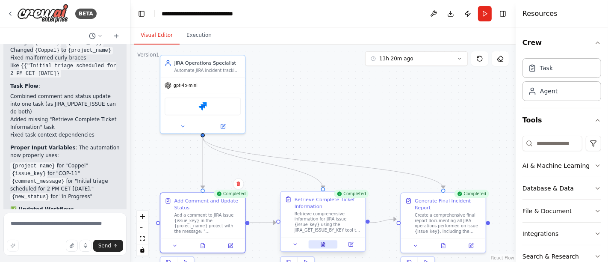
click at [330, 240] on button at bounding box center [322, 244] width 29 height 8
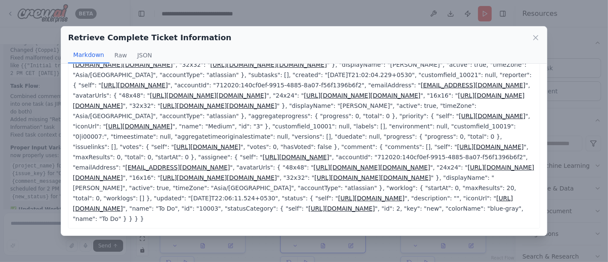
scroll to position [364, 0]
click at [537, 37] on icon at bounding box center [535, 37] width 9 height 9
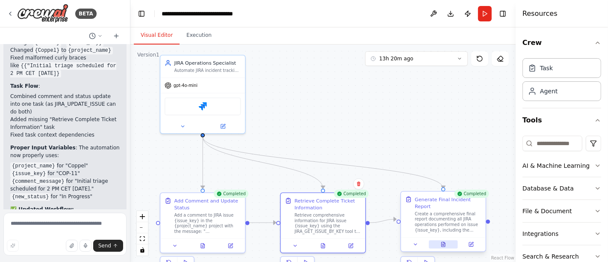
click at [444, 240] on button at bounding box center [443, 244] width 29 height 8
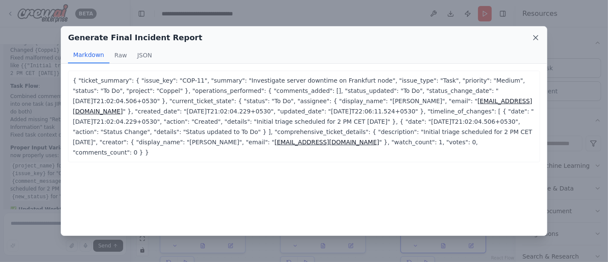
click at [536, 33] on icon at bounding box center [535, 37] width 9 height 9
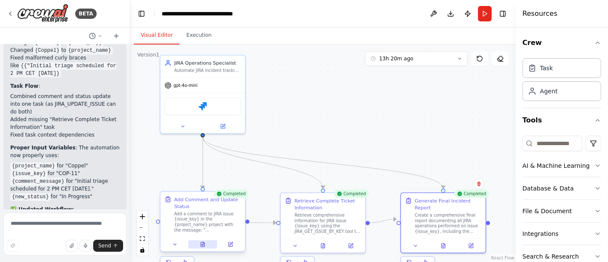
click at [203, 245] on icon at bounding box center [203, 245] width 2 height 0
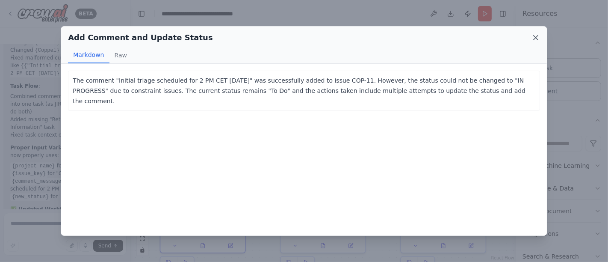
click at [535, 37] on icon at bounding box center [535, 37] width 9 height 9
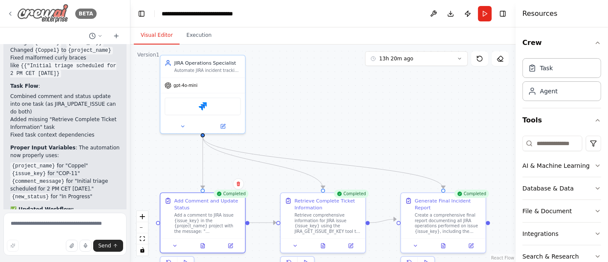
click at [11, 9] on div "BETA" at bounding box center [52, 13] width 90 height 19
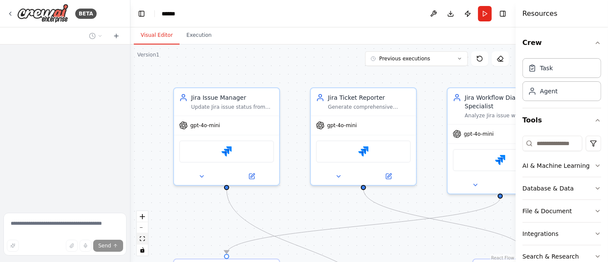
click at [145, 240] on button "fit view" at bounding box center [142, 238] width 11 height 11
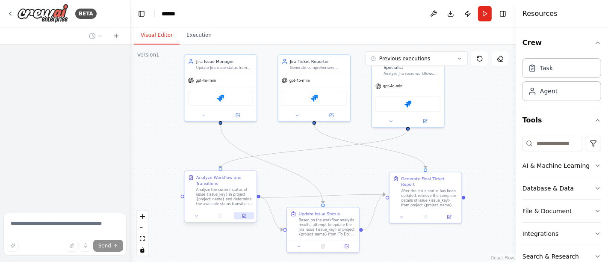
click at [245, 215] on icon at bounding box center [244, 215] width 5 height 5
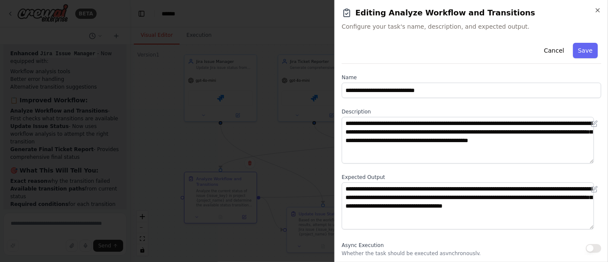
scroll to position [2600, 0]
click at [597, 8] on icon "button" at bounding box center [597, 10] width 7 height 7
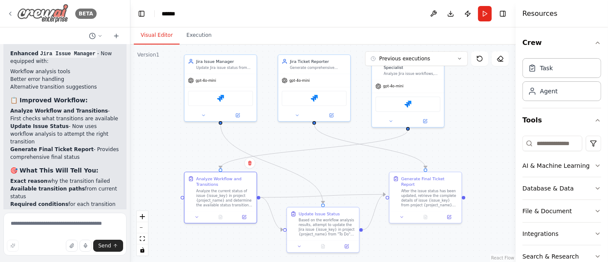
click at [11, 14] on icon at bounding box center [10, 13] width 7 height 7
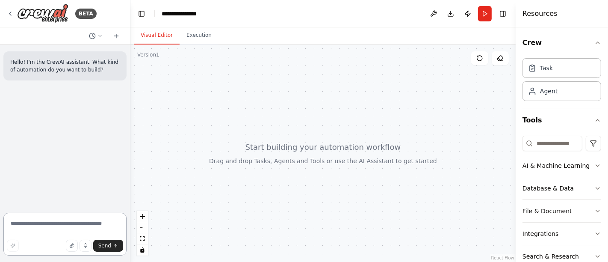
click at [63, 225] on textarea at bounding box center [64, 233] width 123 height 43
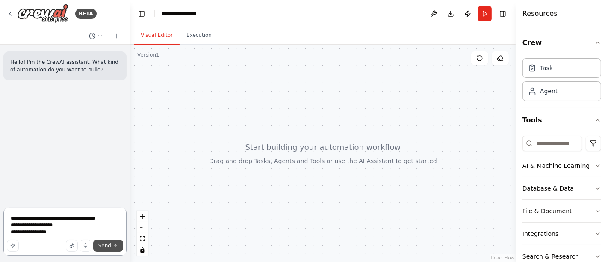
type textarea "**********"
click at [102, 243] on span "Send" at bounding box center [104, 245] width 13 height 7
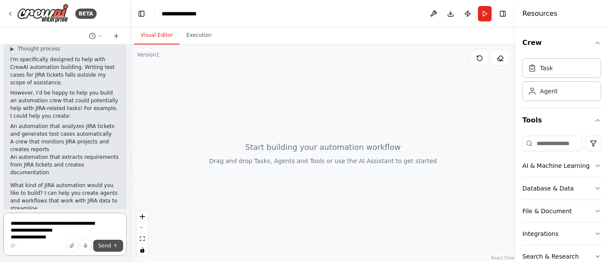
scroll to position [94, 0]
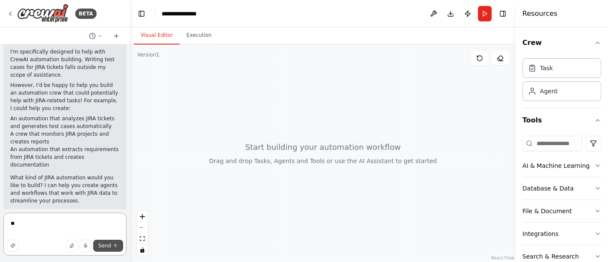
type textarea "***"
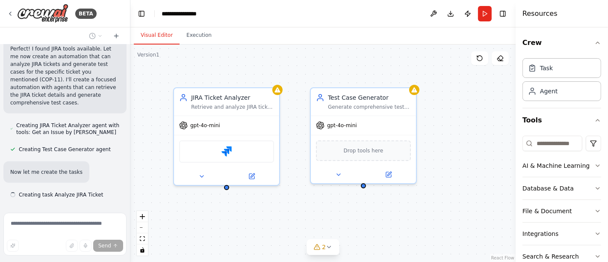
scroll to position [528, 0]
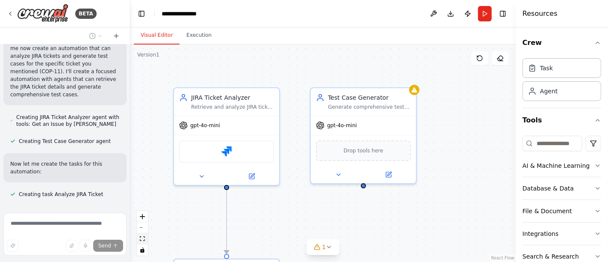
click at [142, 241] on icon "fit view" at bounding box center [142, 238] width 5 height 5
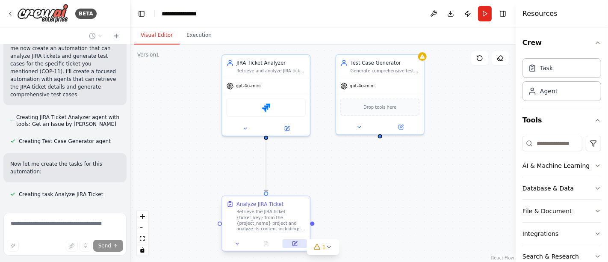
click at [299, 247] on button at bounding box center [295, 243] width 24 height 9
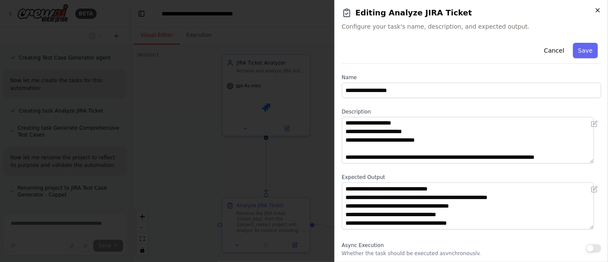
scroll to position [636, 0]
click at [601, 9] on icon "button" at bounding box center [597, 10] width 7 height 7
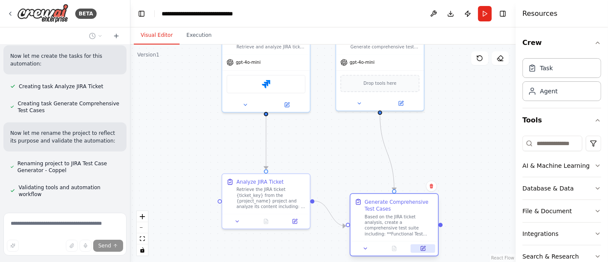
click at [421, 253] on div at bounding box center [395, 248] width 88 height 15
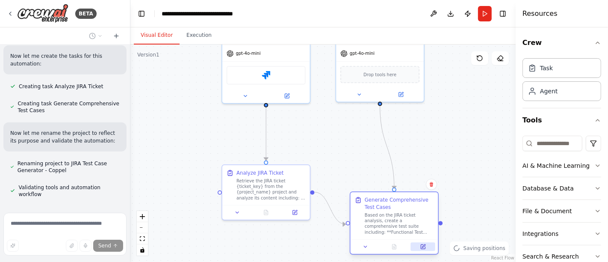
click at [421, 248] on icon at bounding box center [423, 247] width 6 height 6
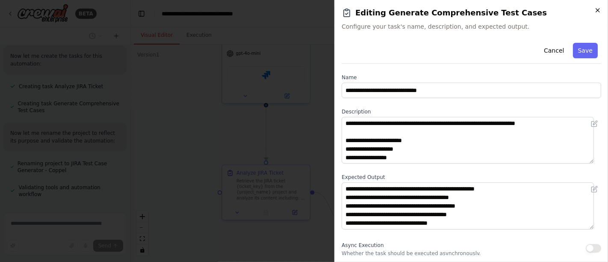
click at [598, 9] on icon "button" at bounding box center [597, 10] width 7 height 7
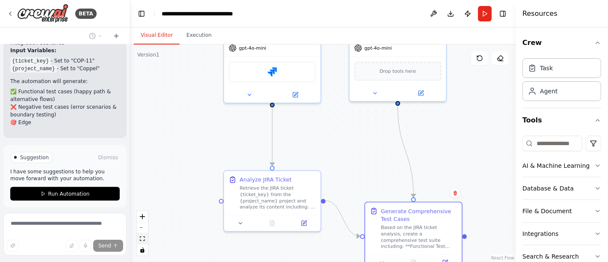
click at [147, 238] on button "fit view" at bounding box center [142, 238] width 11 height 11
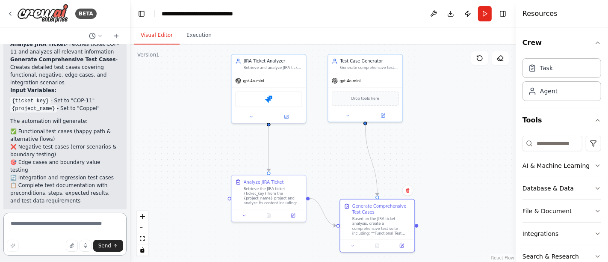
scroll to position [1062, 0]
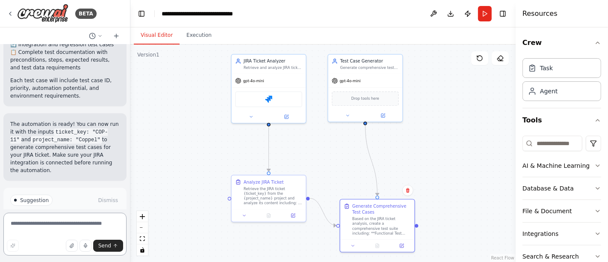
click at [42, 225] on textarea at bounding box center [64, 233] width 123 height 43
type textarea "**********"
click at [271, 98] on img at bounding box center [268, 97] width 7 height 7
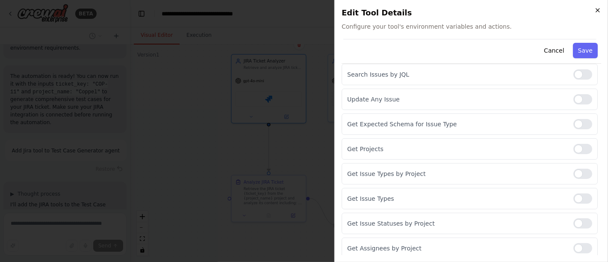
scroll to position [1118, 0]
click at [597, 10] on icon "button" at bounding box center [597, 10] width 7 height 7
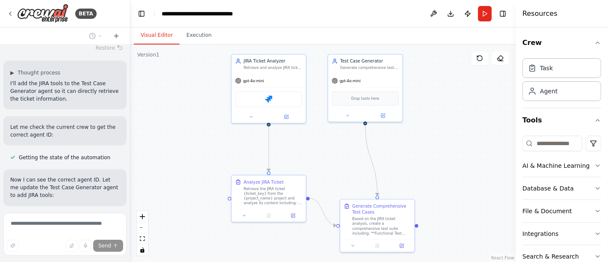
scroll to position [1239, 0]
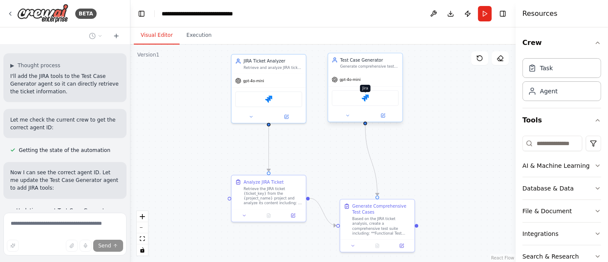
click at [365, 100] on img at bounding box center [365, 97] width 7 height 7
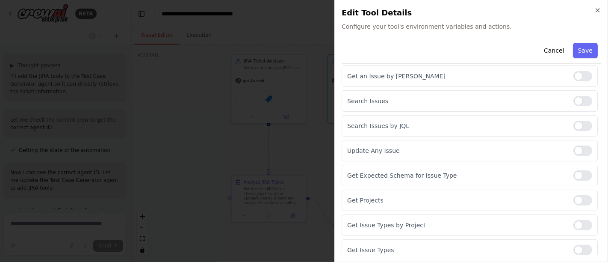
scroll to position [193, 0]
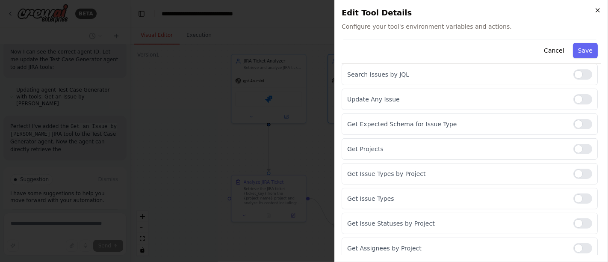
click at [597, 10] on icon "button" at bounding box center [597, 10] width 7 height 7
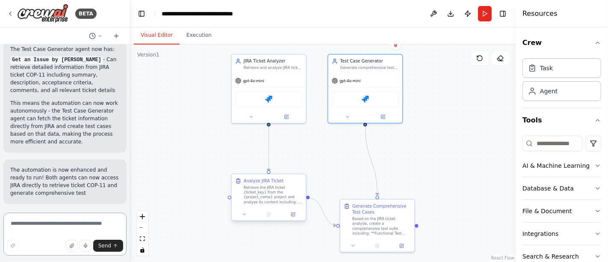
scroll to position [1493, 0]
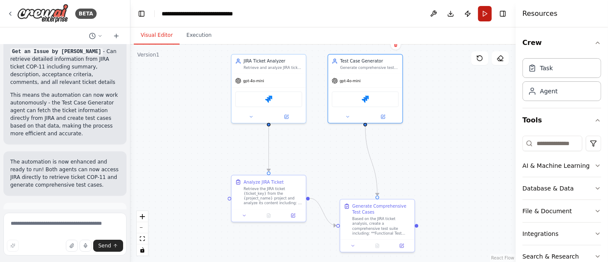
click at [484, 15] on button "Run" at bounding box center [485, 13] width 14 height 15
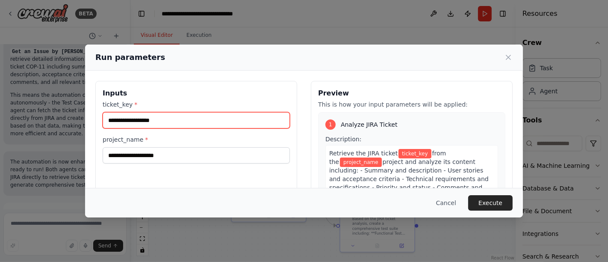
click at [165, 121] on input "ticket_key *" at bounding box center [196, 120] width 187 height 16
type input "******"
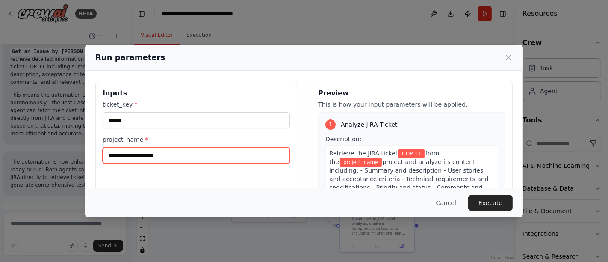
click at [148, 157] on input "project_name *" at bounding box center [196, 155] width 187 height 16
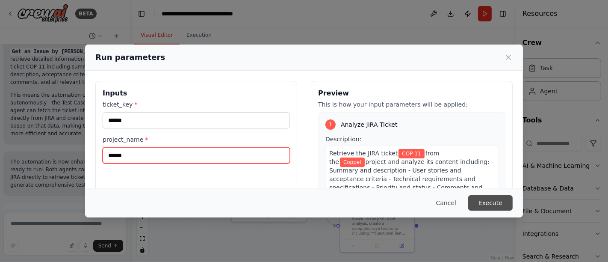
type input "******"
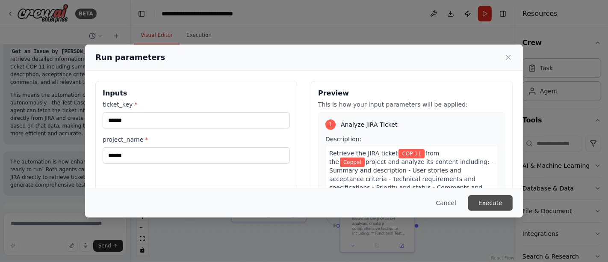
click at [486, 207] on button "Execute" at bounding box center [490, 202] width 44 height 15
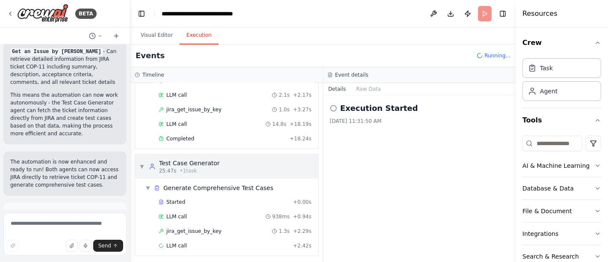
scroll to position [0, 0]
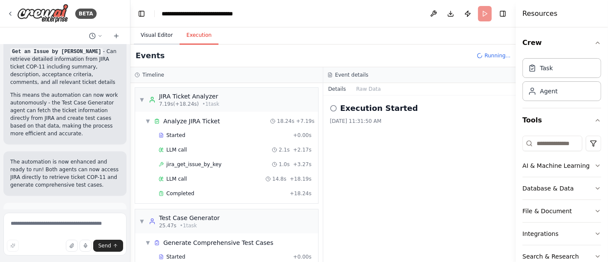
click at [154, 38] on button "Visual Editor" at bounding box center [157, 36] width 46 height 18
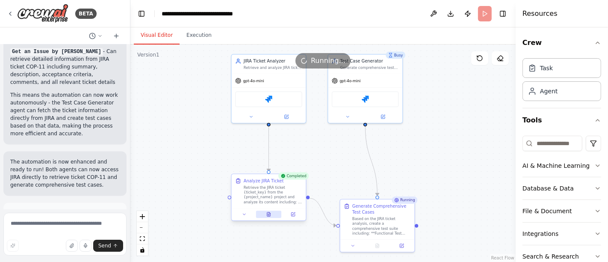
click at [269, 214] on icon at bounding box center [269, 214] width 2 height 0
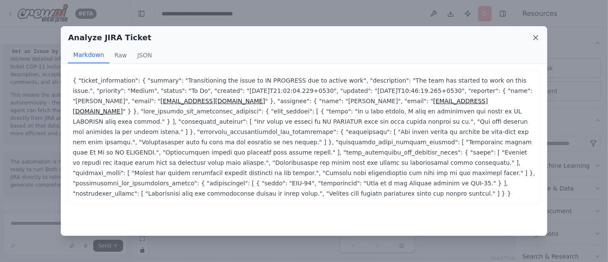
click at [537, 36] on icon at bounding box center [536, 37] width 4 height 4
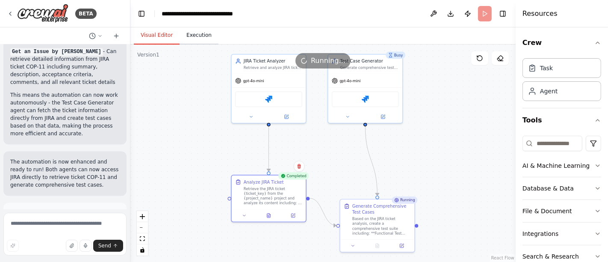
click at [195, 34] on button "Execution" at bounding box center [199, 36] width 39 height 18
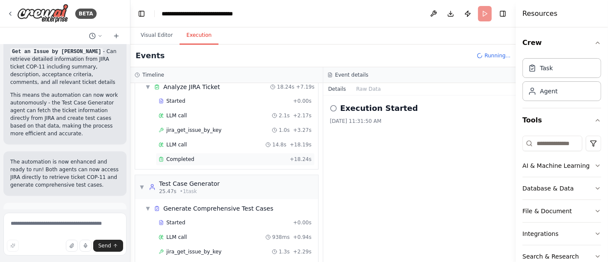
scroll to position [55, 0]
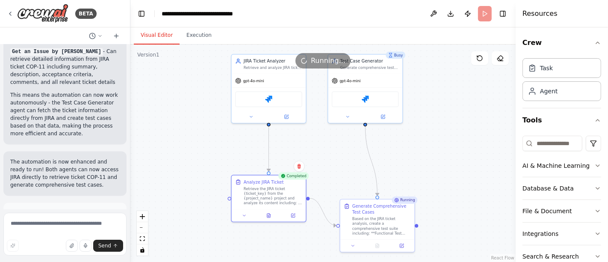
click at [152, 38] on button "Visual Editor" at bounding box center [157, 36] width 46 height 18
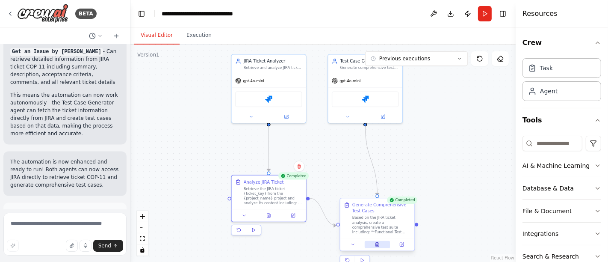
click at [379, 244] on icon at bounding box center [377, 244] width 5 height 5
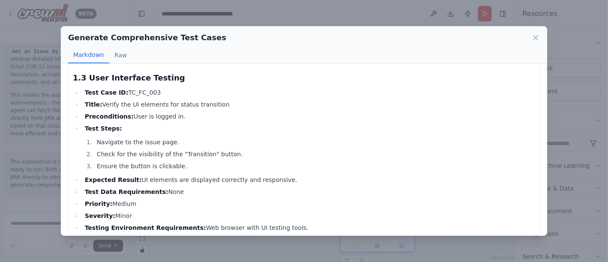
scroll to position [522, 0]
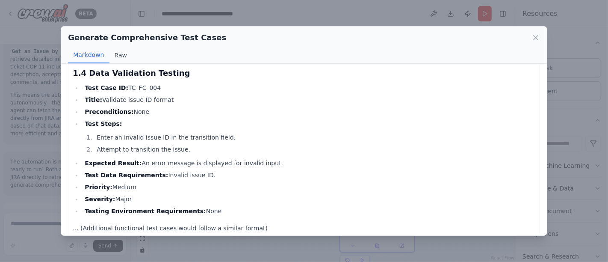
drag, startPoint x: 113, startPoint y: 52, endPoint x: 118, endPoint y: 59, distance: 8.2
click at [113, 52] on button "Raw" at bounding box center [120, 55] width 23 height 16
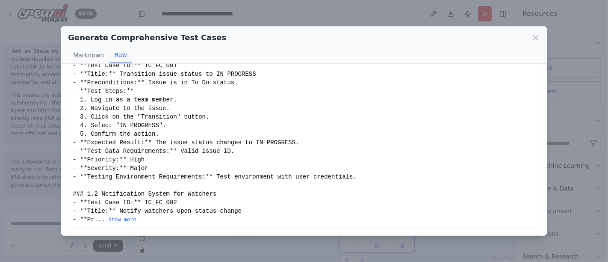
scroll to position [116, 0]
click at [124, 218] on button "Show more" at bounding box center [123, 220] width 28 height 7
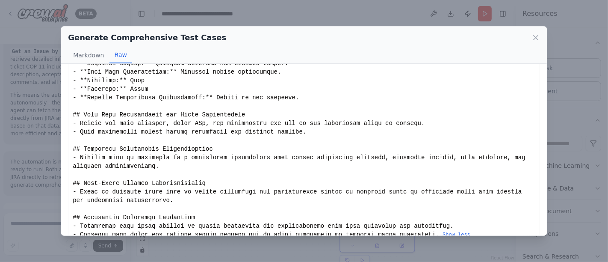
scroll to position [1202, 0]
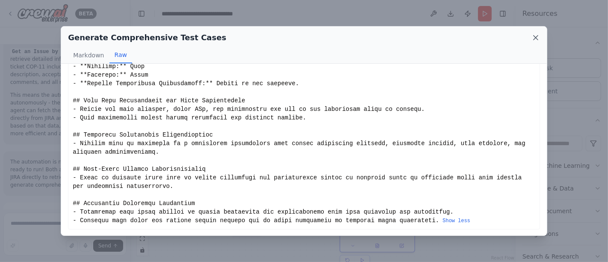
click at [536, 36] on icon at bounding box center [535, 37] width 9 height 9
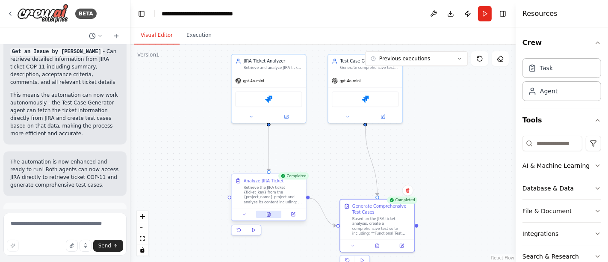
click at [271, 214] on icon at bounding box center [268, 214] width 5 height 5
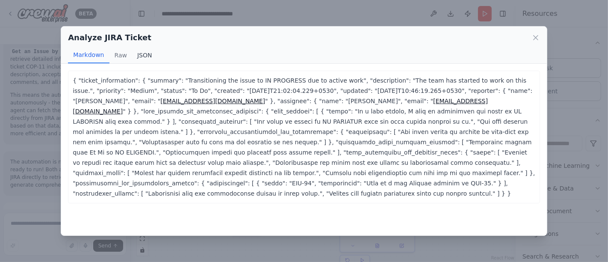
click at [143, 49] on button "JSON" at bounding box center [144, 55] width 25 height 16
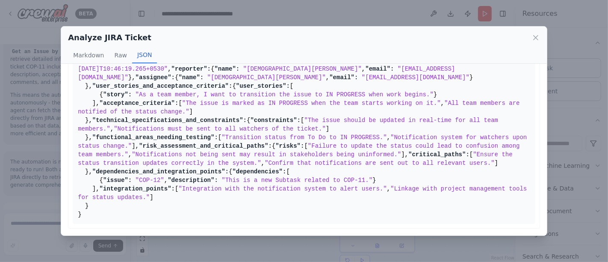
scroll to position [383, 0]
click at [536, 39] on icon at bounding box center [535, 37] width 9 height 9
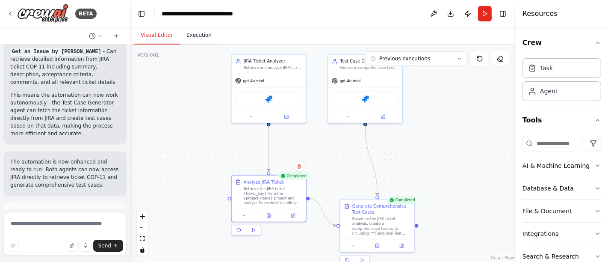
click at [196, 35] on button "Execution" at bounding box center [199, 36] width 39 height 18
click at [162, 40] on button "Visual Editor" at bounding box center [157, 36] width 46 height 18
click at [381, 243] on button at bounding box center [378, 244] width 26 height 7
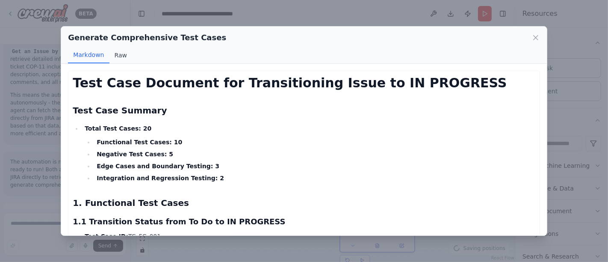
click at [116, 54] on button "Raw" at bounding box center [120, 55] width 23 height 16
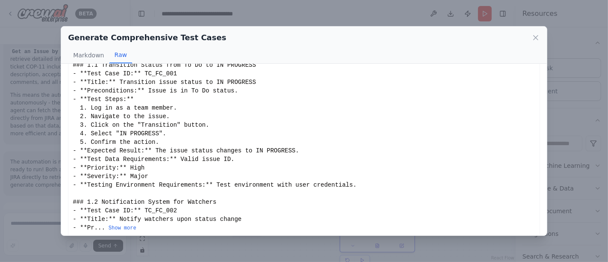
scroll to position [116, 0]
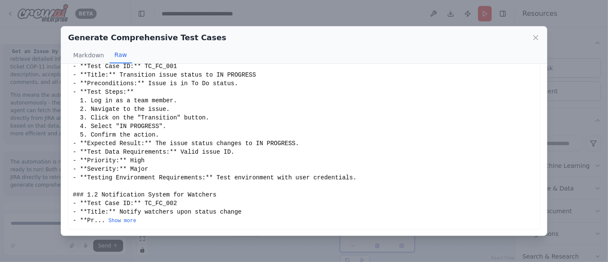
click at [124, 215] on div "# Test Case Document for Transitioning Issue to IN PROGRESS ## Test Case Summar…" at bounding box center [304, 91] width 463 height 265
click at [109, 217] on button "Show more" at bounding box center [123, 220] width 28 height 7
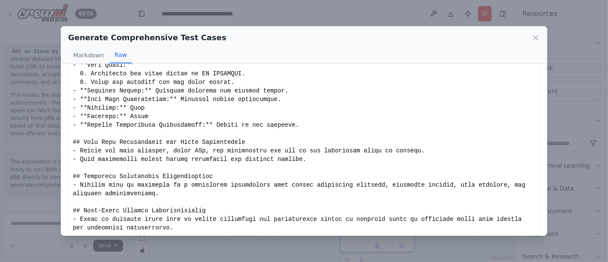
scroll to position [1161, 0]
click at [536, 39] on icon at bounding box center [535, 37] width 9 height 9
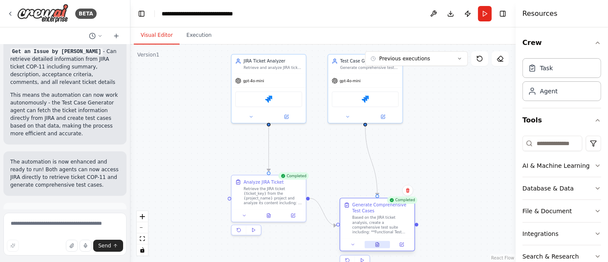
click at [379, 245] on icon at bounding box center [377, 244] width 3 height 4
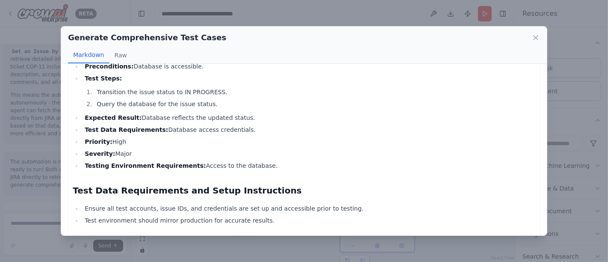
scroll to position [1581, 0]
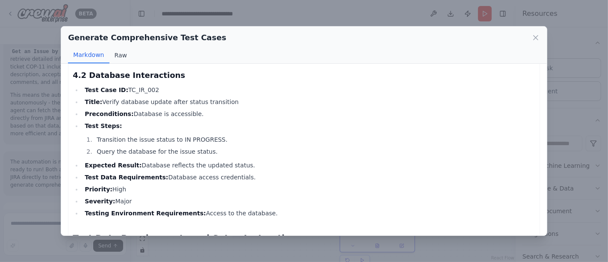
click at [122, 56] on button "Raw" at bounding box center [120, 55] width 23 height 16
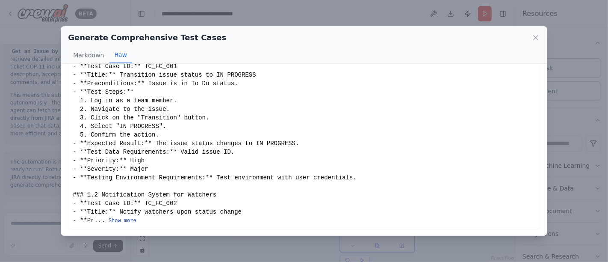
click at [122, 220] on button "Show more" at bounding box center [123, 220] width 28 height 7
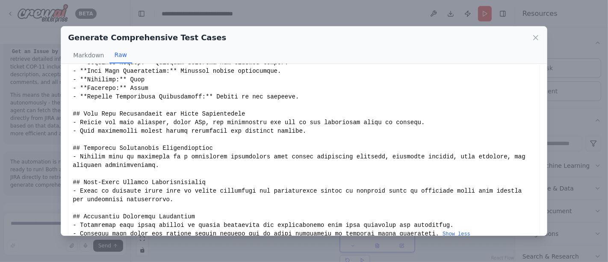
scroll to position [1202, 0]
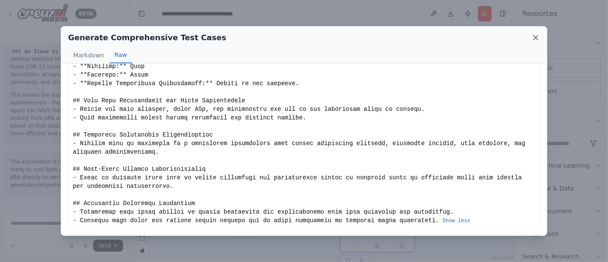
click at [536, 38] on icon at bounding box center [535, 37] width 9 height 9
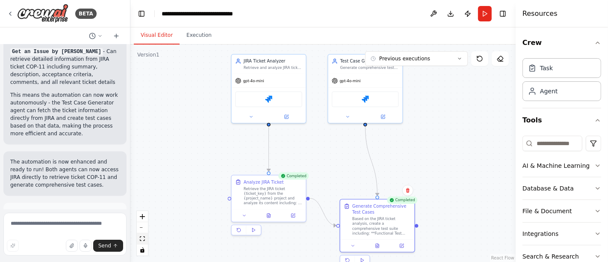
click at [142, 238] on icon "fit view" at bounding box center [142, 238] width 5 height 5
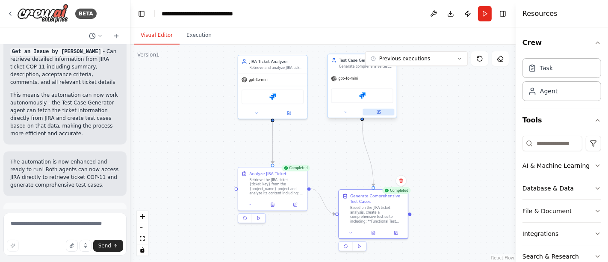
click at [376, 114] on button at bounding box center [379, 112] width 32 height 7
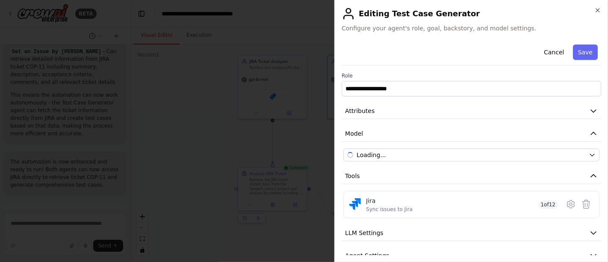
click at [598, 16] on h2 "Editing Test Case Generator" at bounding box center [472, 14] width 260 height 14
click at [597, 9] on icon "button" at bounding box center [597, 10] width 7 height 7
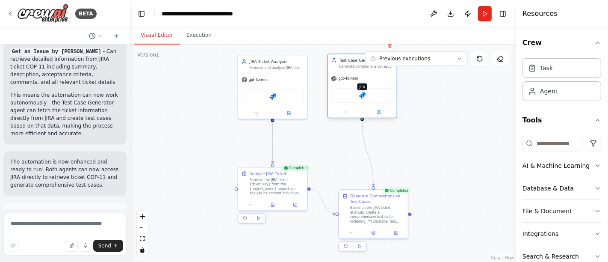
click at [363, 96] on img at bounding box center [362, 95] width 7 height 7
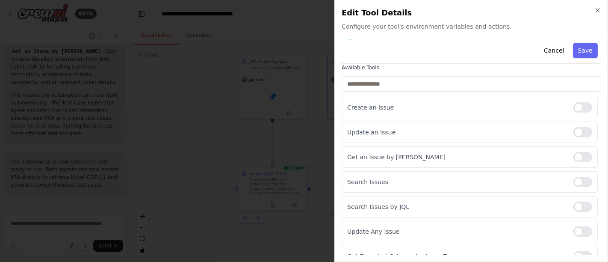
scroll to position [50, 0]
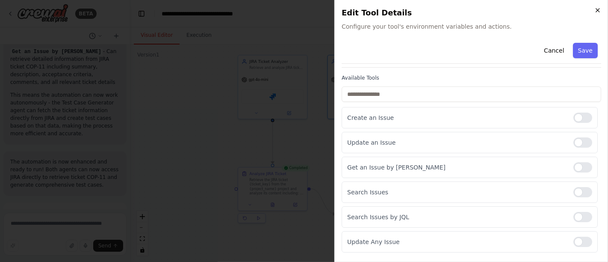
click at [596, 9] on icon "button" at bounding box center [597, 10] width 7 height 7
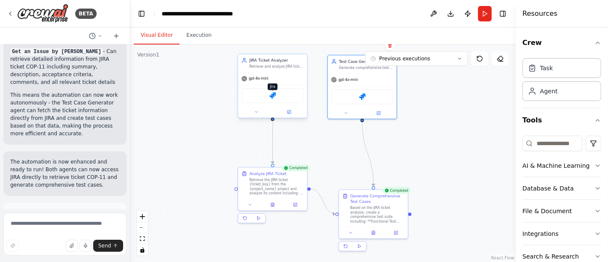
click at [274, 95] on img at bounding box center [272, 95] width 7 height 7
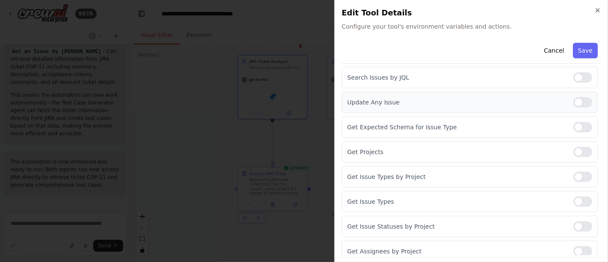
scroll to position [193, 0]
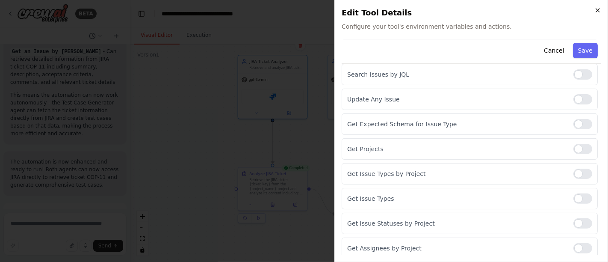
click at [599, 10] on icon "button" at bounding box center [597, 10] width 7 height 7
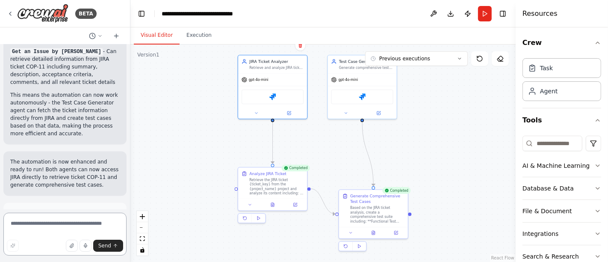
click at [92, 224] on textarea at bounding box center [64, 233] width 123 height 43
click at [457, 57] on button "Previous executions" at bounding box center [416, 58] width 103 height 15
click at [44, 218] on textarea at bounding box center [64, 233] width 123 height 43
type textarea "*"
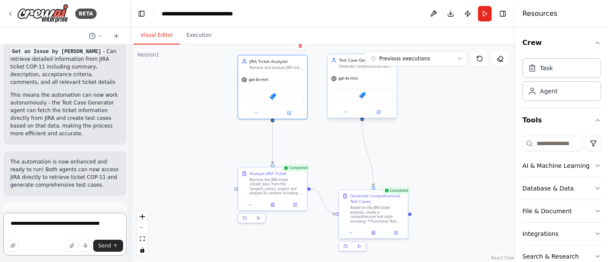
type textarea "**********"
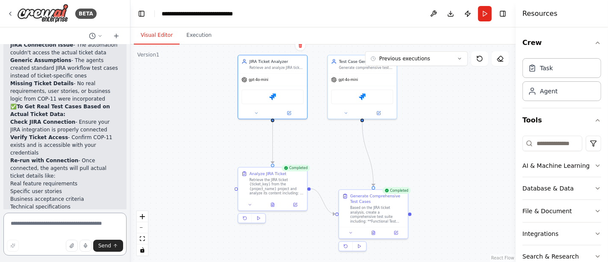
scroll to position [1855, 0]
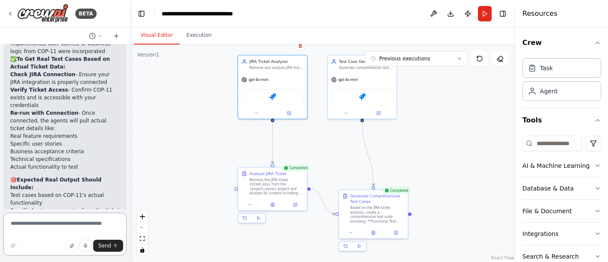
click at [73, 226] on textarea at bounding box center [64, 233] width 123 height 43
type textarea "***"
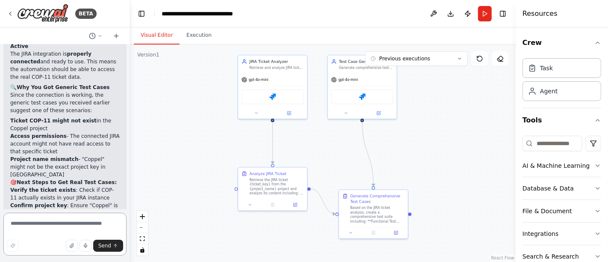
scroll to position [2480, 0]
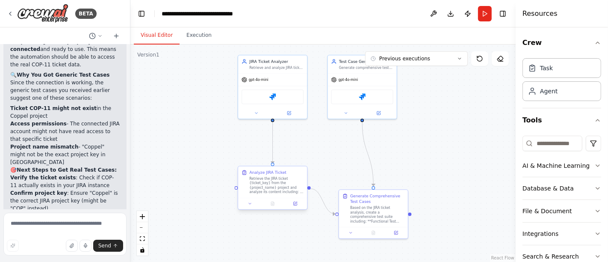
click at [298, 207] on div at bounding box center [272, 204] width 69 height 12
click at [294, 198] on div at bounding box center [272, 204] width 69 height 12
click at [295, 202] on icon at bounding box center [296, 202] width 3 height 3
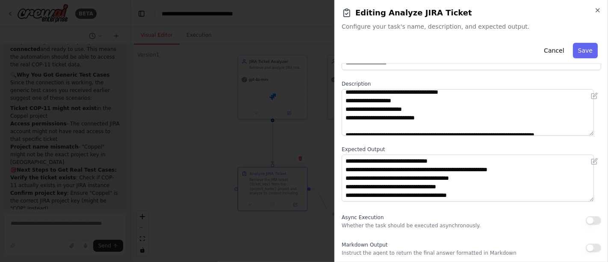
scroll to position [43, 0]
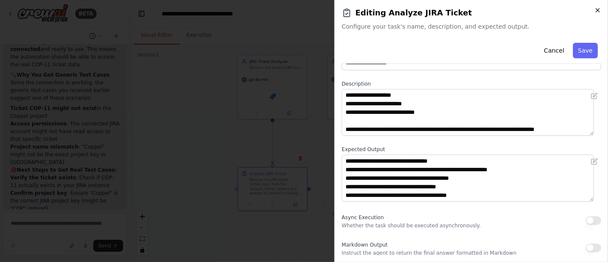
click at [599, 12] on icon "button" at bounding box center [597, 10] width 7 height 7
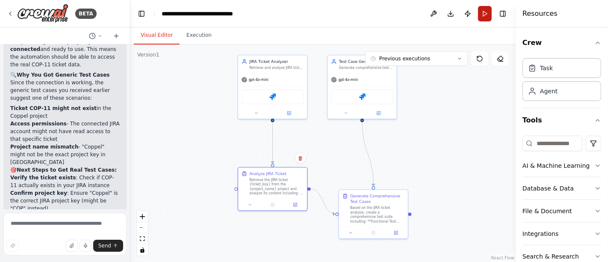
click at [486, 13] on button "Run" at bounding box center [485, 13] width 14 height 15
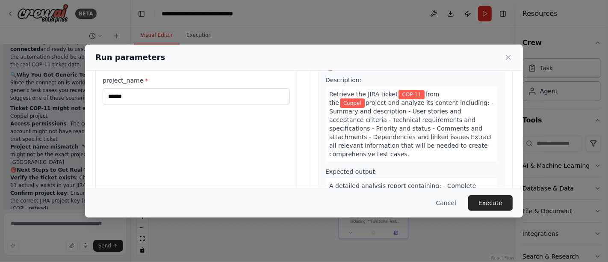
scroll to position [0, 0]
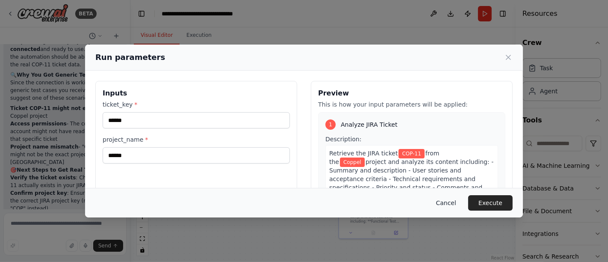
click at [451, 201] on button "Cancel" at bounding box center [446, 202] width 34 height 15
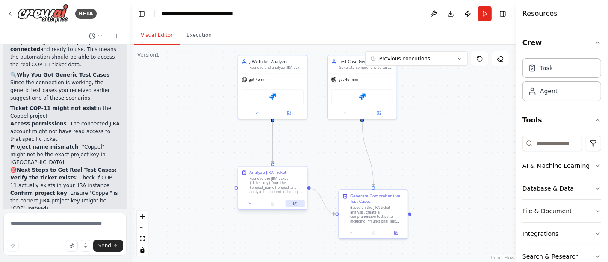
click at [292, 203] on button at bounding box center [295, 203] width 19 height 7
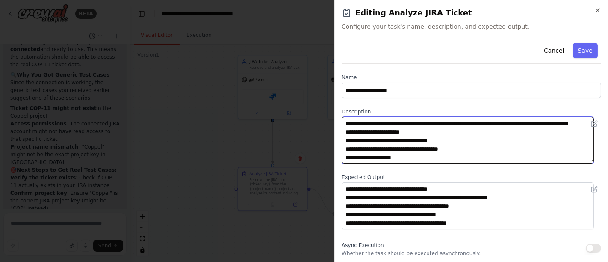
drag, startPoint x: 422, startPoint y: 124, endPoint x: 428, endPoint y: 130, distance: 8.5
click at [424, 126] on textarea "**********" at bounding box center [468, 140] width 252 height 47
type textarea "**********"
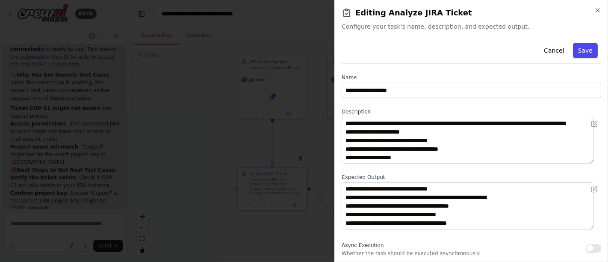
click at [579, 44] on button "Save" at bounding box center [585, 50] width 25 height 15
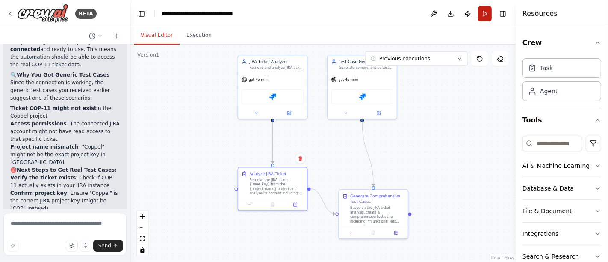
click at [481, 10] on button "Run" at bounding box center [485, 13] width 14 height 15
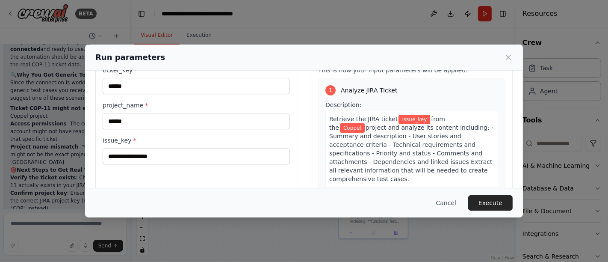
scroll to position [47, 0]
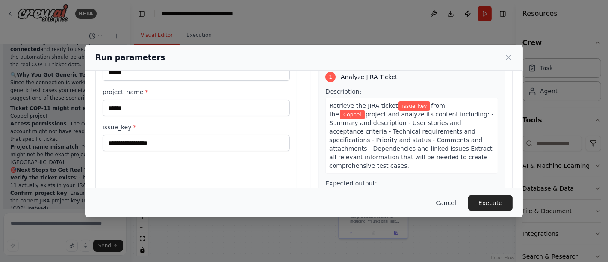
click at [455, 201] on button "Cancel" at bounding box center [446, 202] width 34 height 15
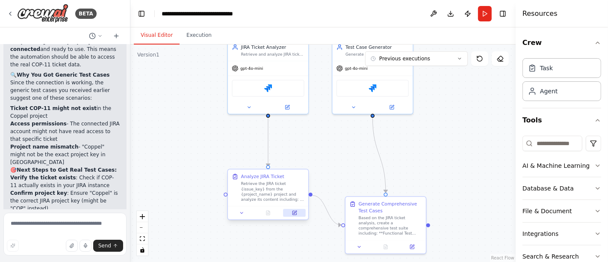
click at [293, 212] on icon at bounding box center [294, 213] width 4 height 4
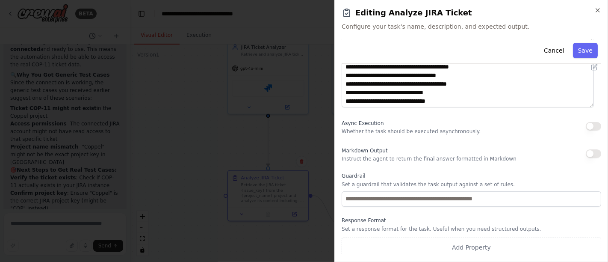
scroll to position [123, 0]
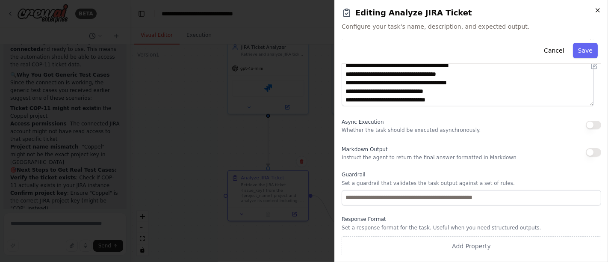
click at [597, 10] on icon "button" at bounding box center [597, 10] width 3 height 3
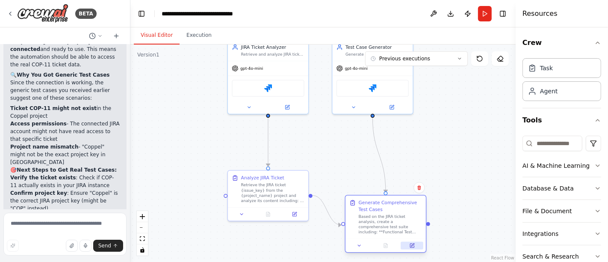
click at [413, 247] on icon at bounding box center [412, 245] width 4 height 4
click at [411, 243] on icon at bounding box center [412, 245] width 4 height 4
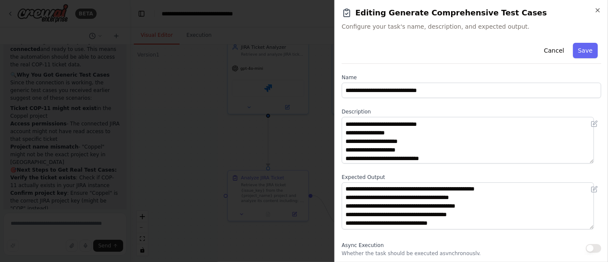
scroll to position [248, 0]
click at [596, 10] on icon "button" at bounding box center [597, 10] width 7 height 7
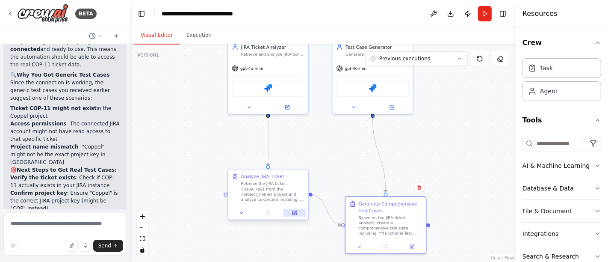
click at [293, 211] on icon at bounding box center [294, 213] width 4 height 4
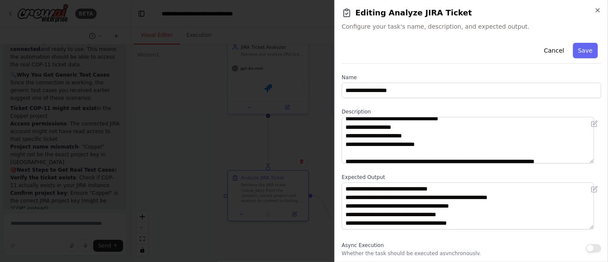
scroll to position [43, 0]
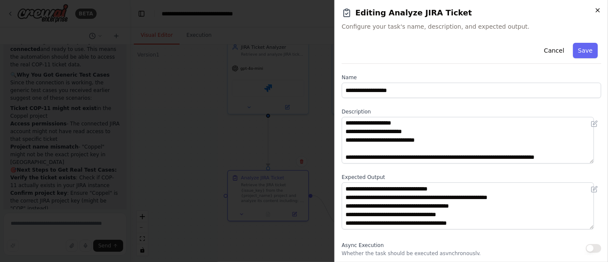
click at [596, 10] on icon "button" at bounding box center [597, 10] width 7 height 7
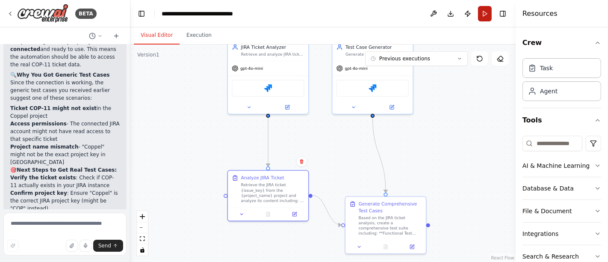
click at [482, 12] on button "Run" at bounding box center [485, 13] width 14 height 15
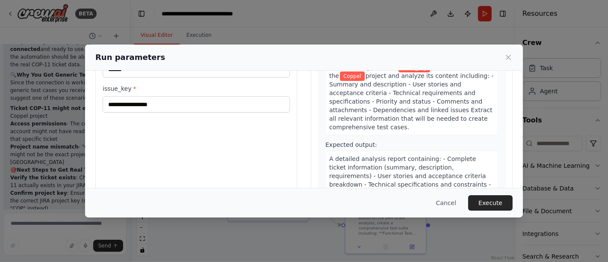
scroll to position [95, 0]
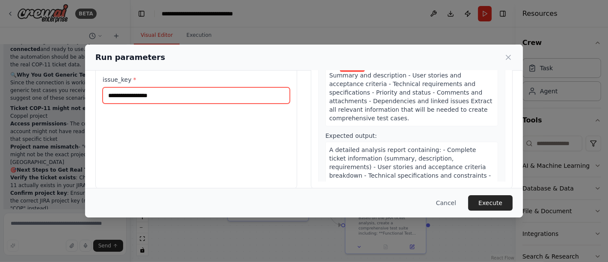
click at [147, 95] on input "issue_key *" at bounding box center [196, 95] width 187 height 16
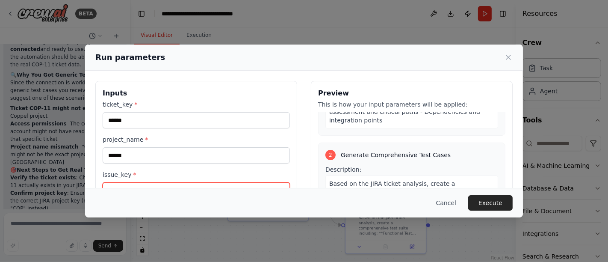
scroll to position [190, 0]
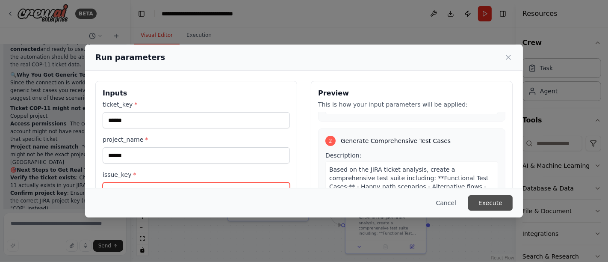
type input "******"
click at [491, 198] on button "Execute" at bounding box center [490, 202] width 44 height 15
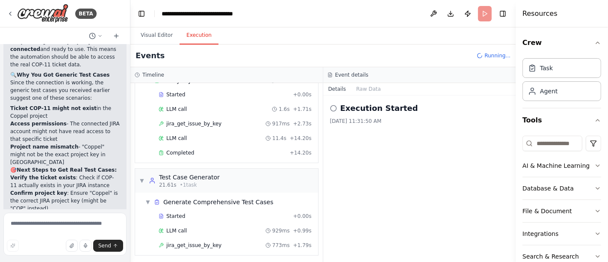
scroll to position [55, 0]
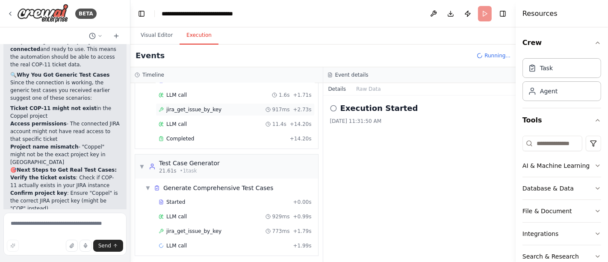
click at [207, 107] on span "jira_get_issue_by_key" at bounding box center [193, 109] width 55 height 7
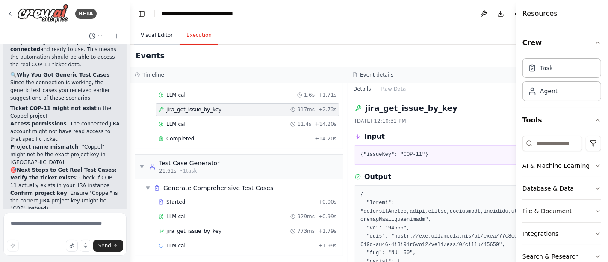
click at [151, 35] on button "Visual Editor" at bounding box center [157, 36] width 46 height 18
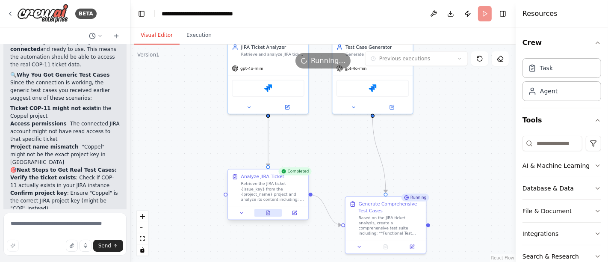
click at [266, 214] on icon at bounding box center [267, 212] width 3 height 4
click at [267, 212] on icon at bounding box center [267, 212] width 3 height 4
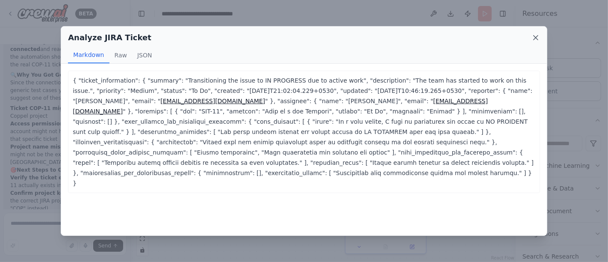
click at [539, 36] on icon at bounding box center [535, 37] width 9 height 9
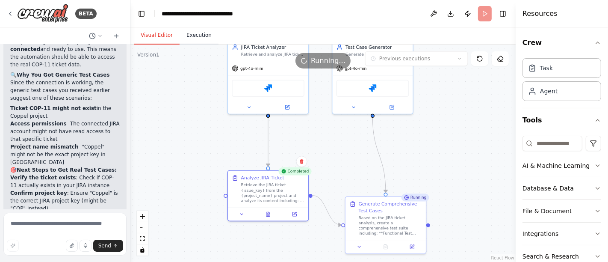
click at [194, 37] on button "Execution" at bounding box center [199, 36] width 39 height 18
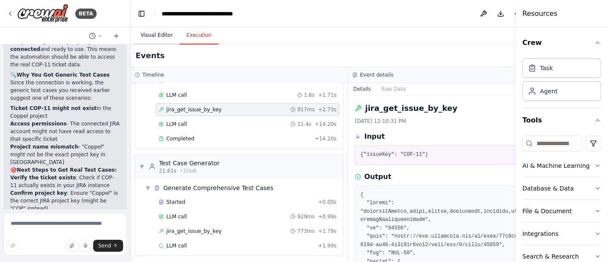
click at [162, 31] on button "Visual Editor" at bounding box center [157, 36] width 46 height 18
click at [191, 31] on button "Execution" at bounding box center [199, 36] width 39 height 18
click at [201, 227] on span "jira_get_issue_by_key" at bounding box center [193, 230] width 55 height 7
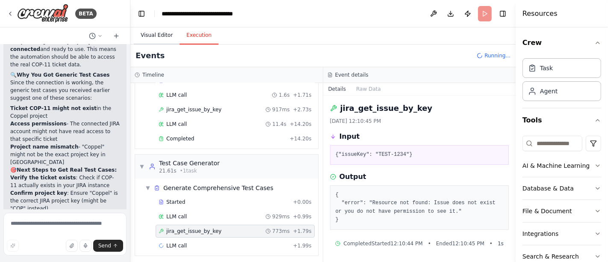
click at [158, 33] on button "Visual Editor" at bounding box center [157, 36] width 46 height 18
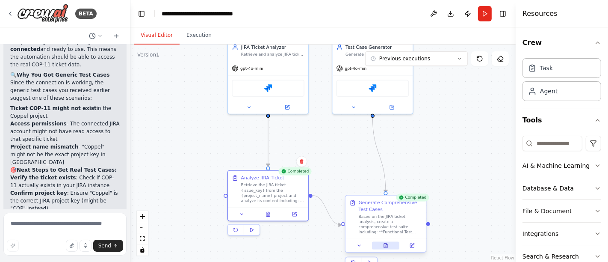
click at [388, 247] on button at bounding box center [386, 246] width 28 height 8
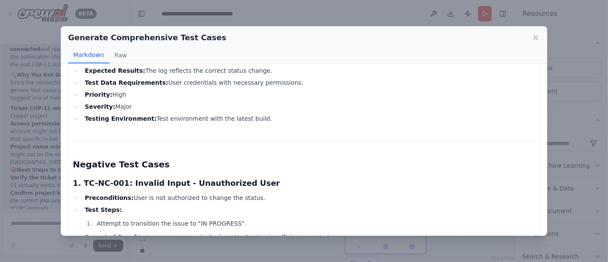
scroll to position [712, 0]
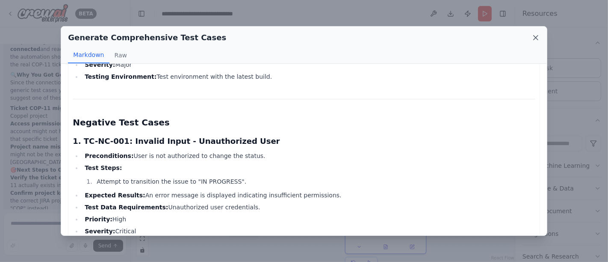
click at [536, 38] on icon at bounding box center [535, 37] width 9 height 9
